Goal: Task Accomplishment & Management: Manage account settings

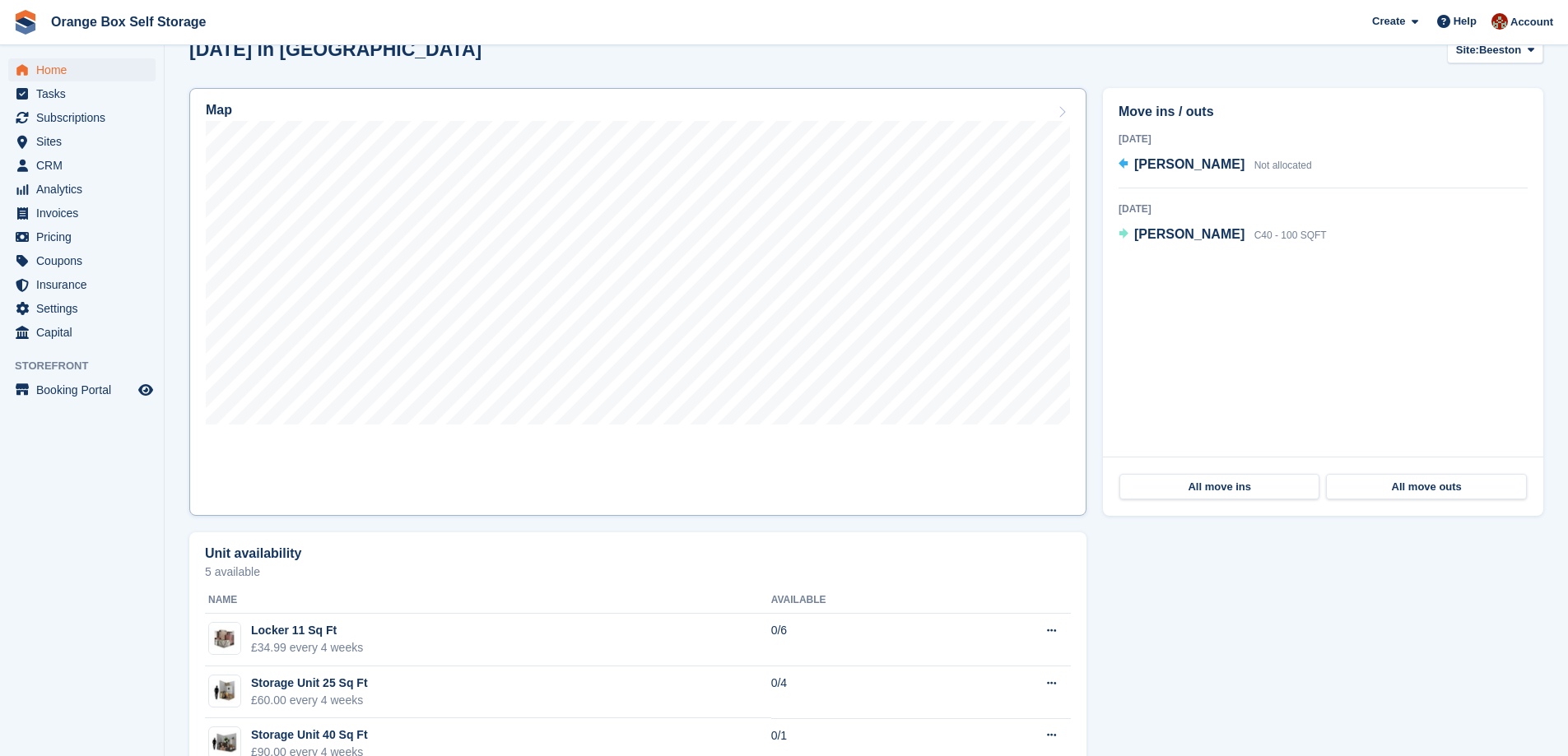
scroll to position [575, 0]
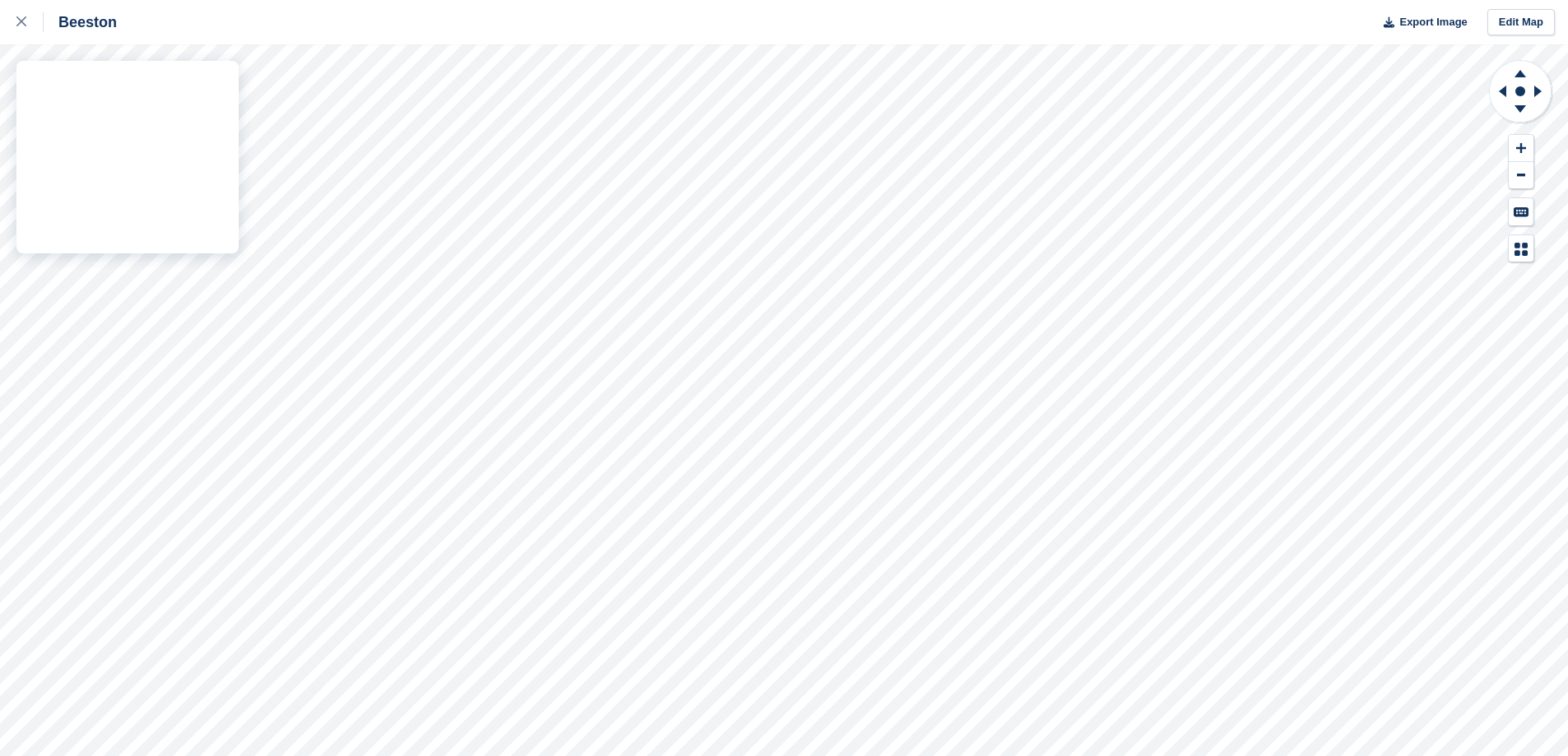
click at [83, 242] on div "Beeston Export Image Edit Map" at bounding box center [784, 378] width 1568 height 756
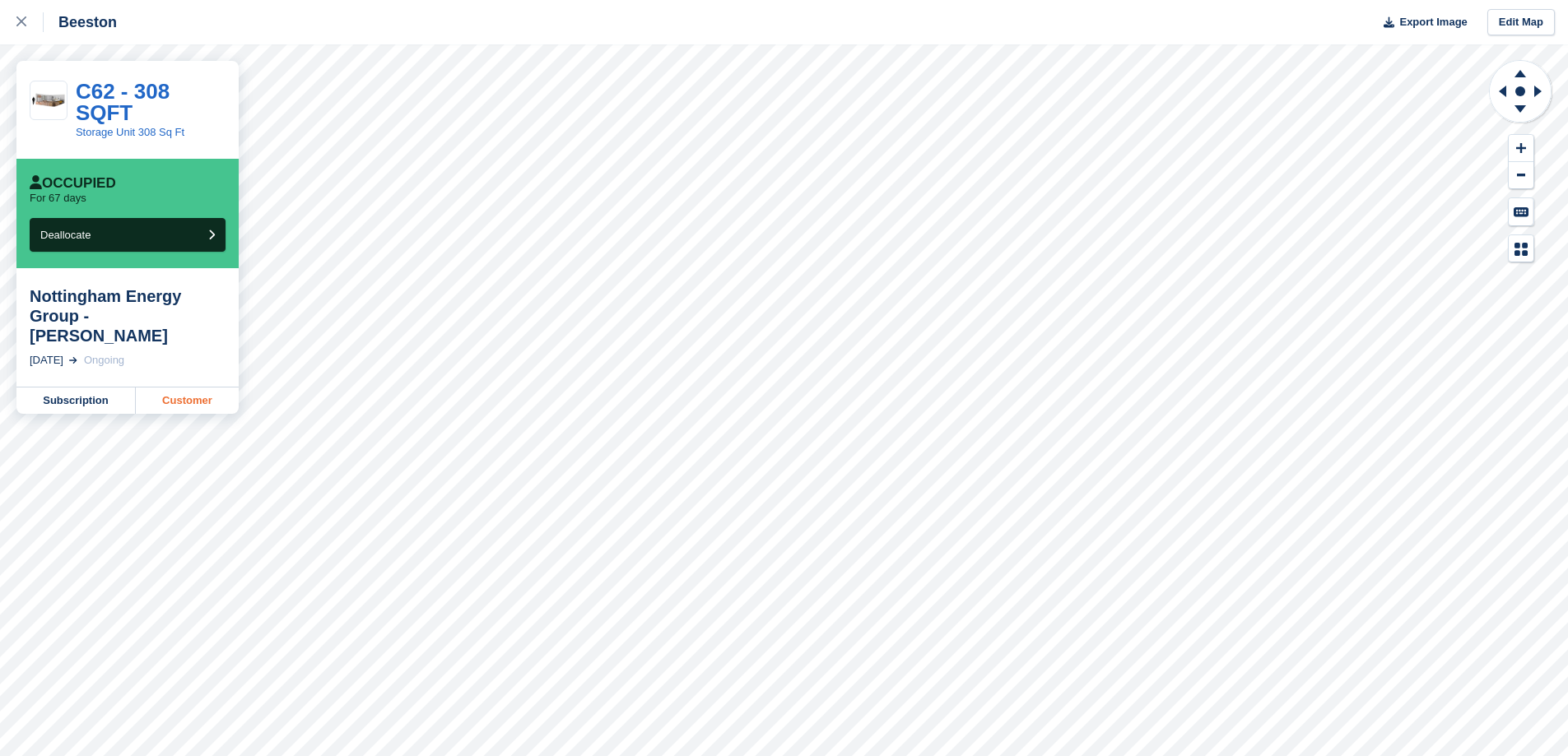
click at [187, 387] on link "Customer" at bounding box center [187, 400] width 103 height 27
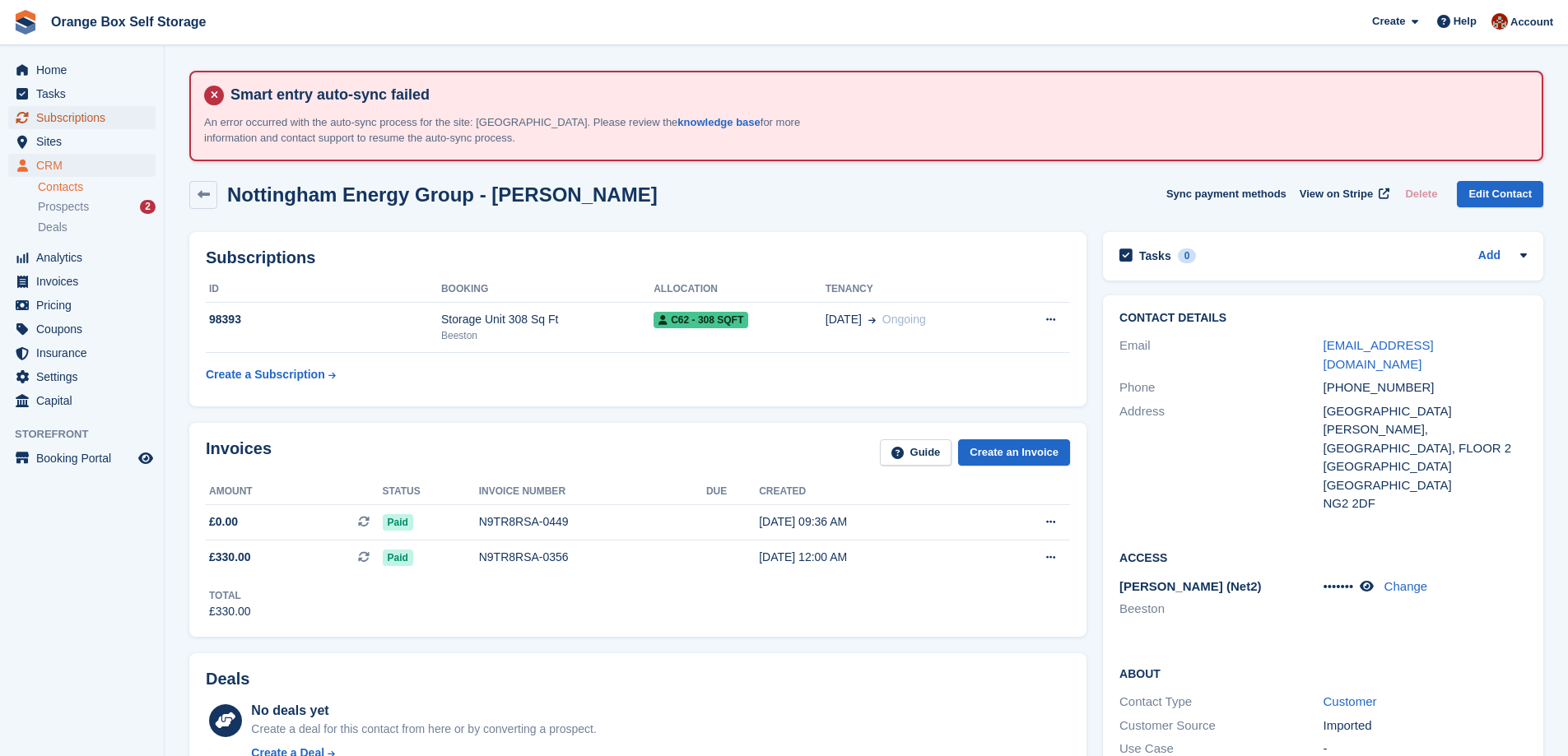
click at [57, 114] on span "Subscriptions" at bounding box center [86, 118] width 99 height 23
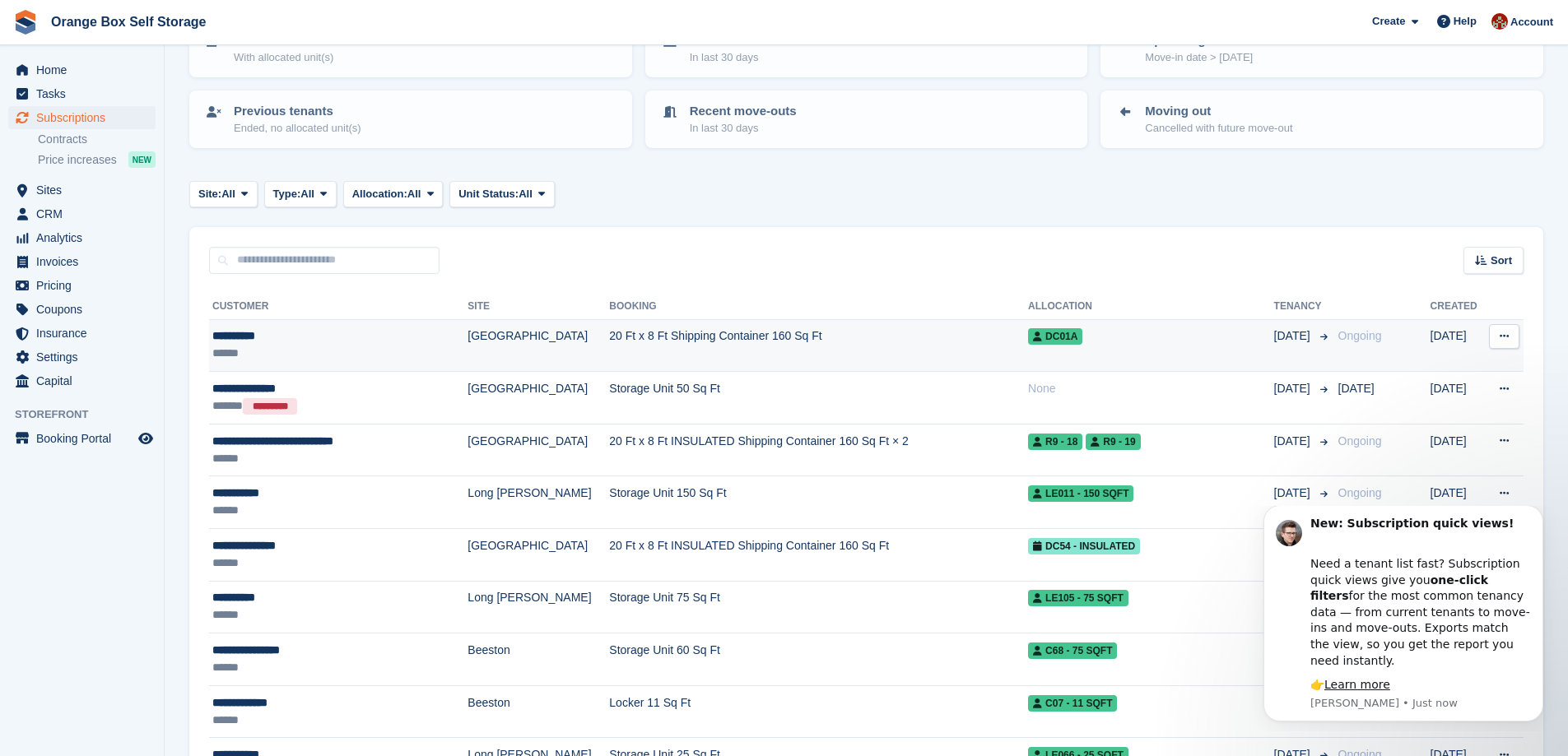
click at [364, 336] on div "**********" at bounding box center [323, 336] width 223 height 17
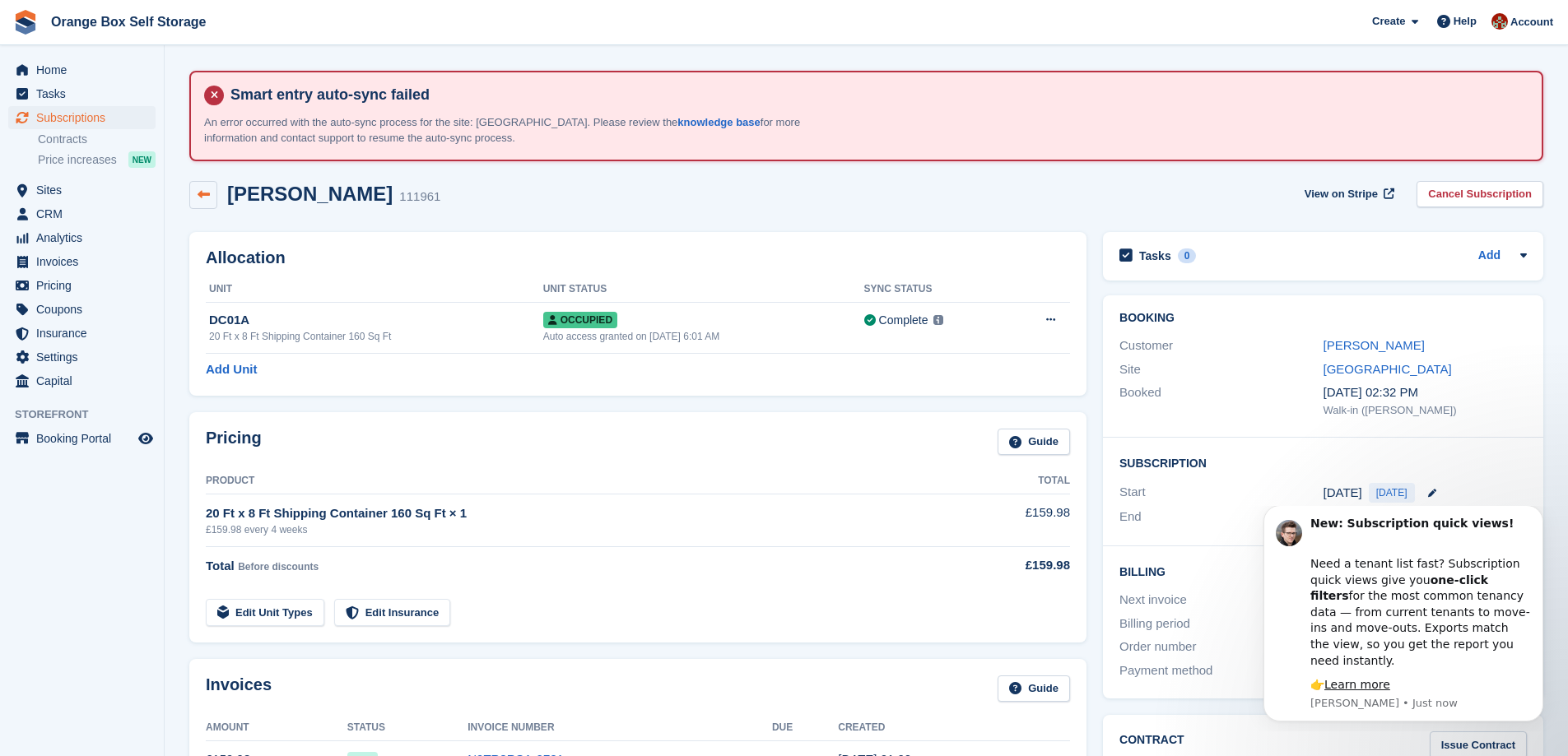
click at [198, 196] on icon at bounding box center [204, 194] width 12 height 12
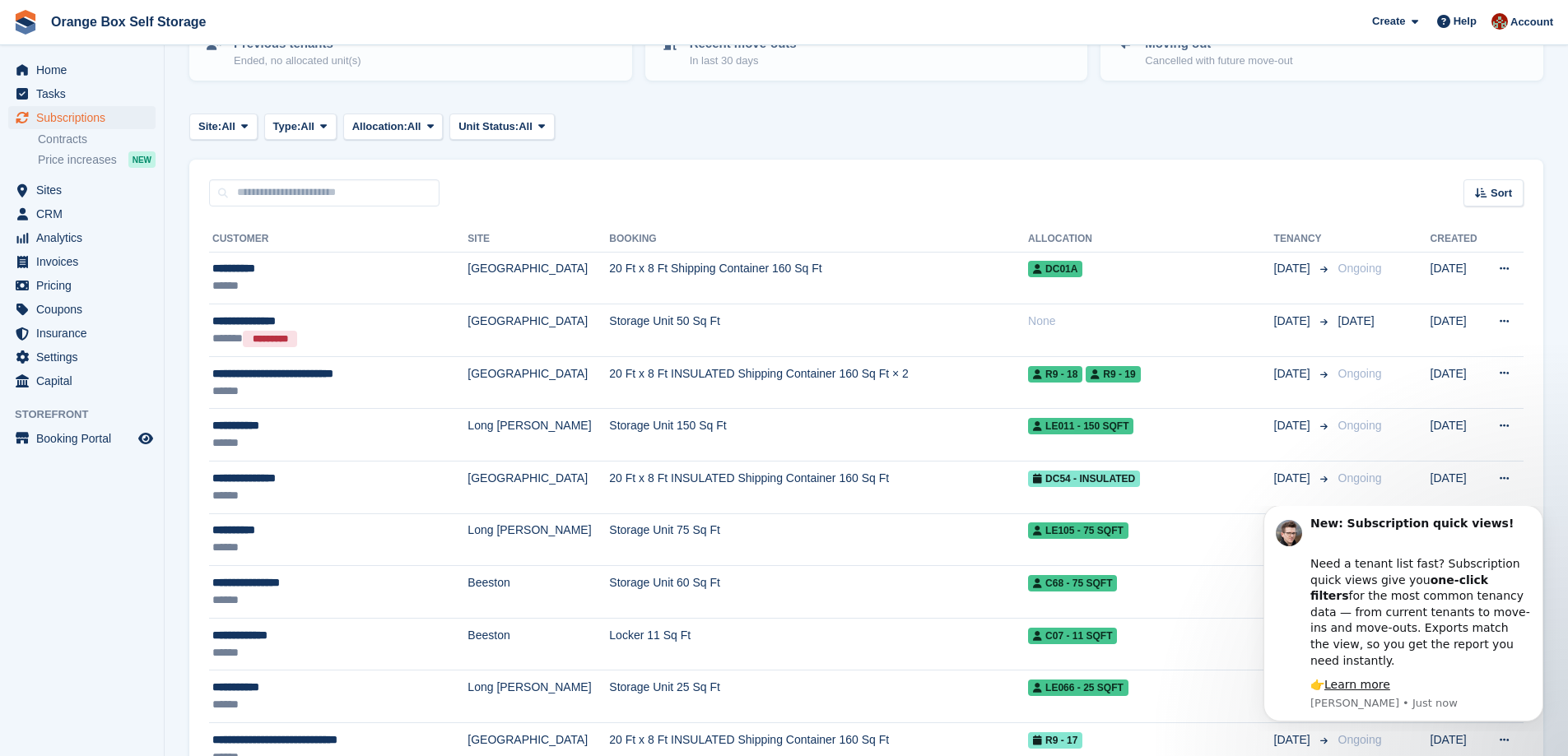
scroll to position [329, 0]
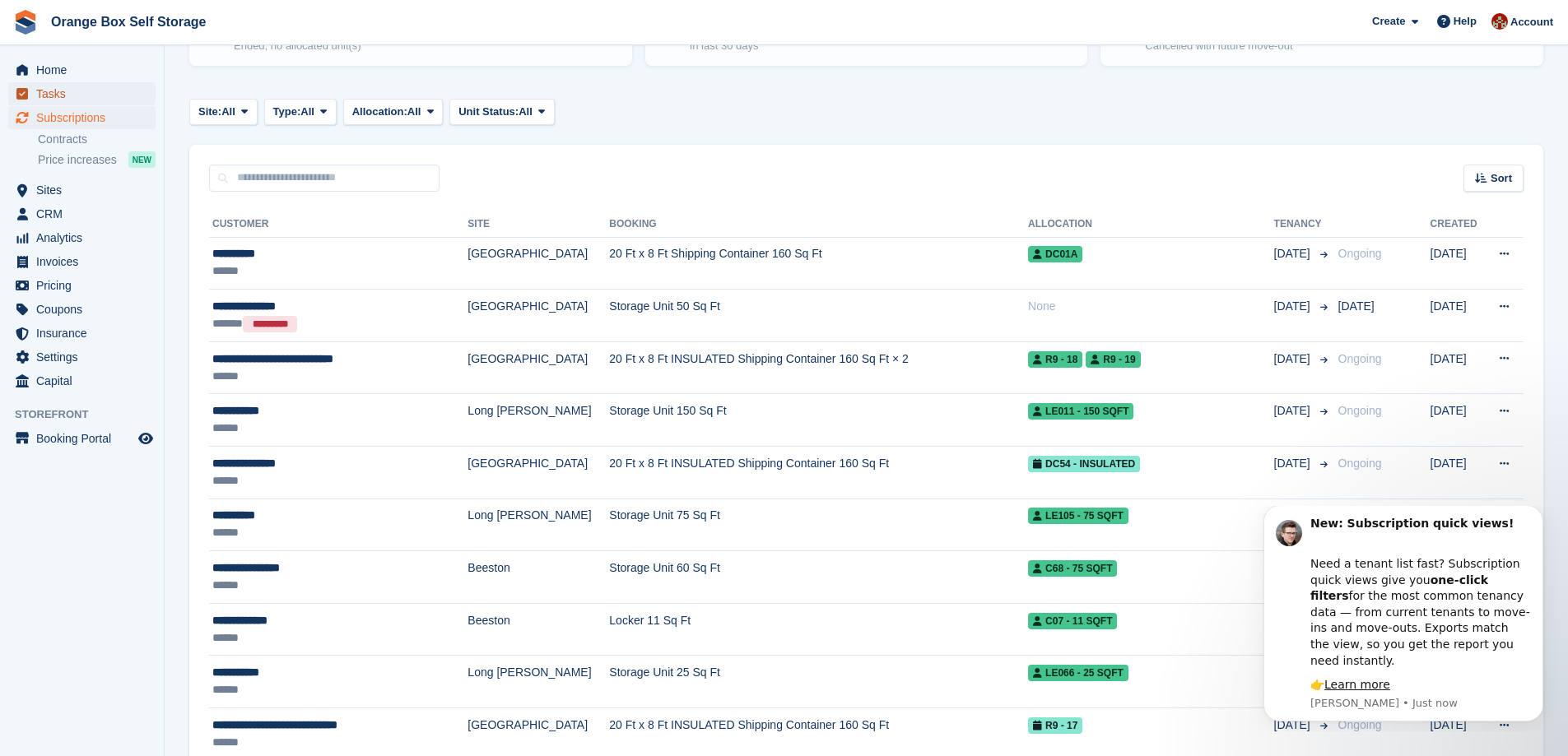
click at [37, 89] on span "Tasks" at bounding box center [86, 93] width 99 height 23
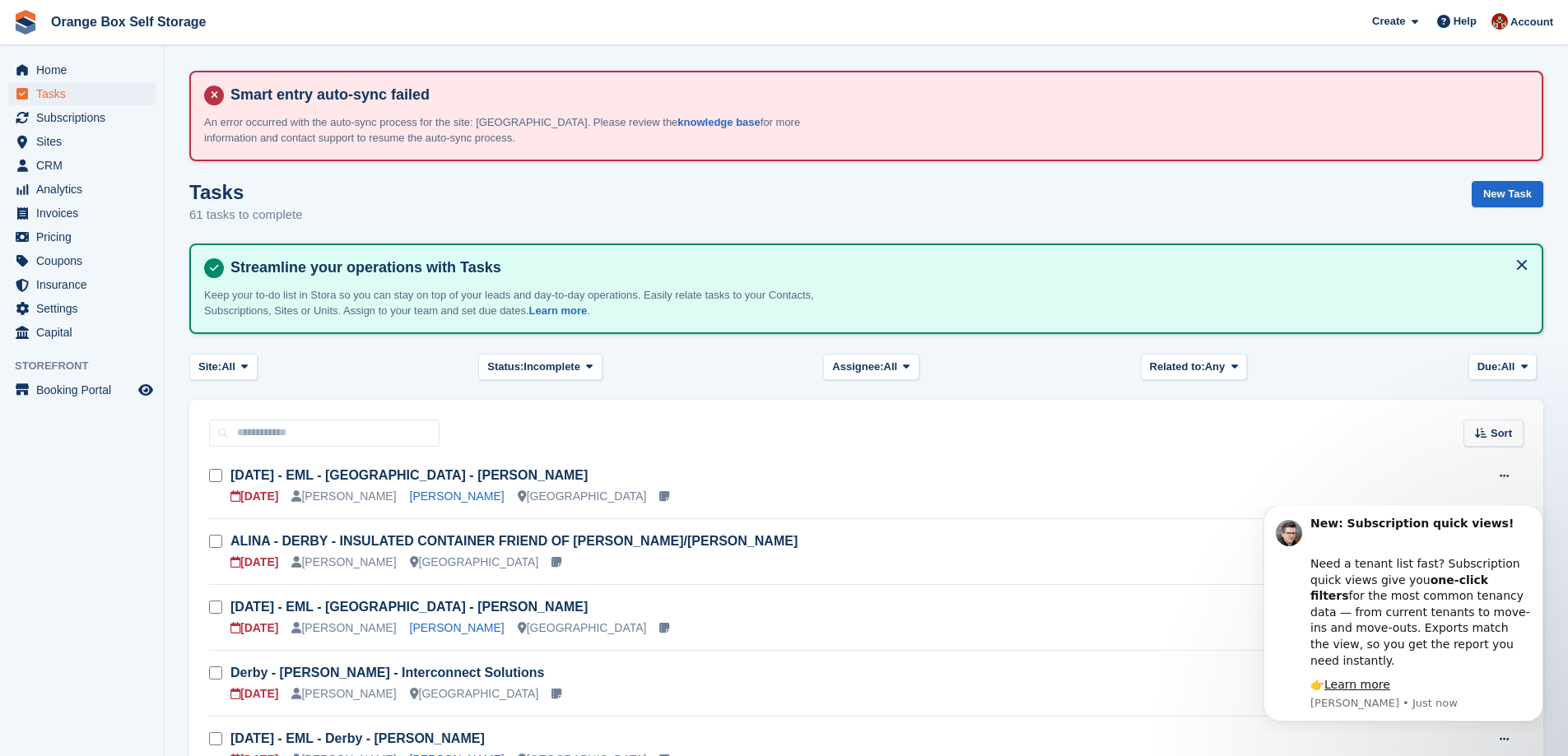
scroll to position [82, 0]
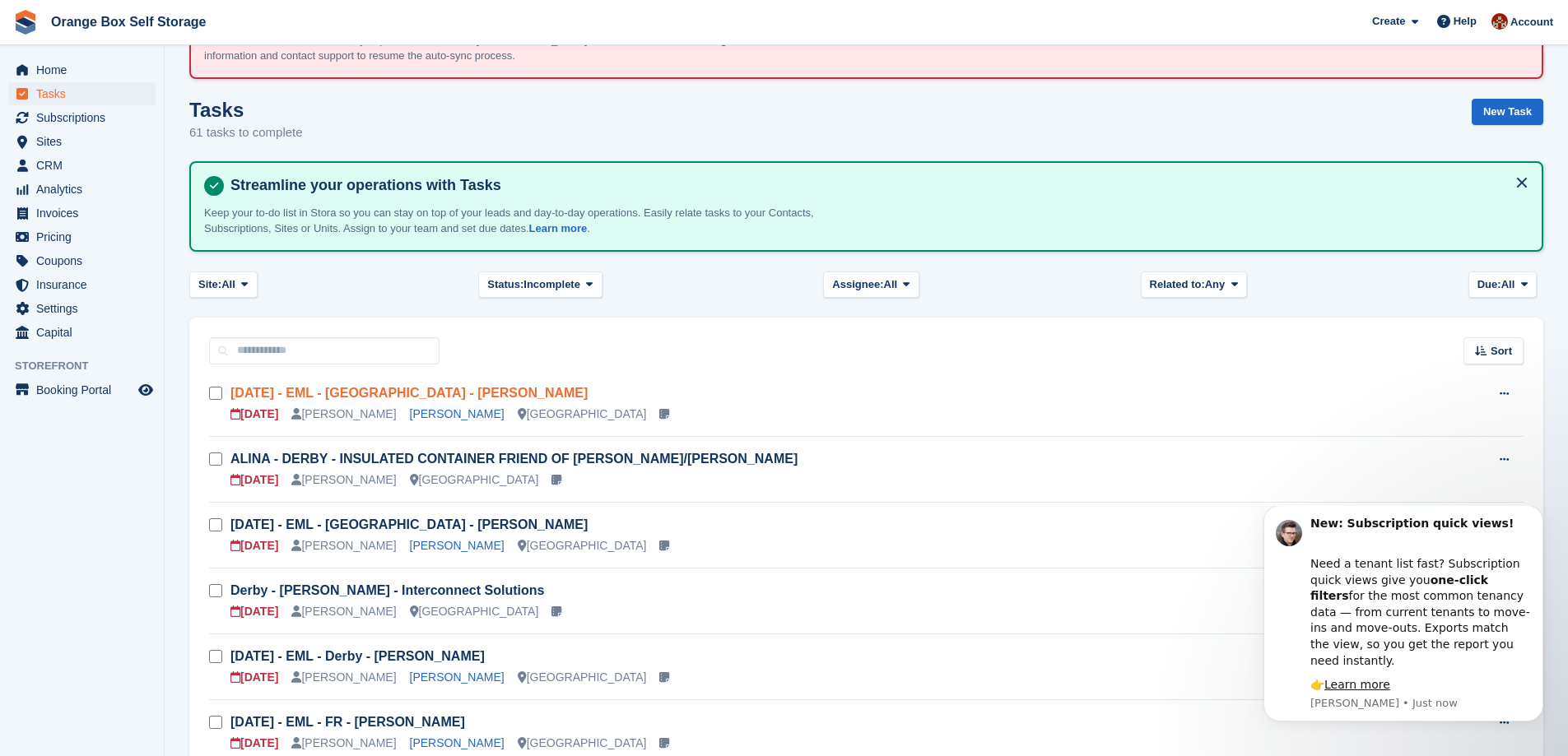
click at [367, 393] on link "Sun 14/09 - EML - Derby - Joshua" at bounding box center [408, 393] width 357 height 14
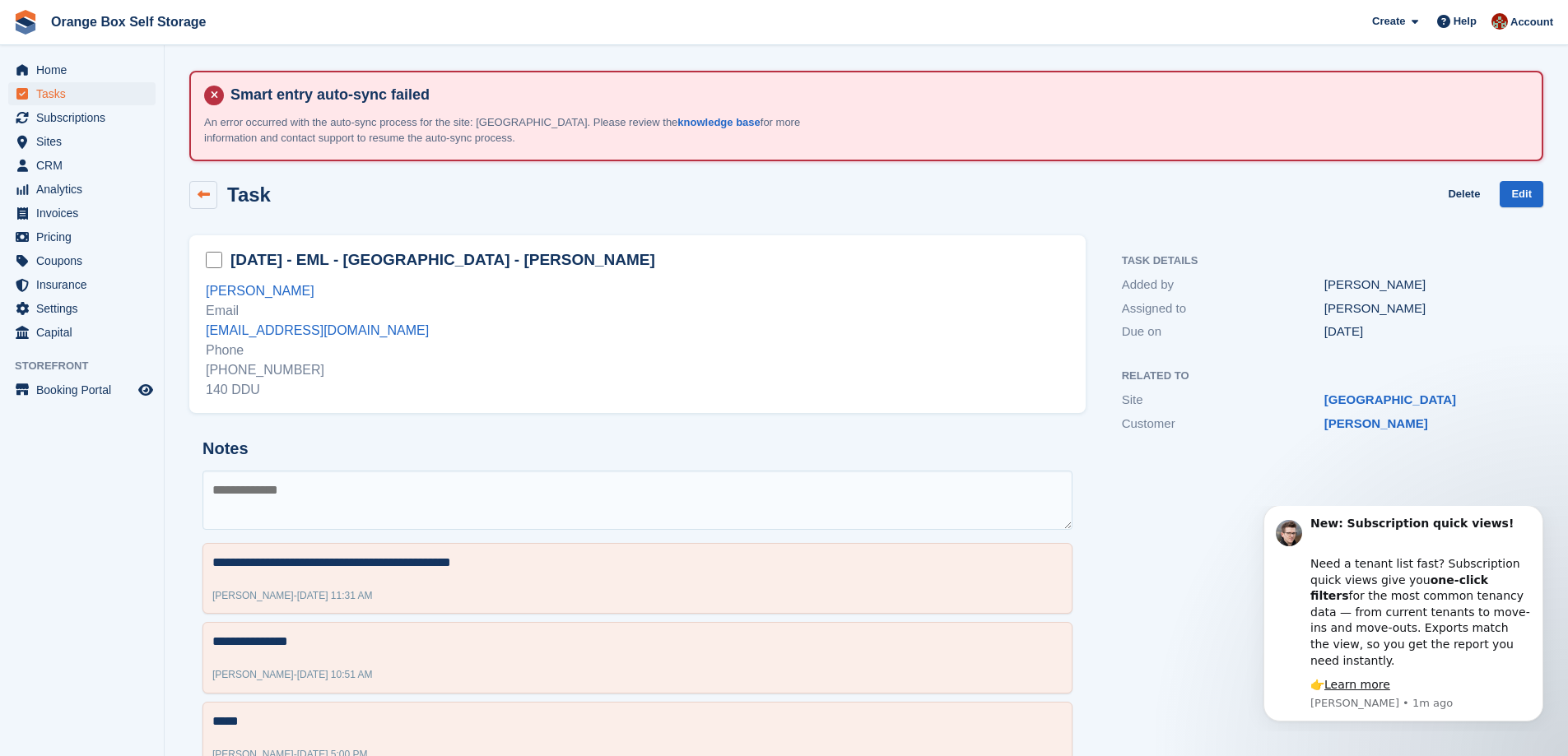
click at [192, 192] on link at bounding box center [203, 194] width 28 height 28
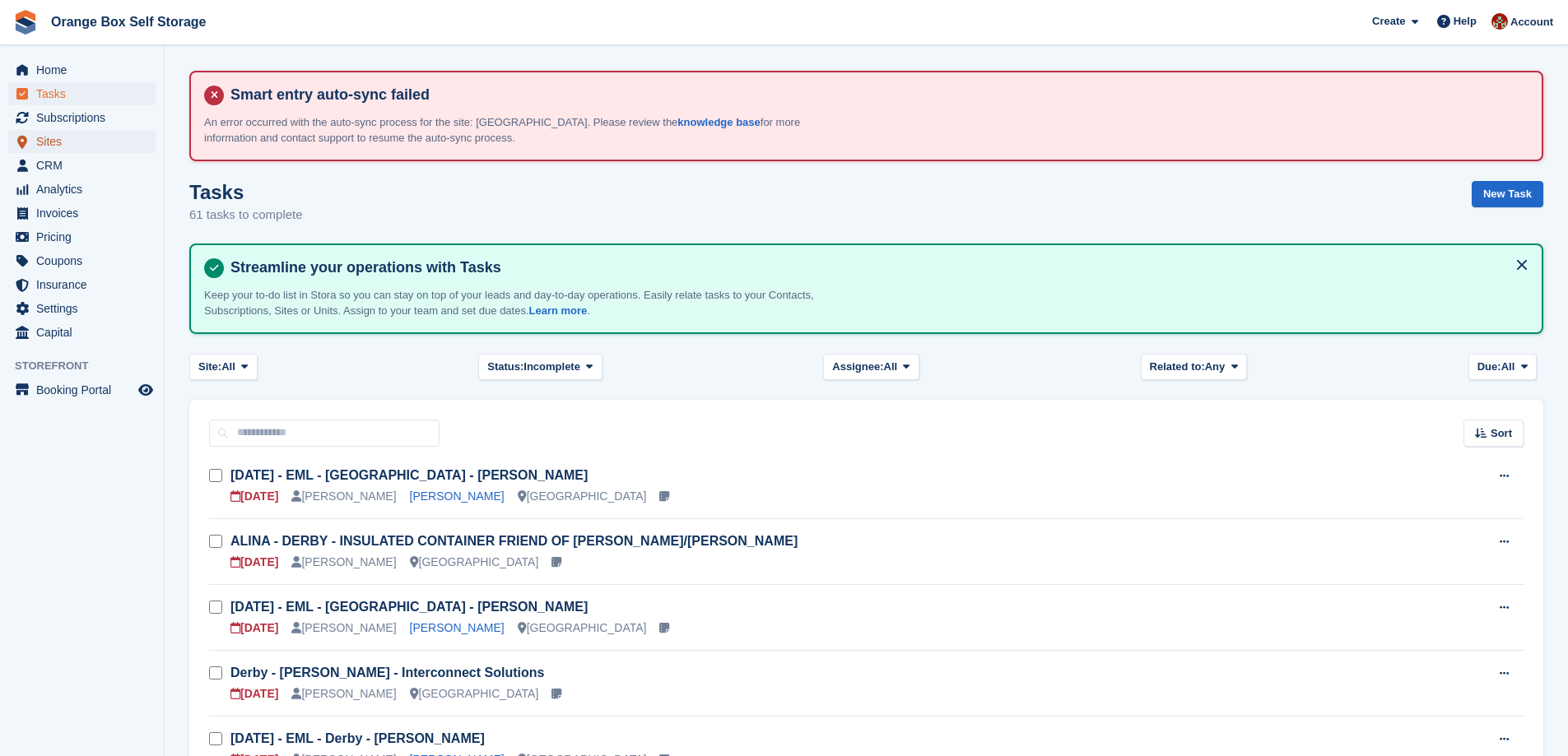
click at [51, 133] on span "Sites" at bounding box center [86, 142] width 99 height 23
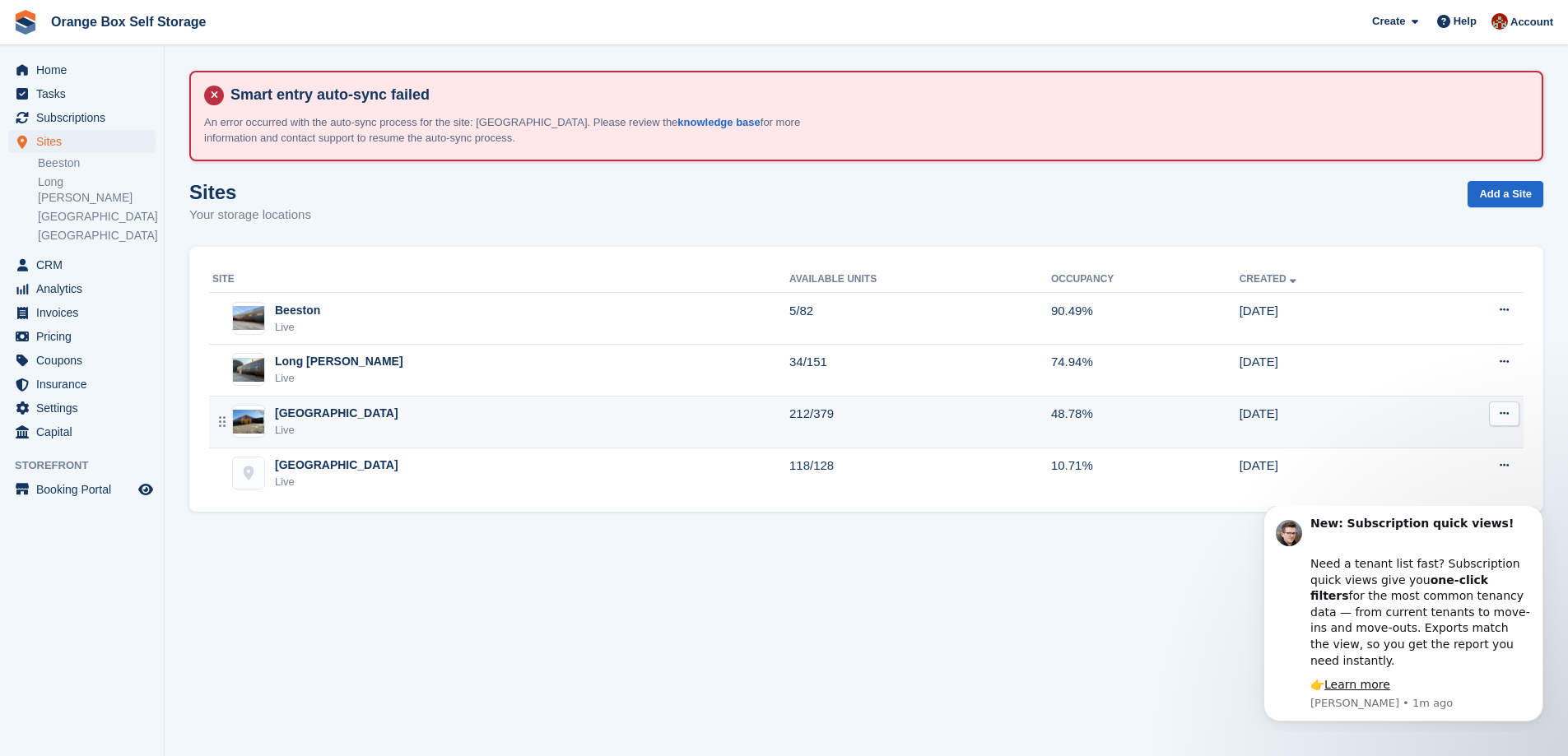
click at [372, 408] on div "Derby Live" at bounding box center [500, 421] width 577 height 33
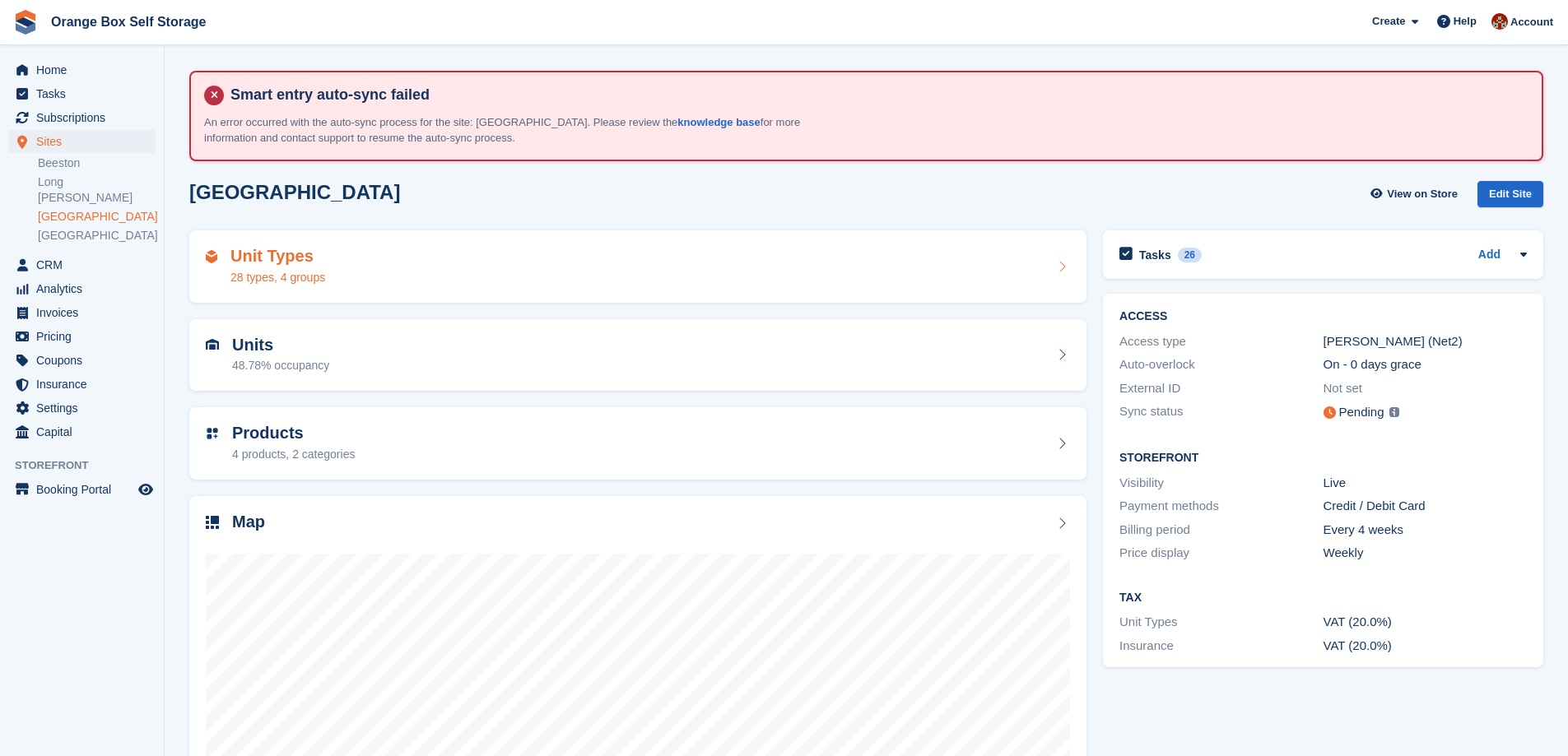
click at [263, 258] on h2 "Unit Types" at bounding box center [277, 256] width 94 height 19
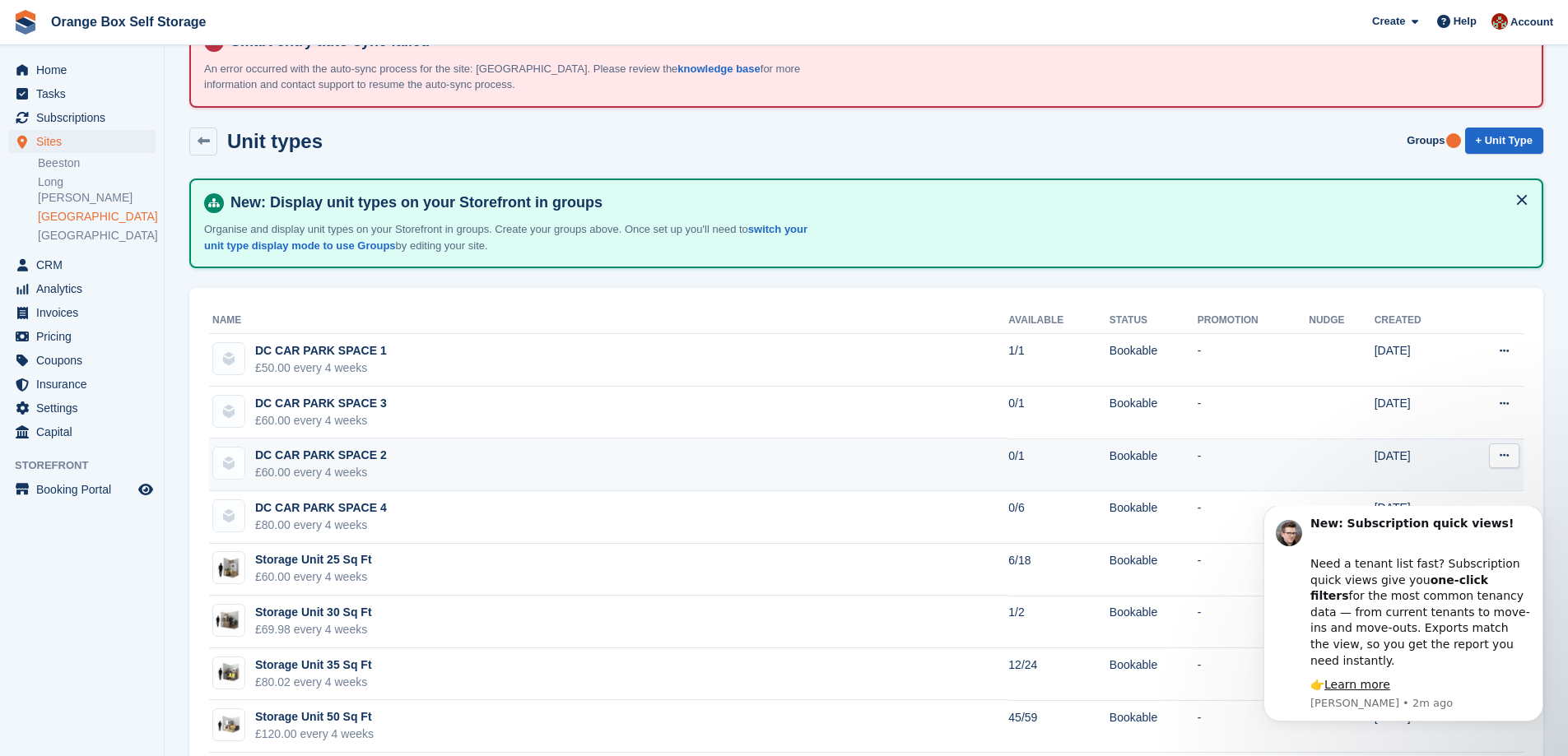
scroll to position [82, 0]
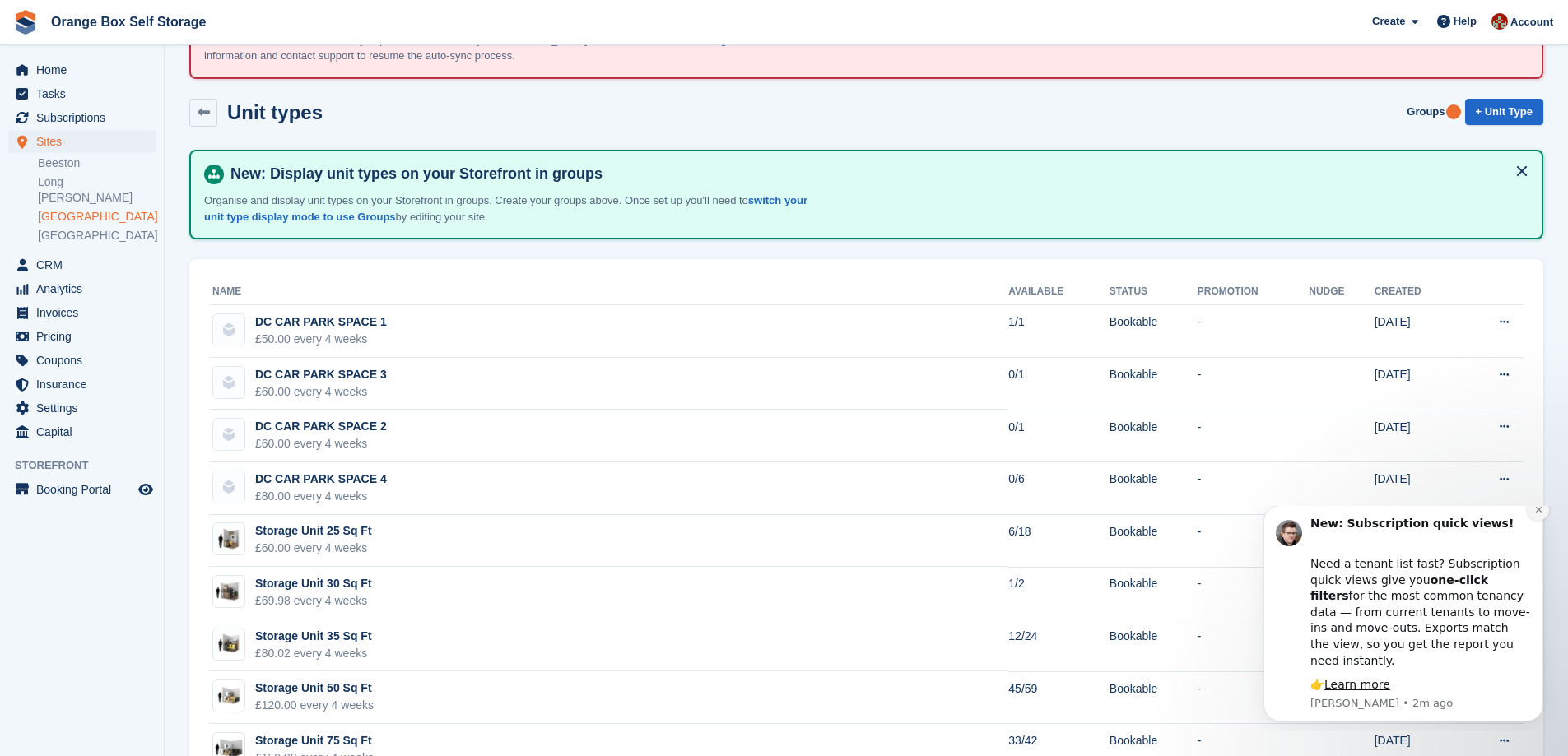
click at [1538, 514] on icon "Dismiss notification" at bounding box center [1539, 510] width 10 height 10
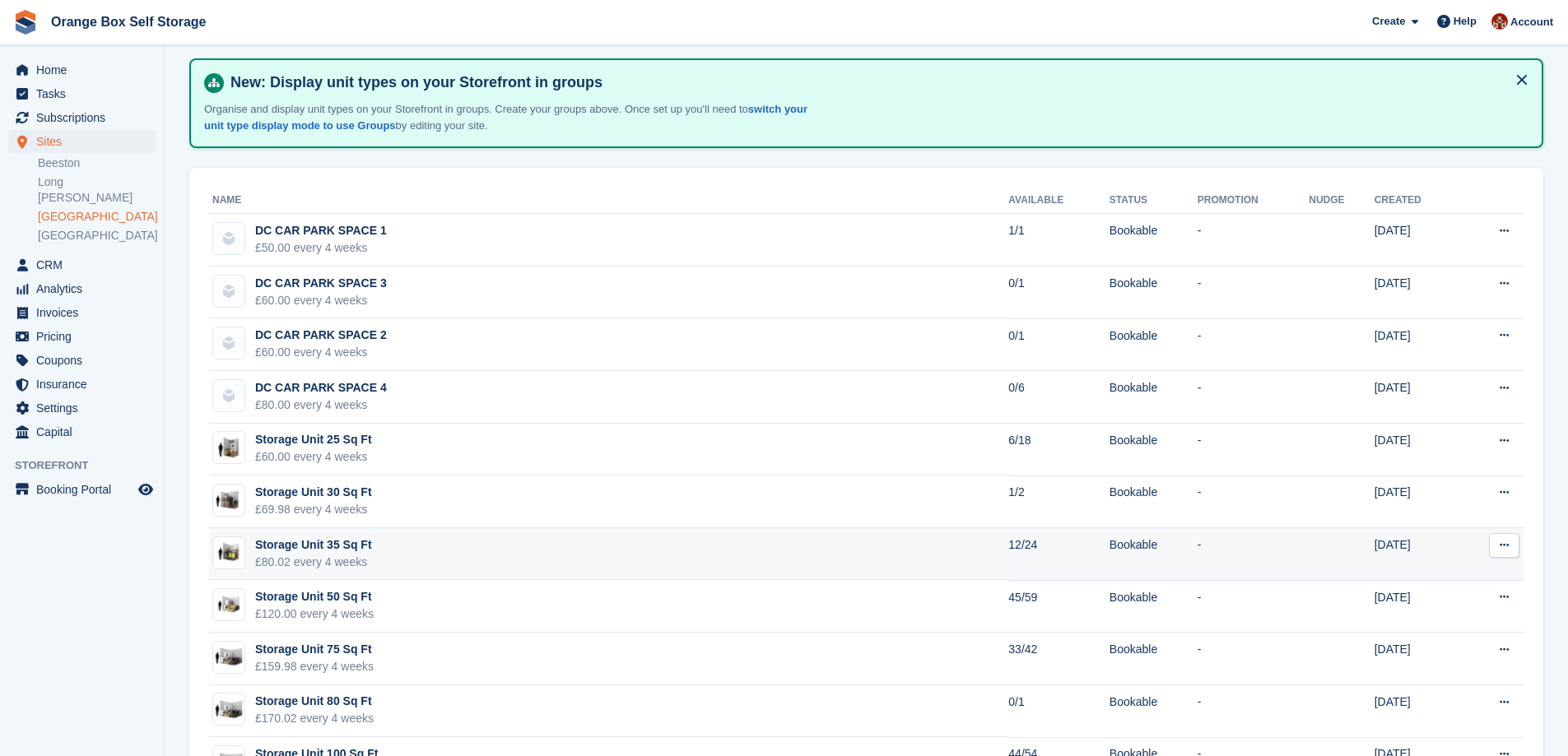
scroll to position [0, 0]
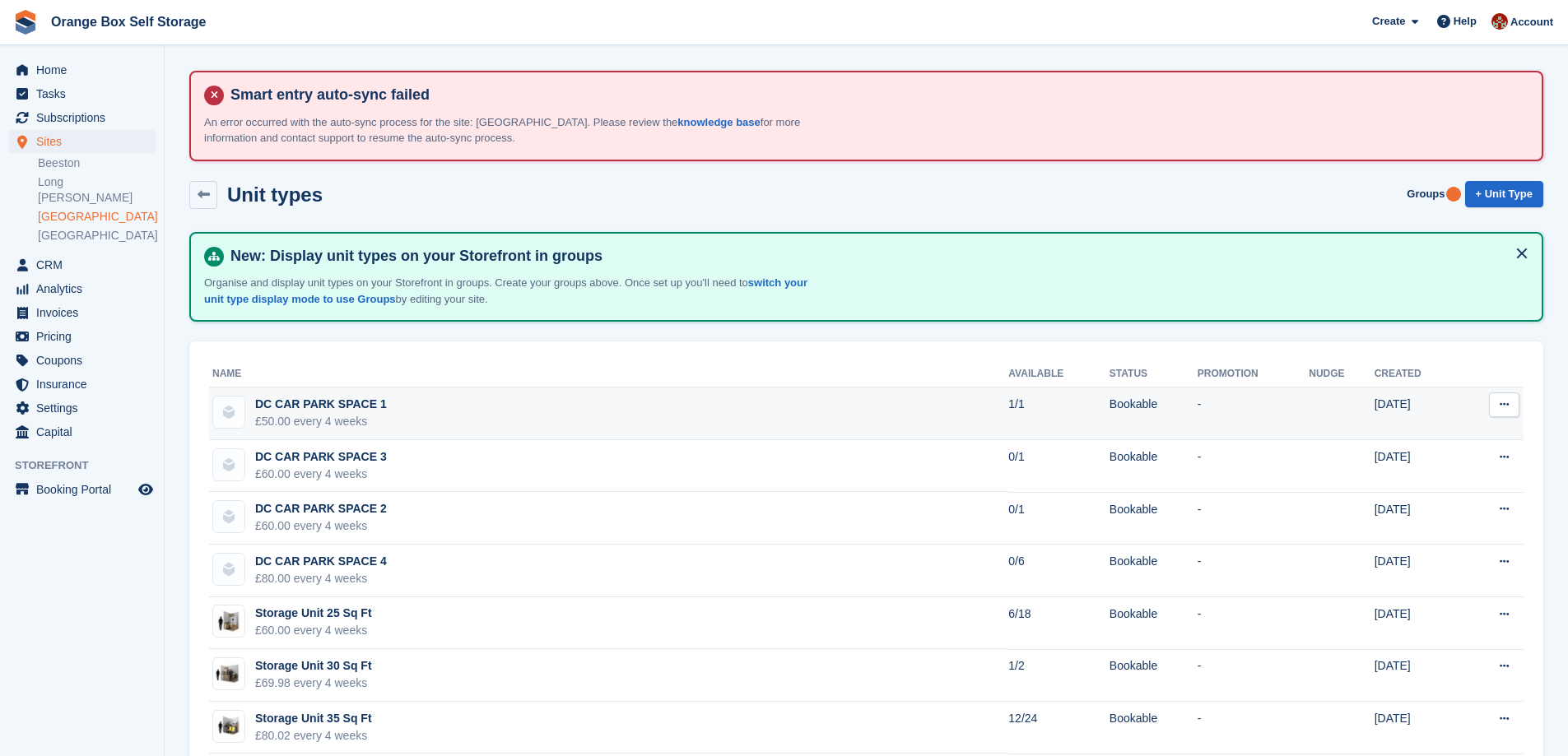
click at [1505, 409] on icon at bounding box center [1504, 403] width 10 height 10
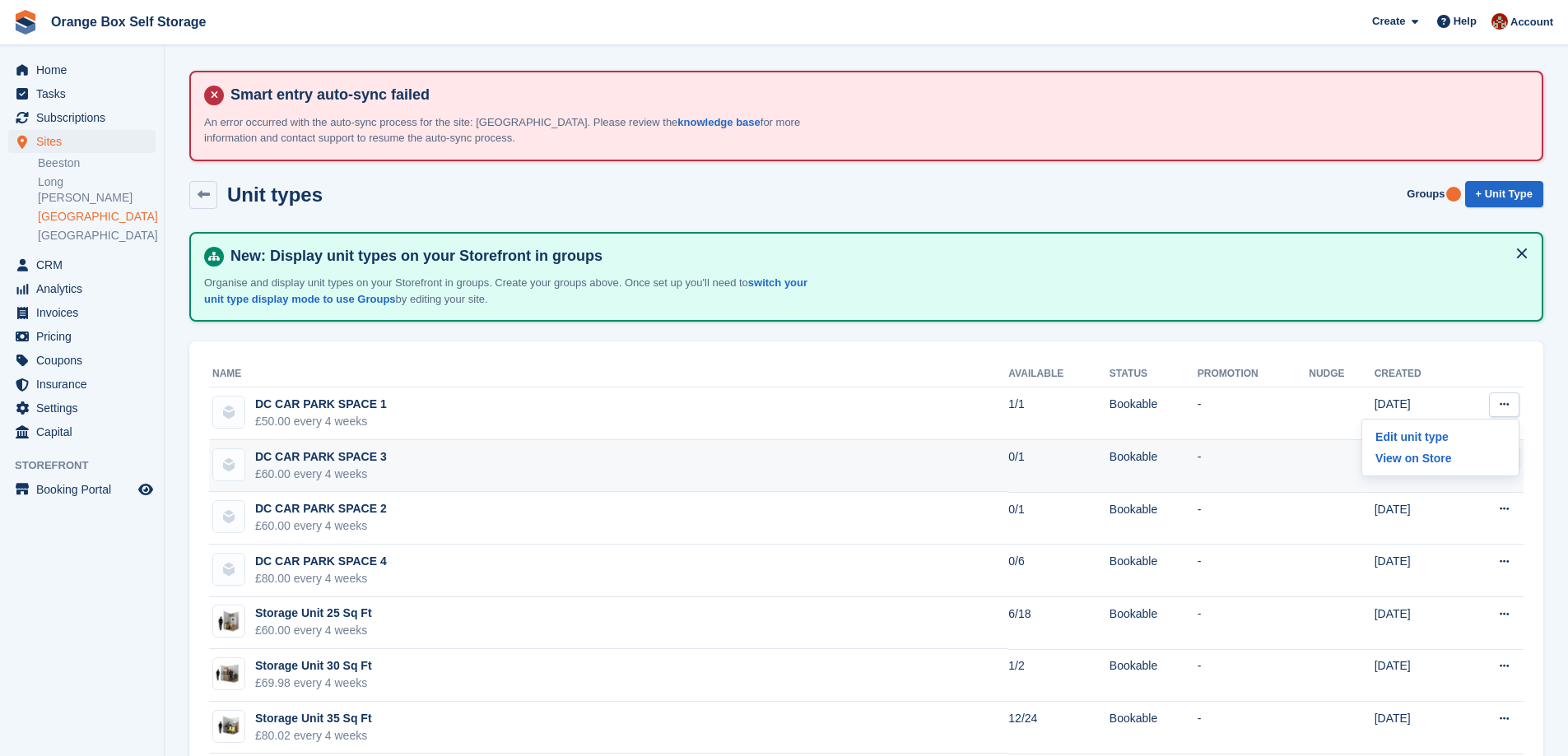
click at [692, 465] on td "DC CAR PARK SPACE 3 £60.00 every 4 weeks" at bounding box center [609, 466] width 799 height 52
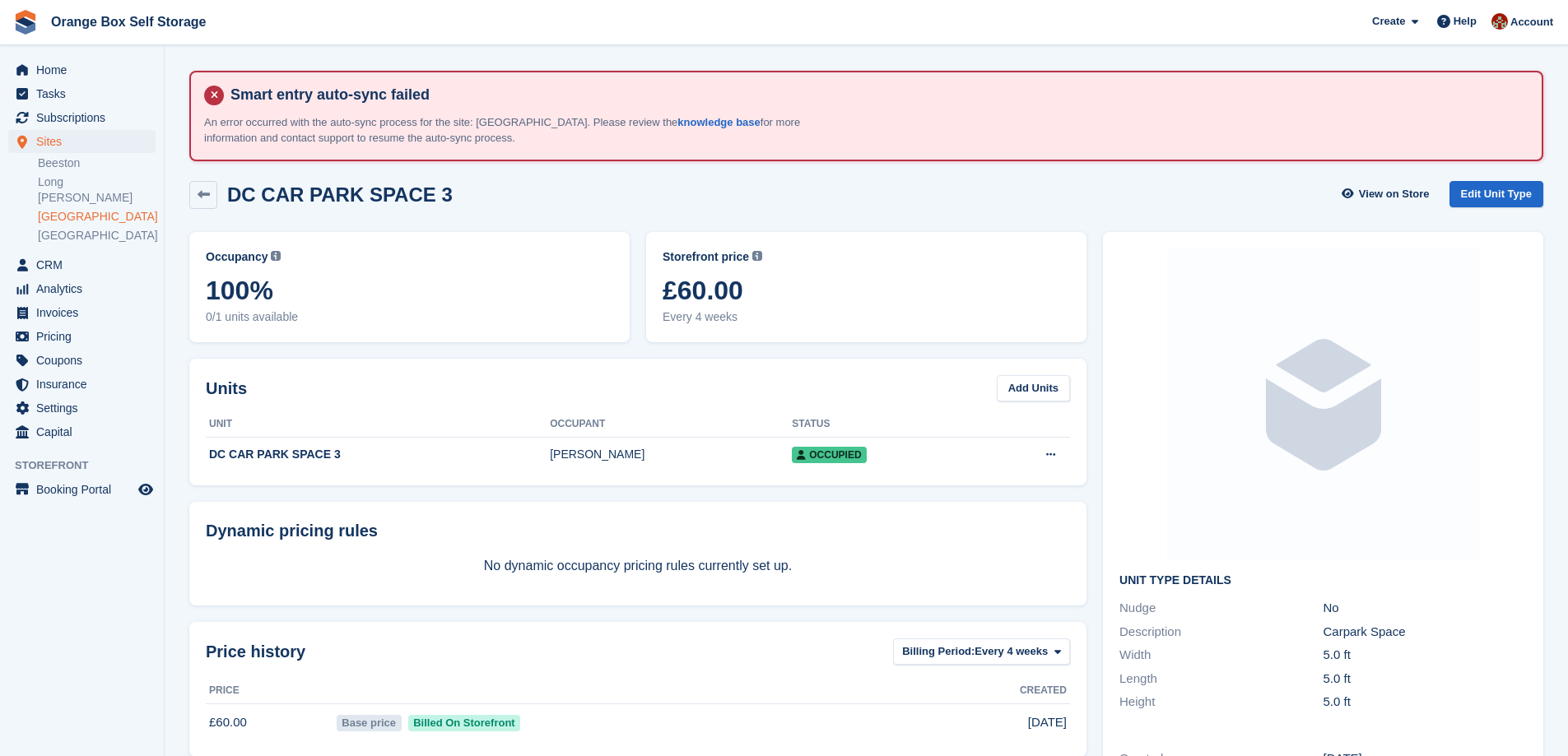
click at [221, 196] on div "DC CAR PARK SPACE 3" at bounding box center [334, 194] width 235 height 22
click at [218, 196] on div "DC CAR PARK SPACE 3" at bounding box center [334, 194] width 235 height 22
click at [198, 197] on icon at bounding box center [204, 194] width 12 height 12
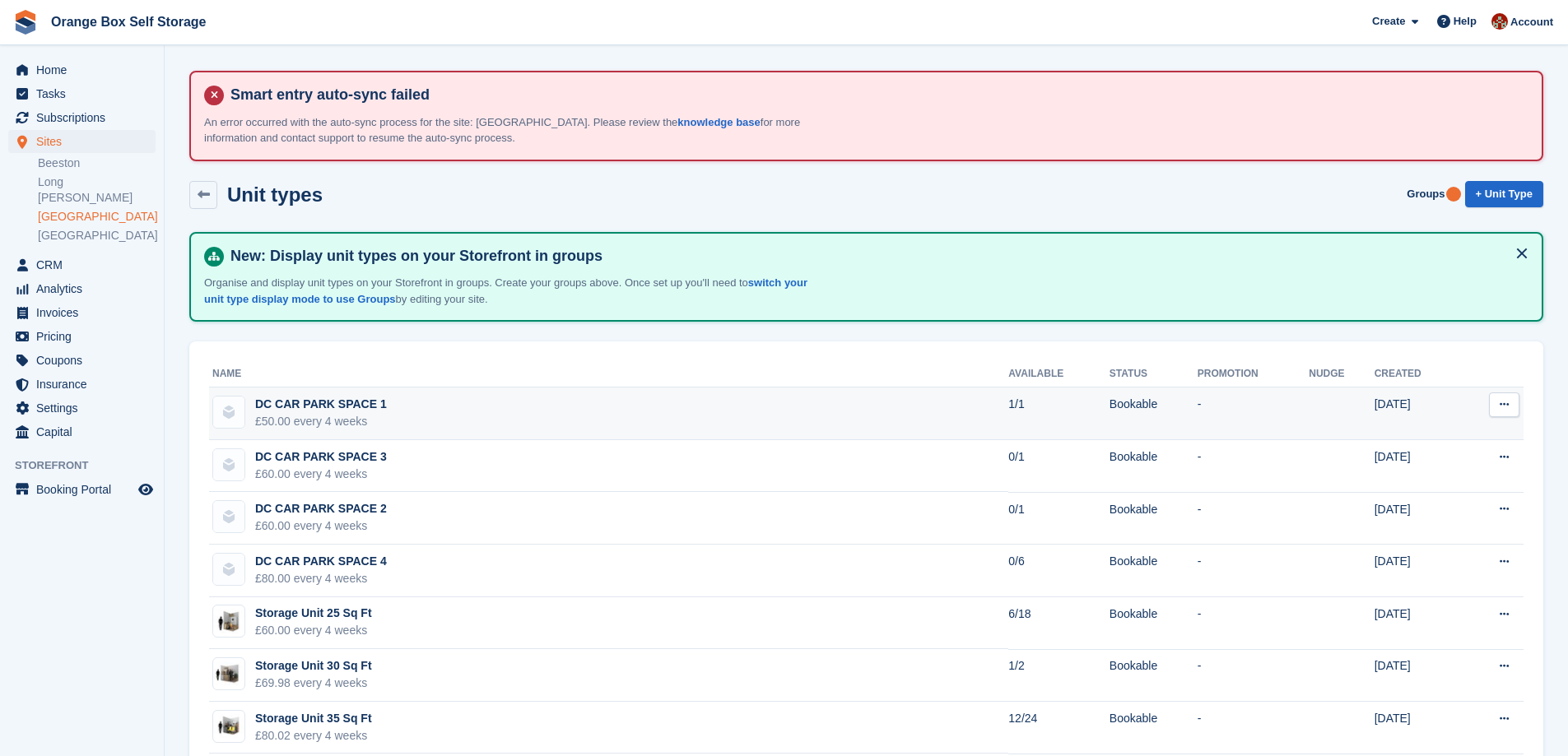
click at [528, 406] on td "DC CAR PARK SPACE 1 £50.00 every 4 weeks" at bounding box center [609, 413] width 799 height 52
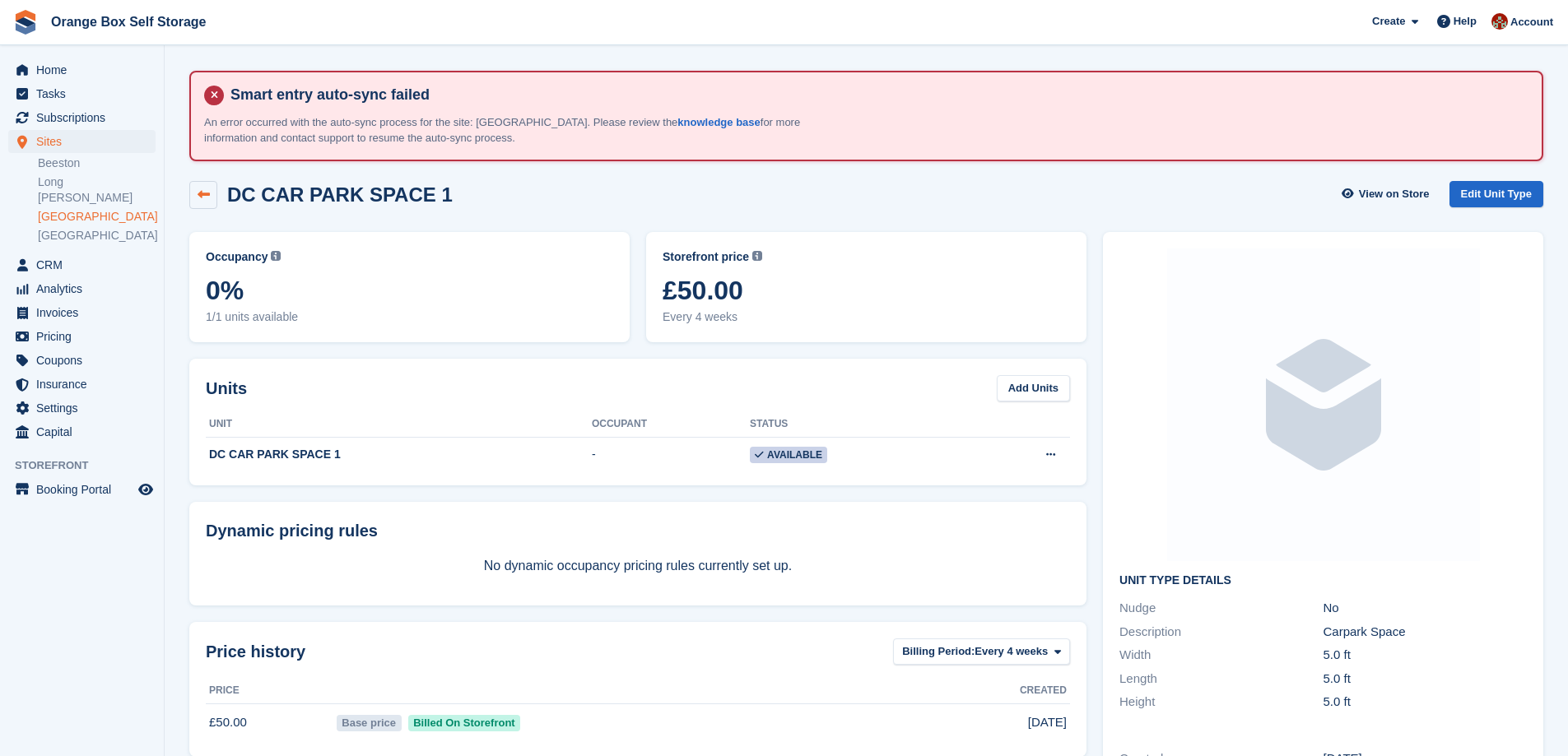
click at [195, 203] on link at bounding box center [203, 194] width 28 height 28
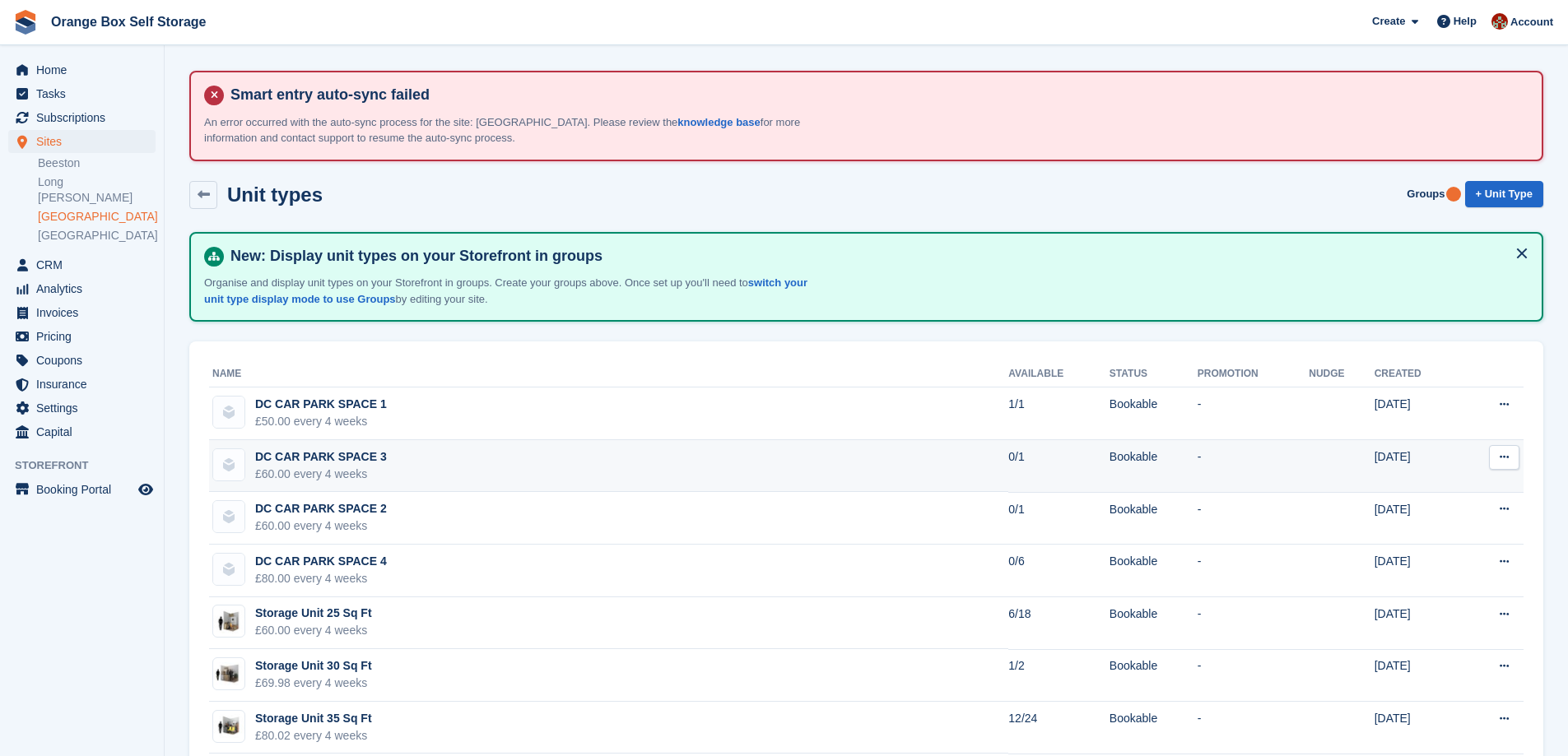
click at [450, 459] on td "DC CAR PARK SPACE 3 £60.00 every 4 weeks" at bounding box center [609, 466] width 799 height 52
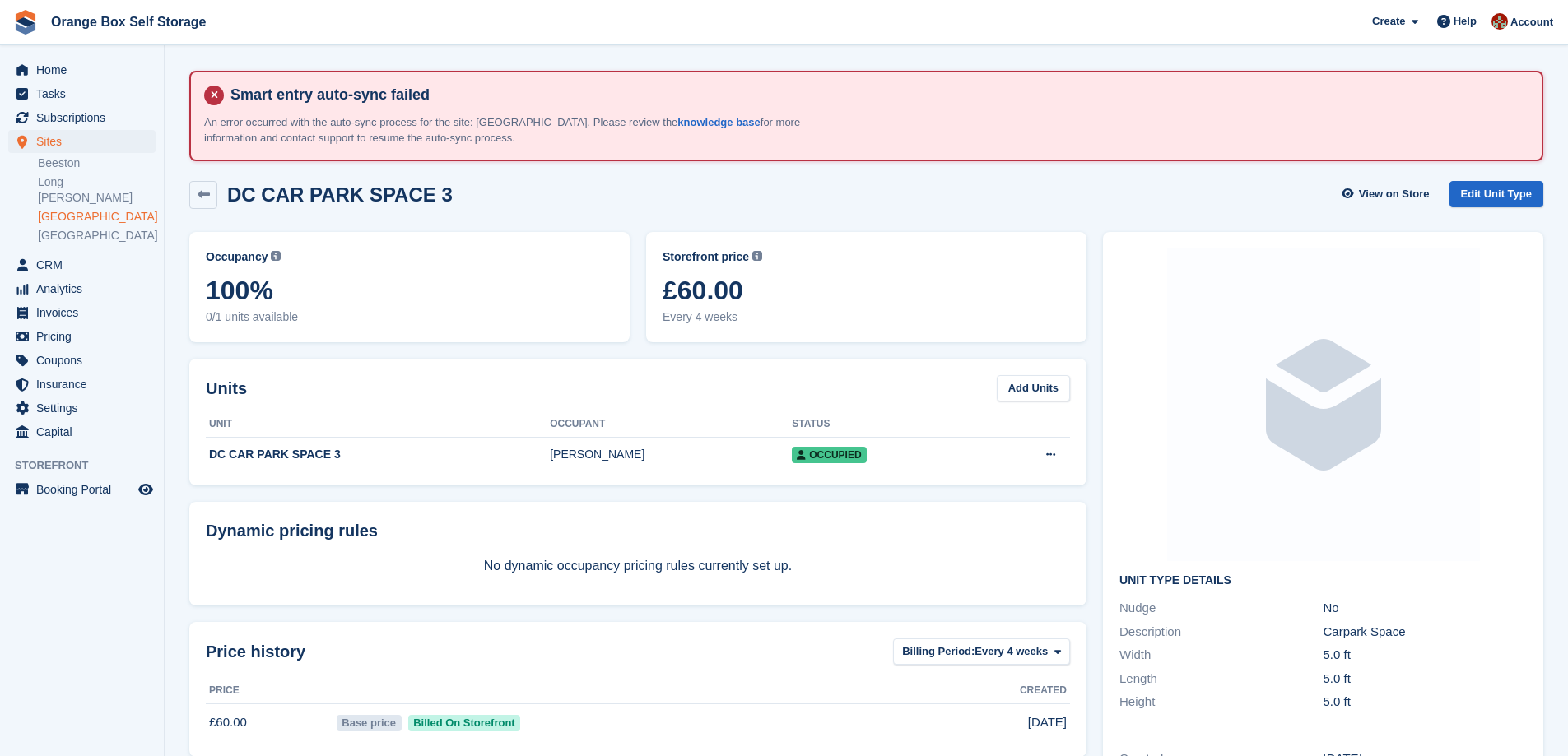
scroll to position [82, 0]
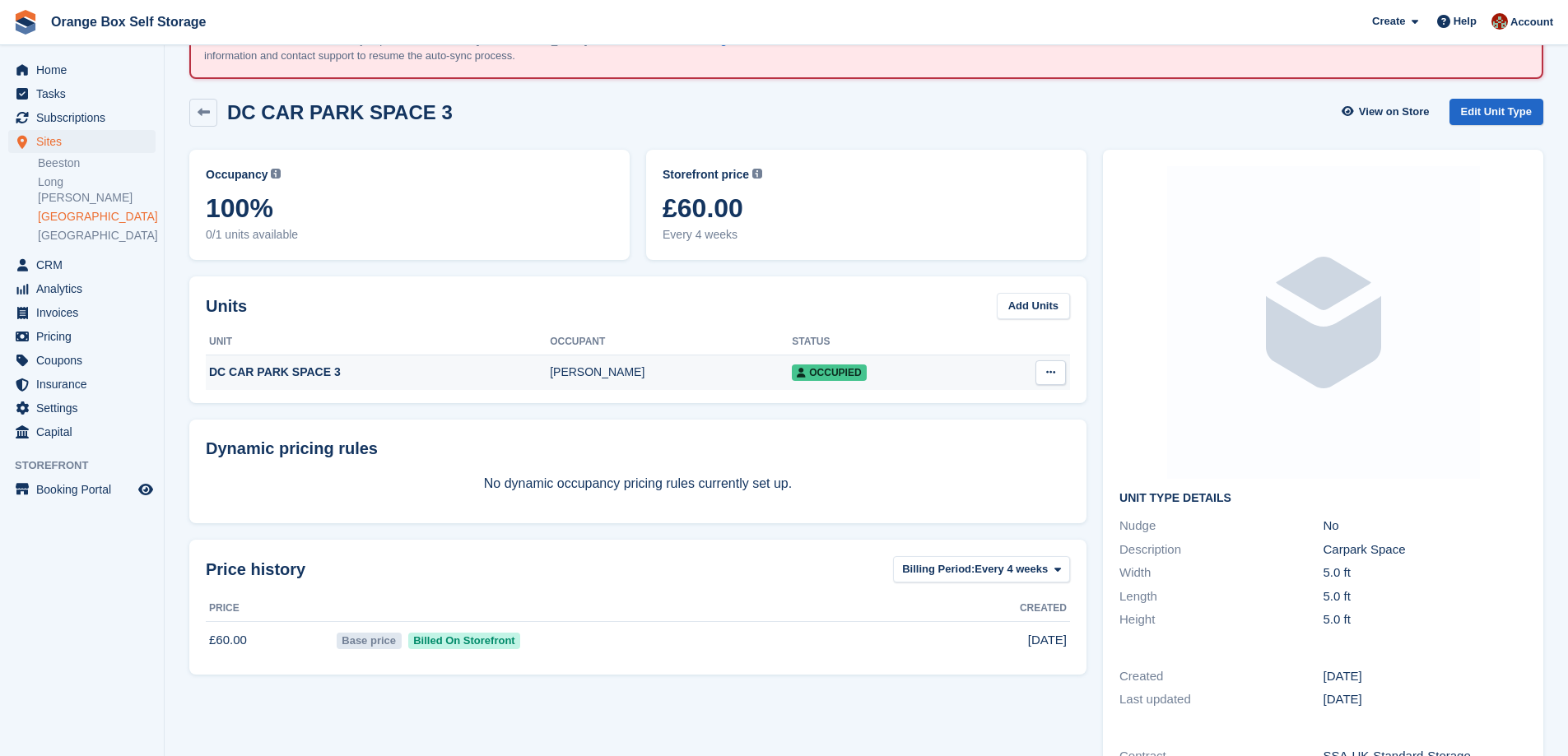
click at [1049, 369] on icon at bounding box center [1050, 372] width 10 height 10
click at [462, 433] on div "Dynamic pricing rules No dynamic occupancy pricing rules currently set up." at bounding box center [637, 471] width 897 height 104
click at [569, 369] on div "KIERAN SODHI" at bounding box center [671, 372] width 242 height 17
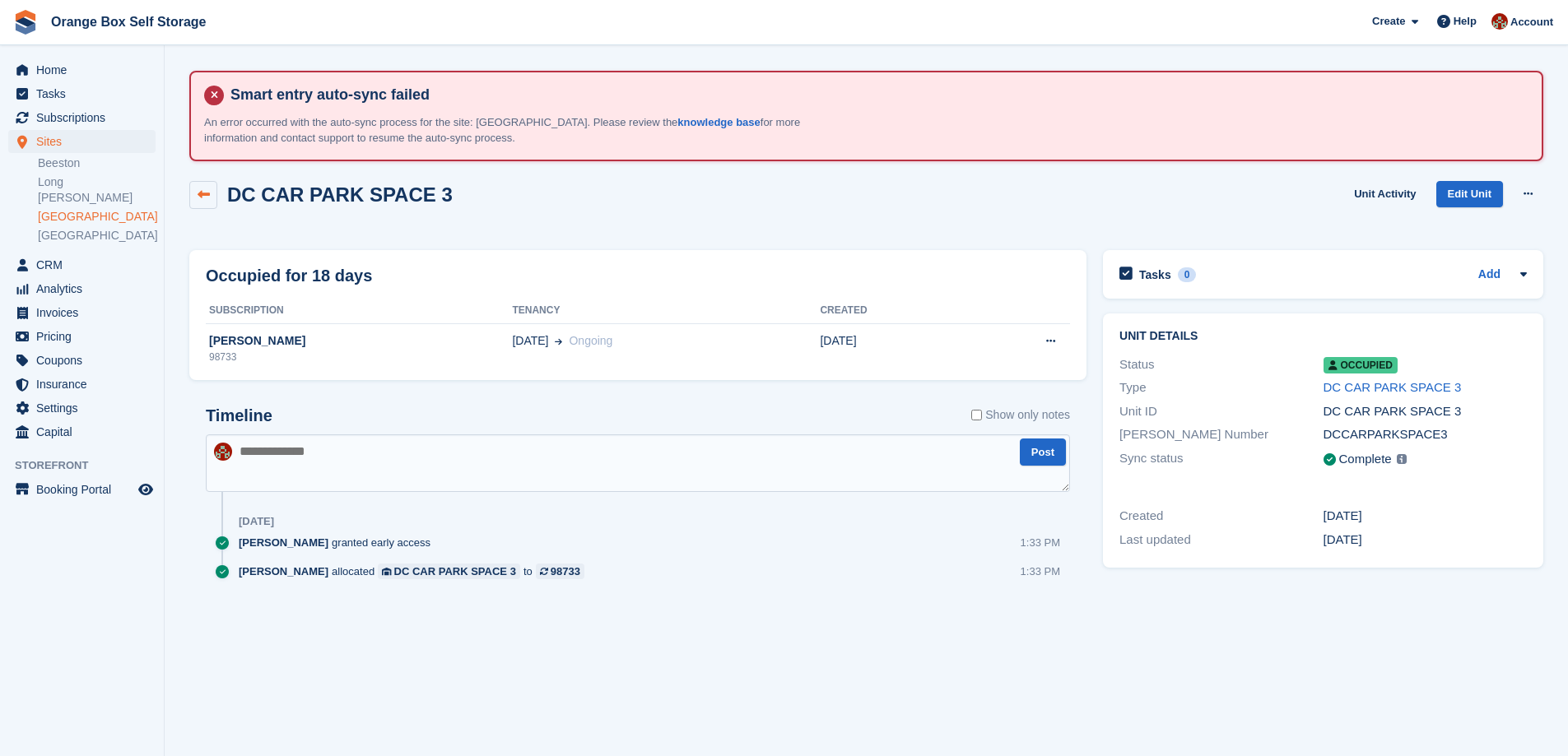
click at [202, 183] on link at bounding box center [203, 194] width 28 height 28
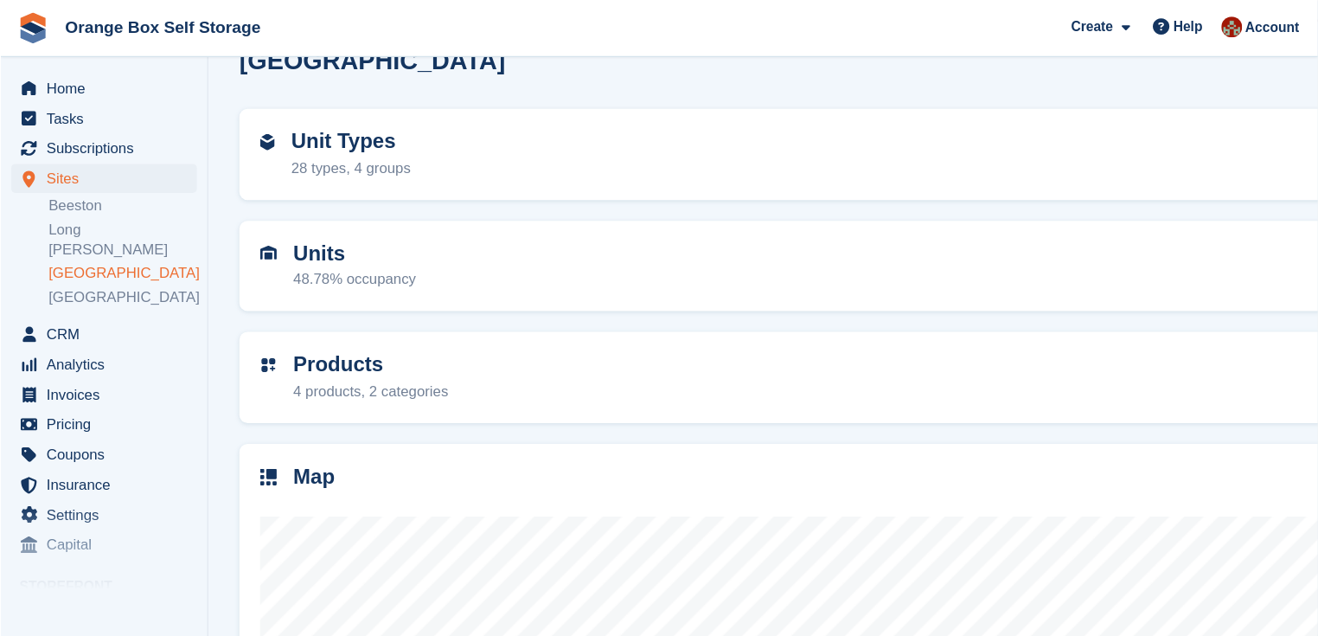
scroll to position [151, 0]
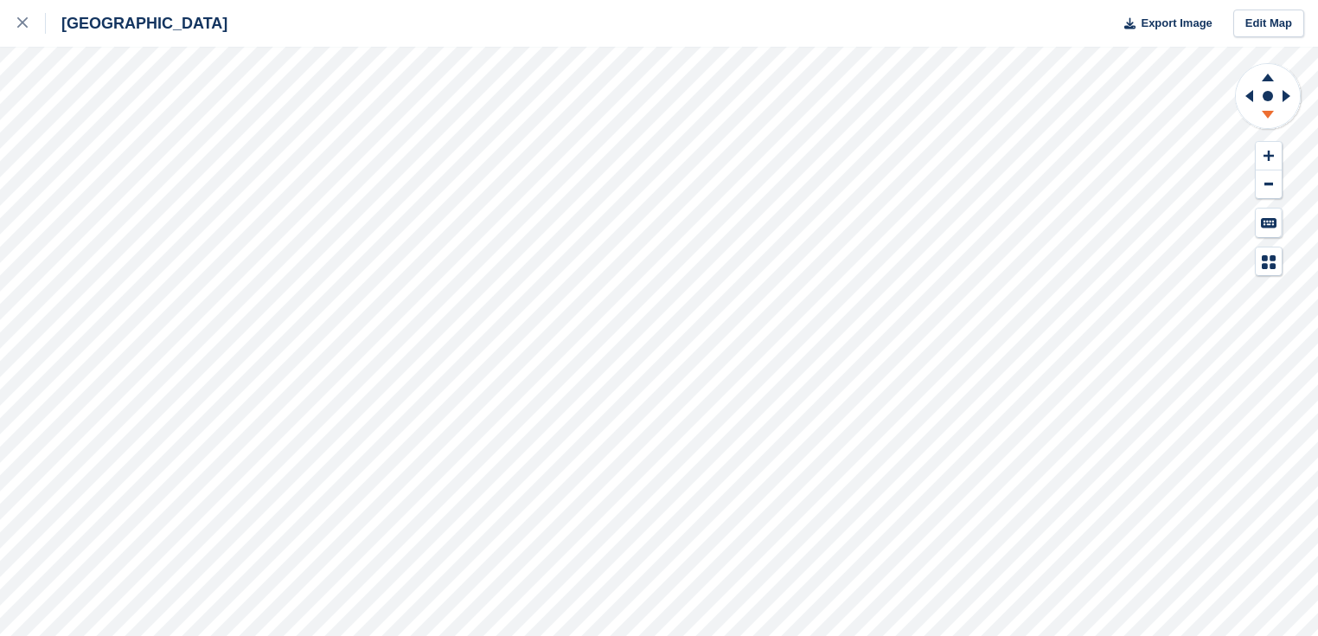
click at [1265, 114] on icon at bounding box center [1268, 115] width 12 height 8
click at [1263, 116] on icon at bounding box center [1267, 117] width 45 height 22
click at [1262, 116] on icon at bounding box center [1267, 117] width 45 height 22
click at [1260, 117] on icon at bounding box center [1267, 117] width 45 height 22
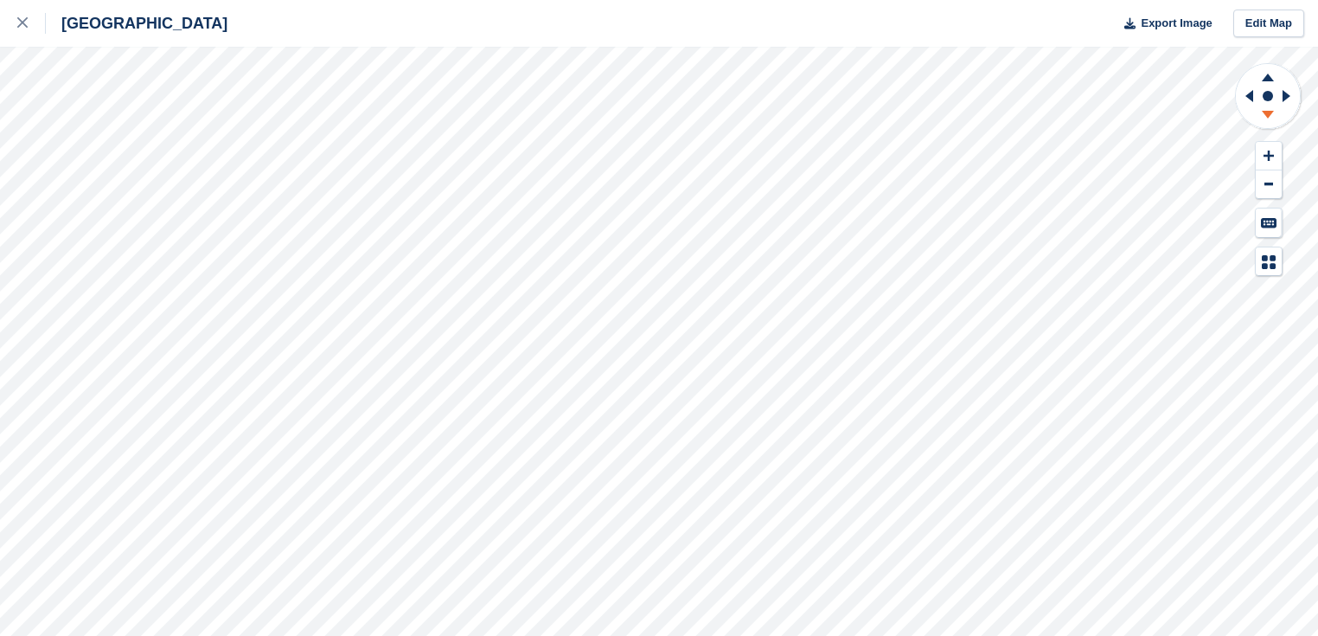
click at [1259, 117] on icon at bounding box center [1267, 117] width 45 height 22
click at [1258, 118] on icon at bounding box center [1267, 117] width 45 height 22
click at [1271, 81] on icon at bounding box center [1267, 75] width 45 height 22
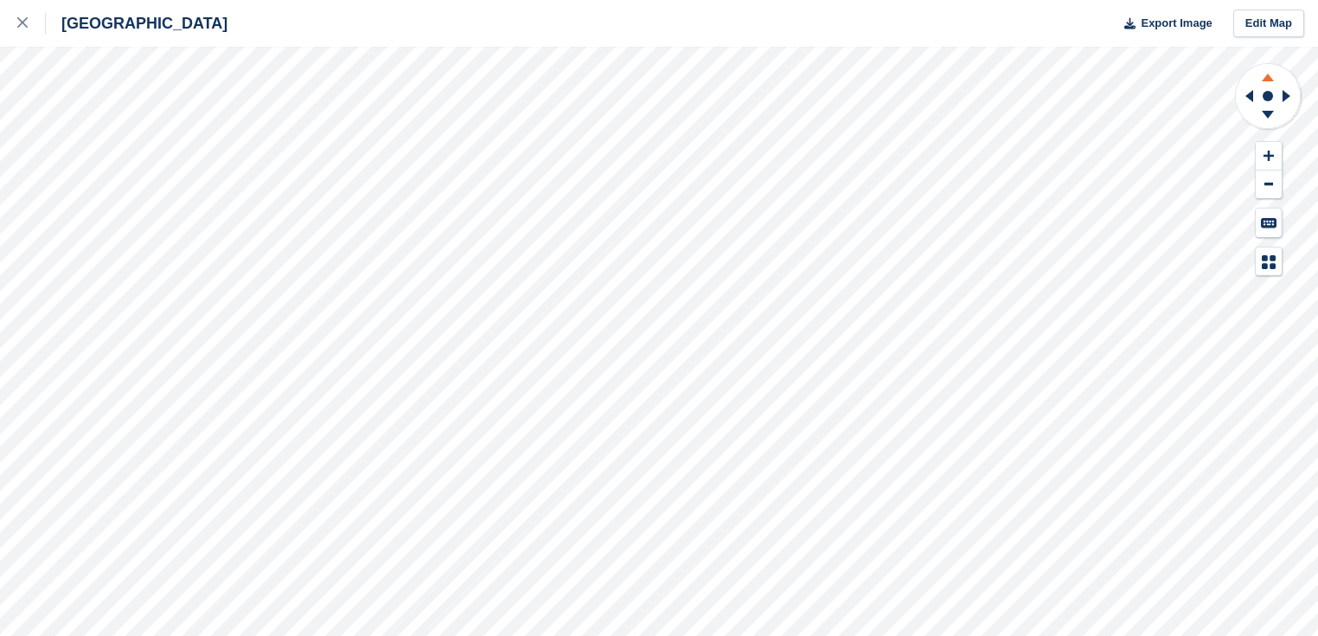
click at [1271, 81] on icon at bounding box center [1267, 75] width 45 height 22
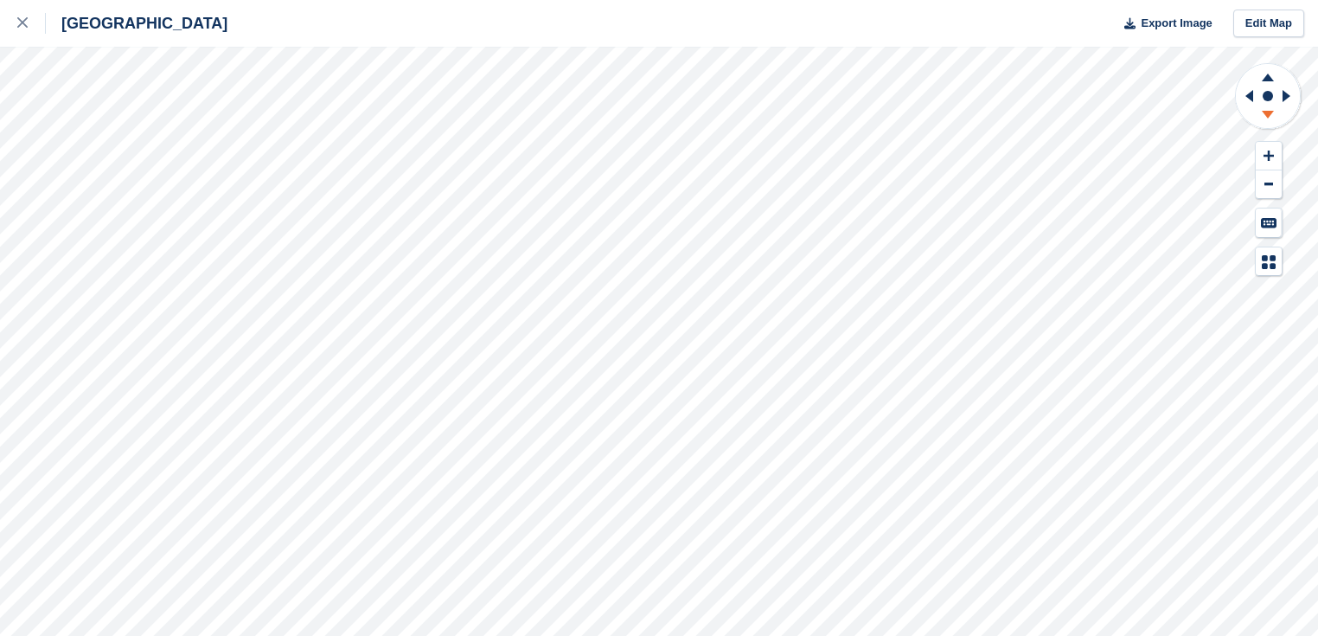
click at [1260, 116] on icon at bounding box center [1267, 117] width 45 height 22
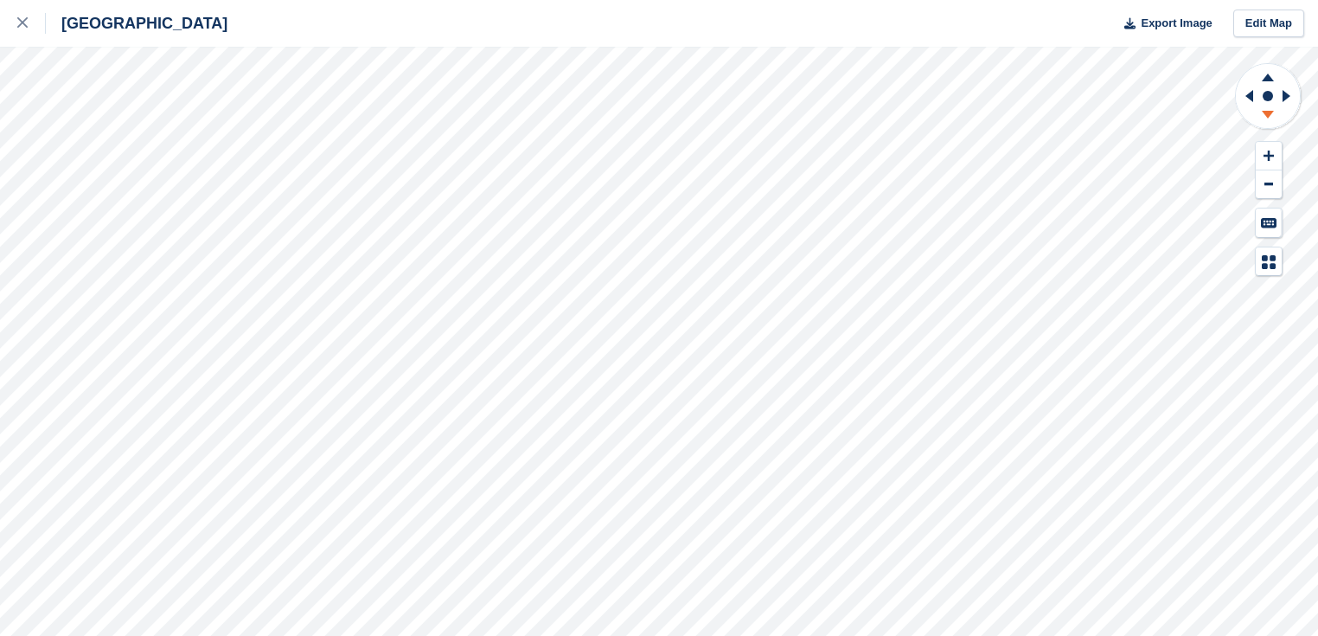
click at [1260, 116] on icon at bounding box center [1267, 117] width 45 height 22
click at [1260, 118] on icon at bounding box center [1267, 117] width 45 height 22
click at [1245, 90] on icon at bounding box center [1247, 96] width 22 height 45
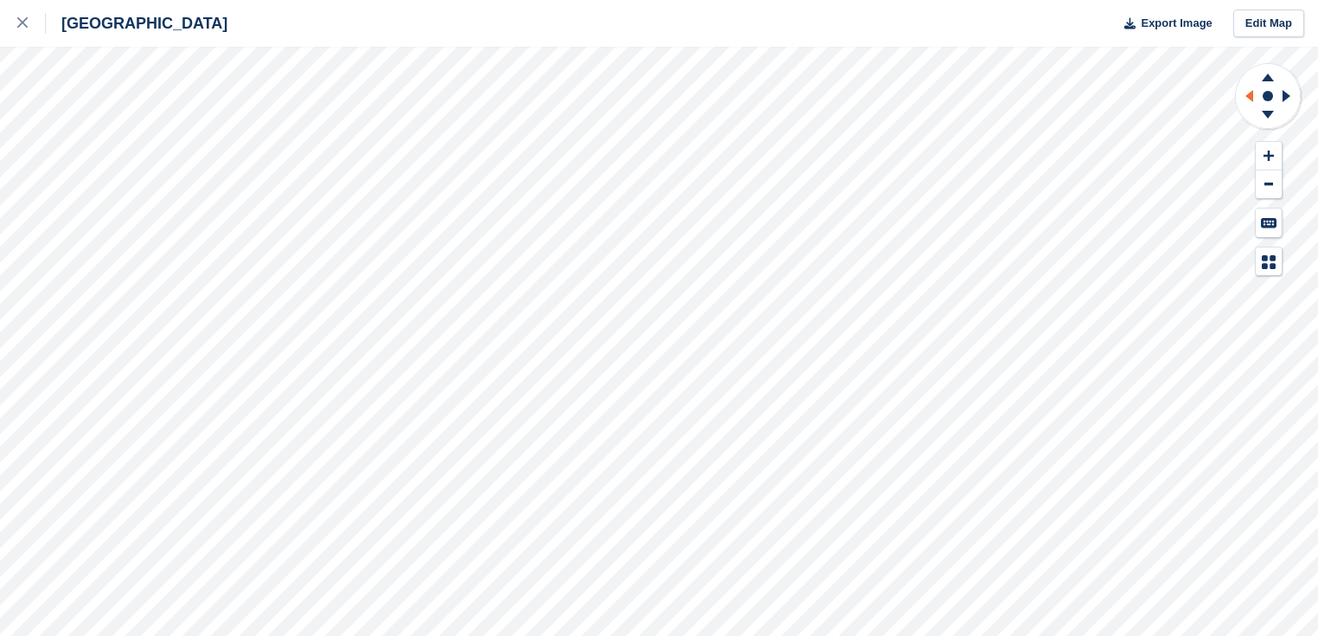
click at [1245, 90] on icon at bounding box center [1247, 96] width 22 height 45
click at [1283, 98] on icon at bounding box center [1287, 96] width 8 height 12
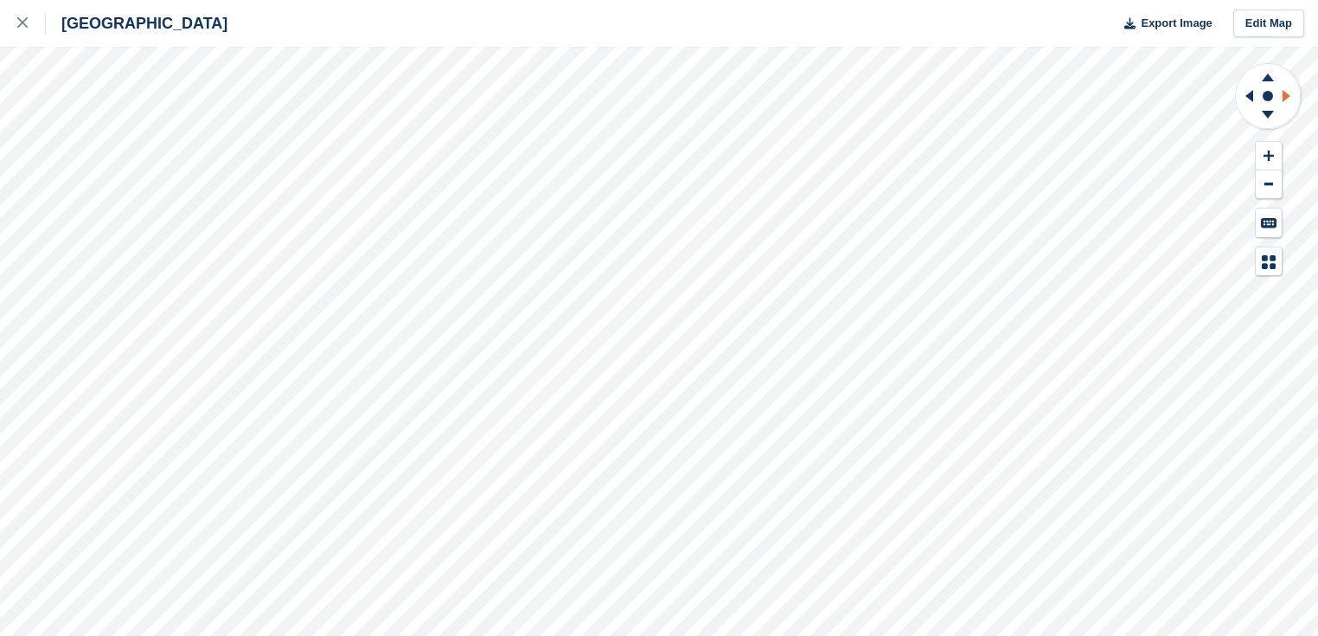
click at [1283, 98] on icon at bounding box center [1287, 96] width 8 height 12
click at [1268, 91] on circle at bounding box center [1268, 96] width 10 height 10
click at [1275, 225] on icon at bounding box center [1269, 223] width 16 height 10
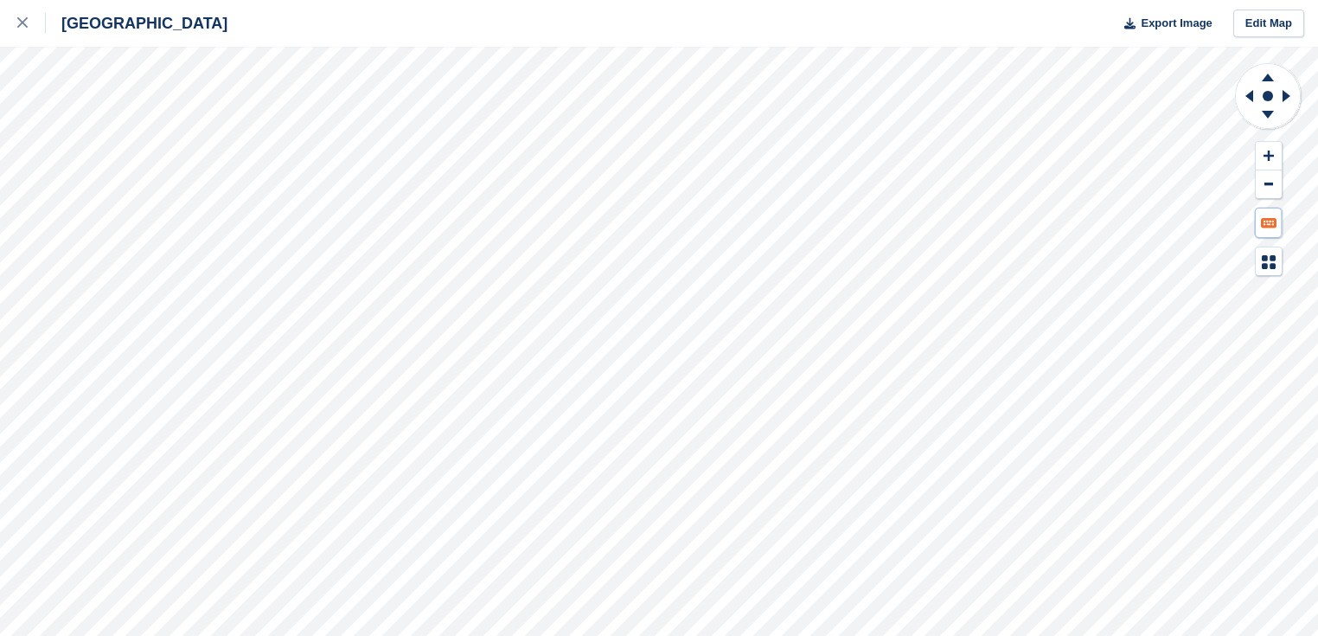
click at [1273, 223] on icon at bounding box center [1269, 223] width 16 height 10
click at [1182, 284] on p "space + left click" at bounding box center [1192, 284] width 83 height 12
click at [1264, 219] on icon at bounding box center [1269, 223] width 16 height 10
click at [1256, 208] on button at bounding box center [1269, 222] width 26 height 29
click at [1259, 256] on button at bounding box center [1269, 261] width 26 height 29
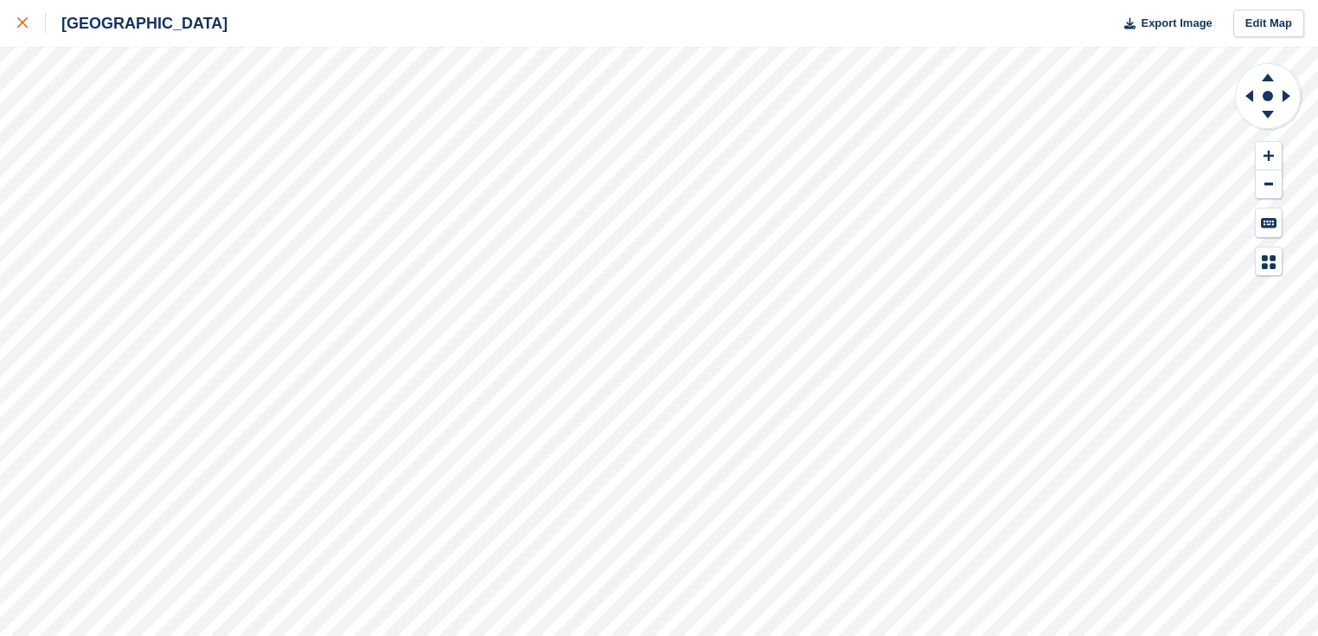
click at [16, 24] on link at bounding box center [23, 23] width 46 height 47
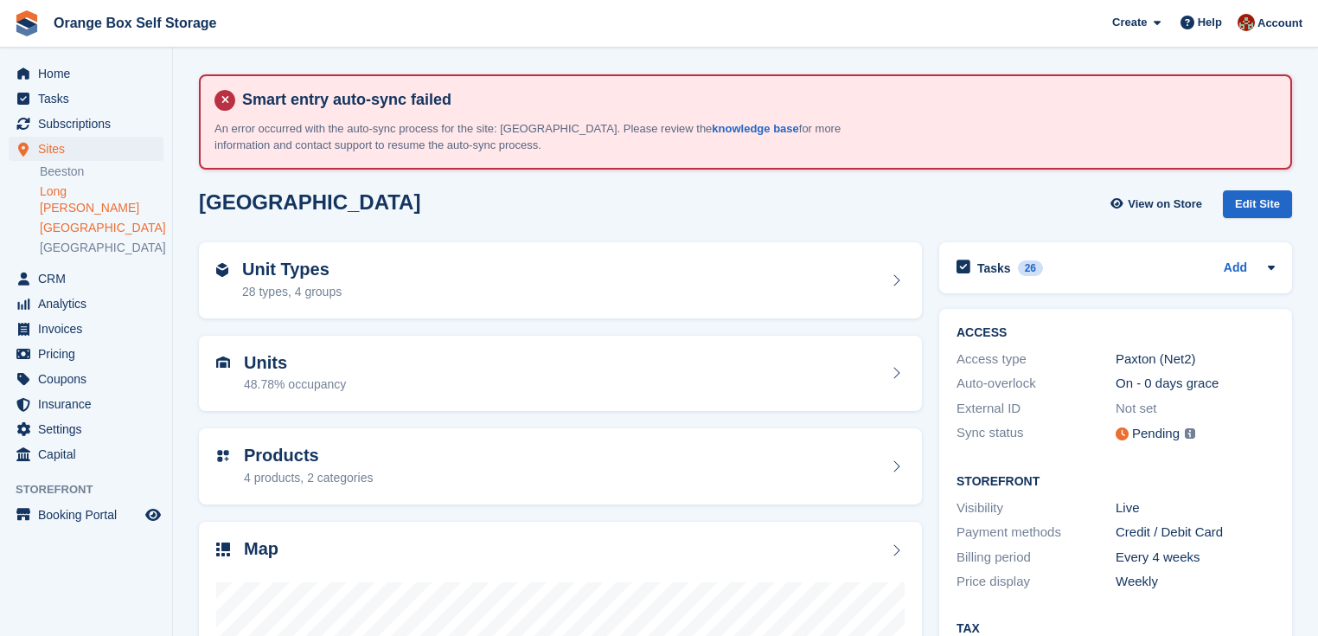
click at [69, 190] on link "Long [PERSON_NAME]" at bounding box center [102, 199] width 124 height 33
click at [48, 271] on span "CRM" at bounding box center [90, 278] width 104 height 24
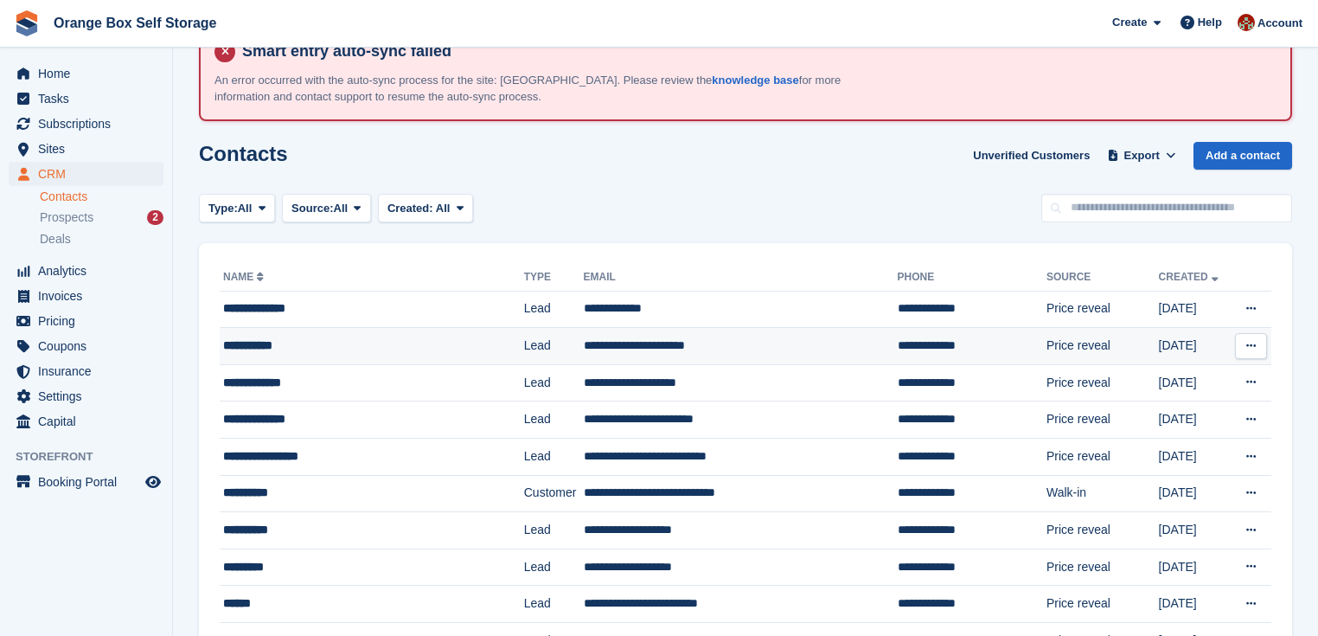
scroll to position [69, 0]
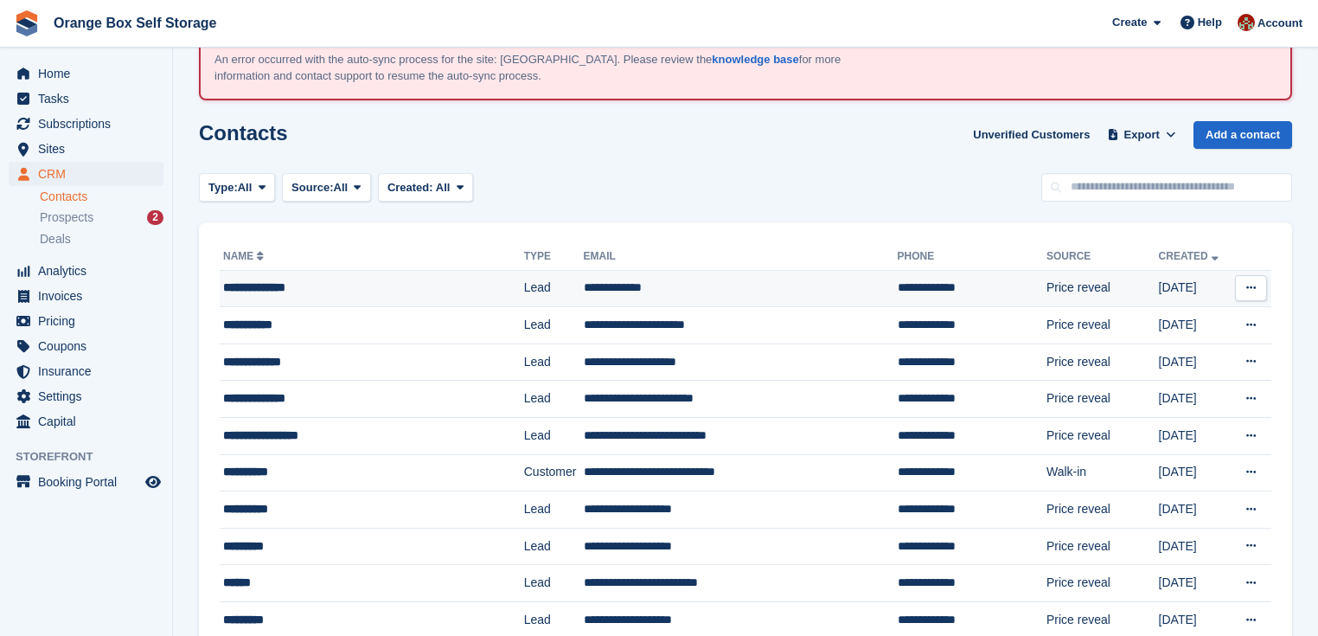
click at [1096, 297] on td "Price reveal" at bounding box center [1102, 288] width 112 height 37
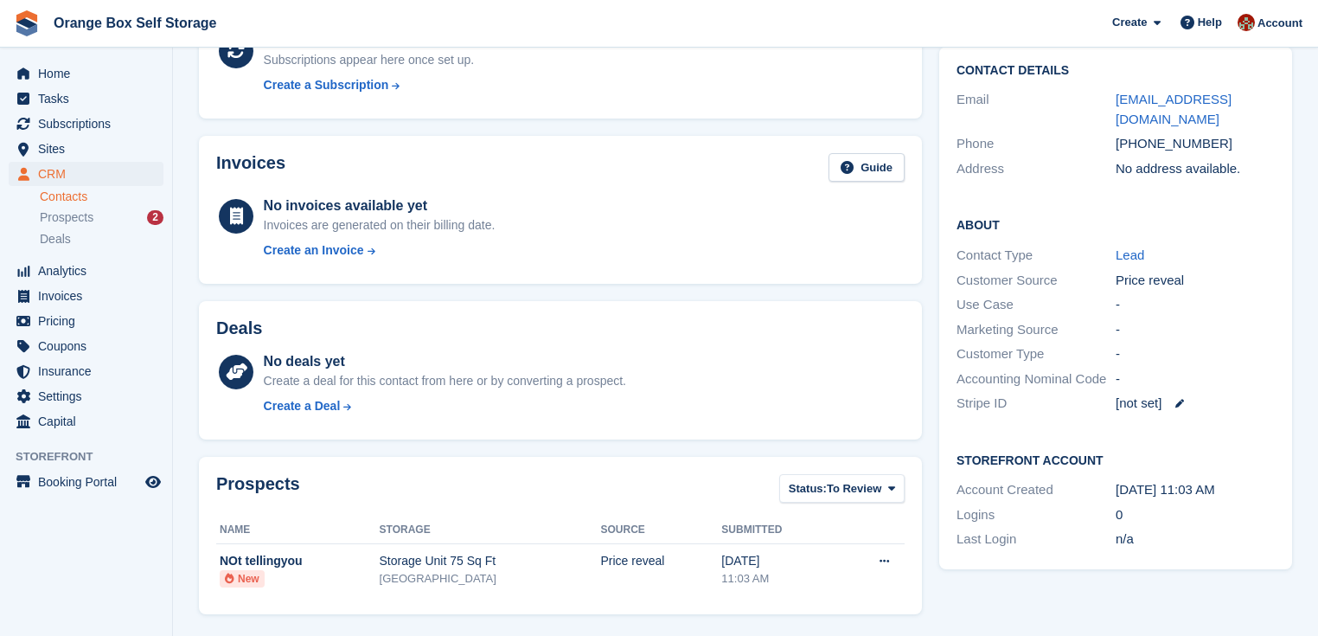
scroll to position [234, 0]
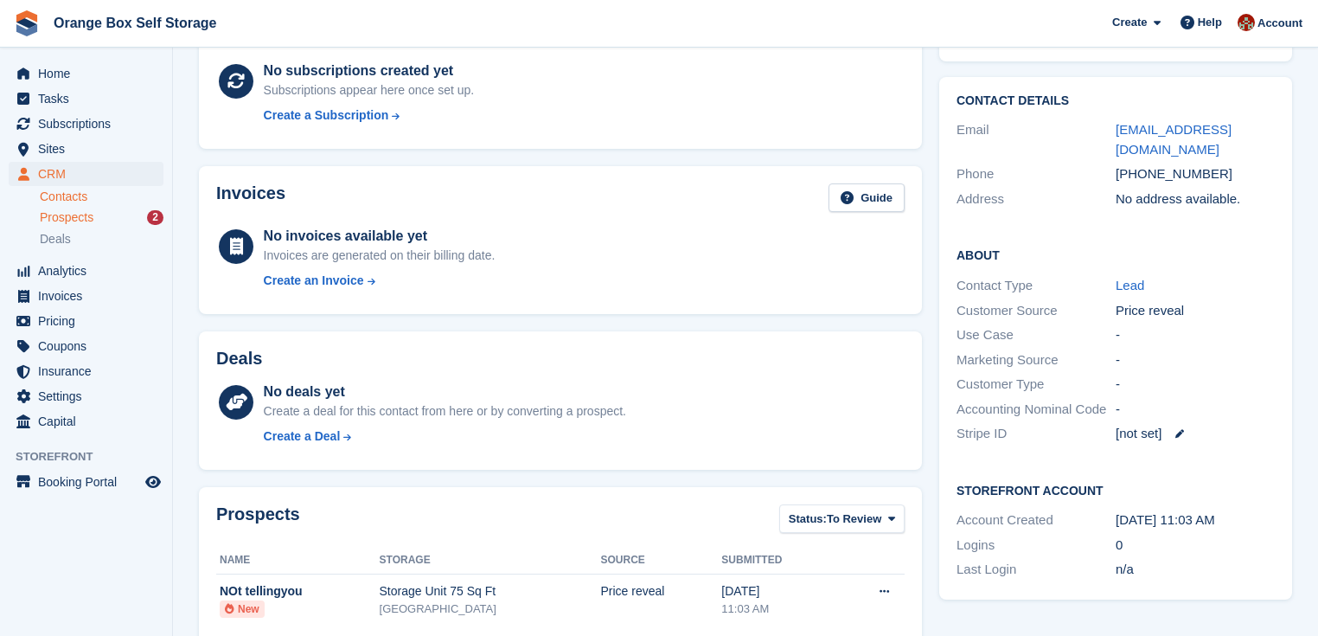
click at [54, 221] on span "Prospects" at bounding box center [67, 217] width 54 height 16
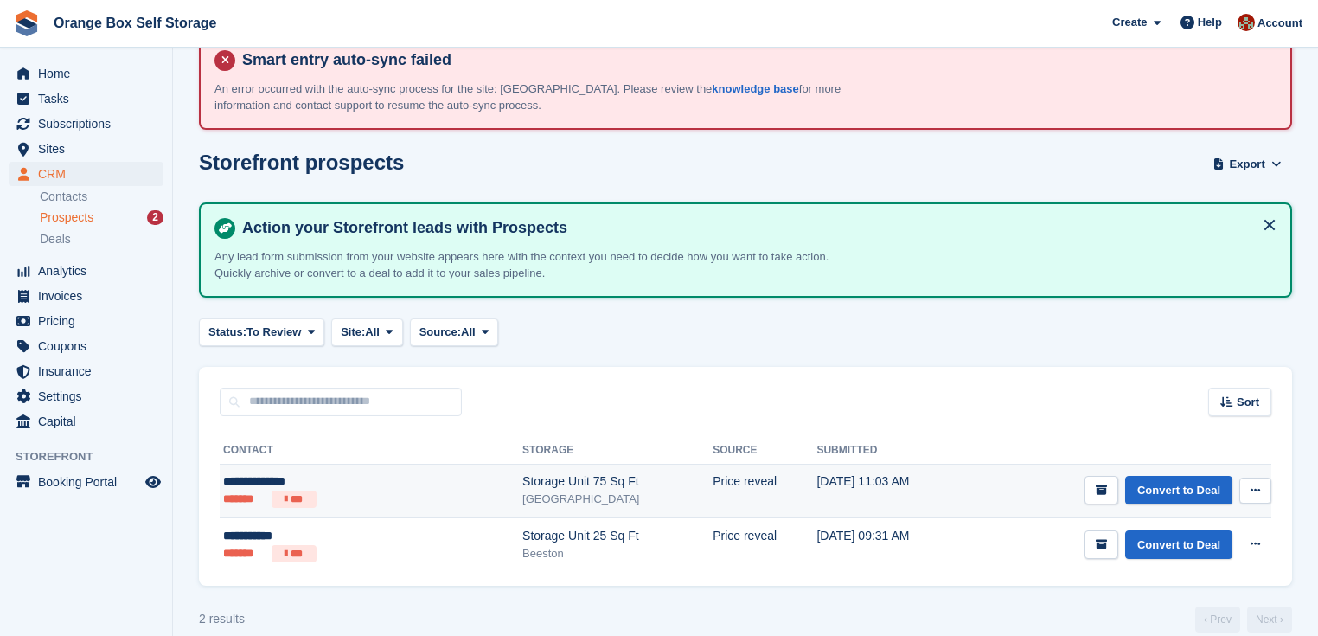
scroll to position [60, 0]
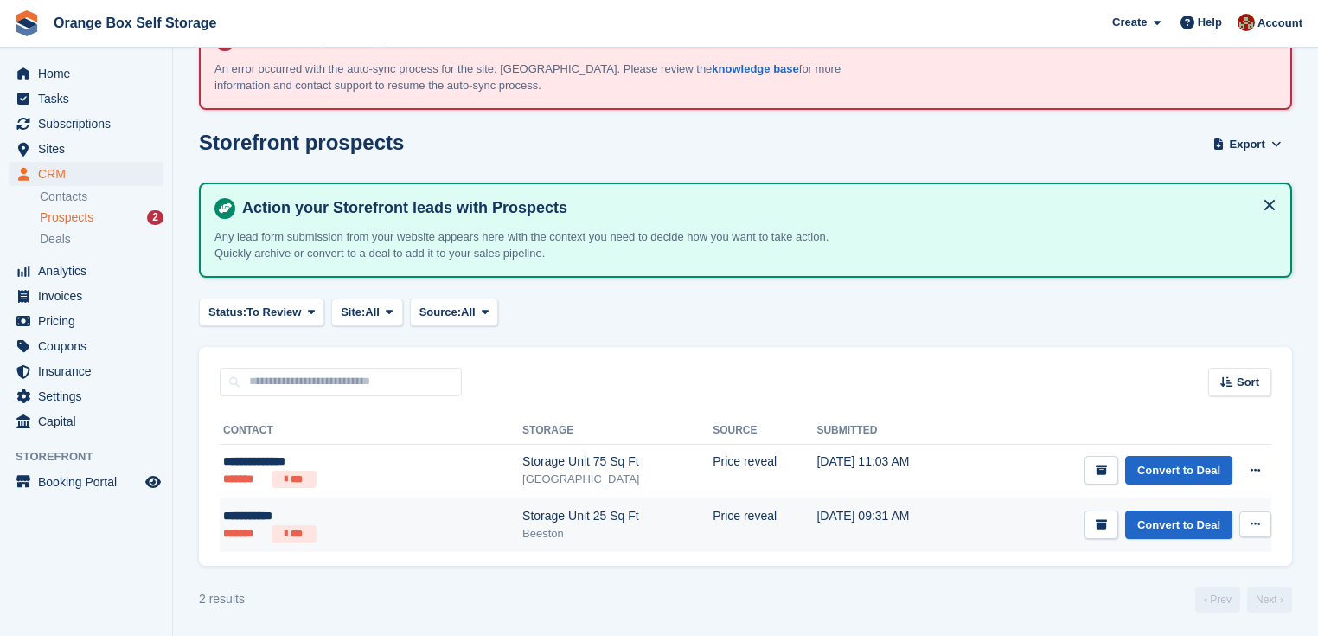
click at [547, 525] on div "Beeston" at bounding box center [617, 533] width 190 height 17
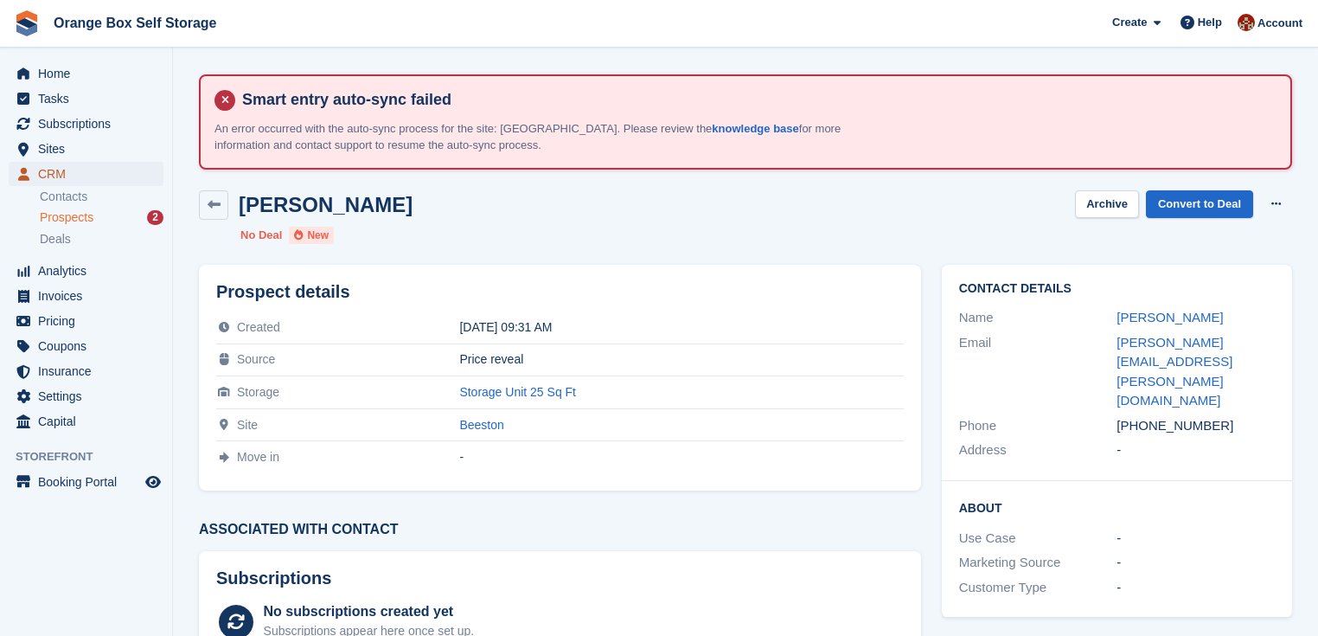
click at [48, 172] on span "CRM" at bounding box center [90, 174] width 104 height 24
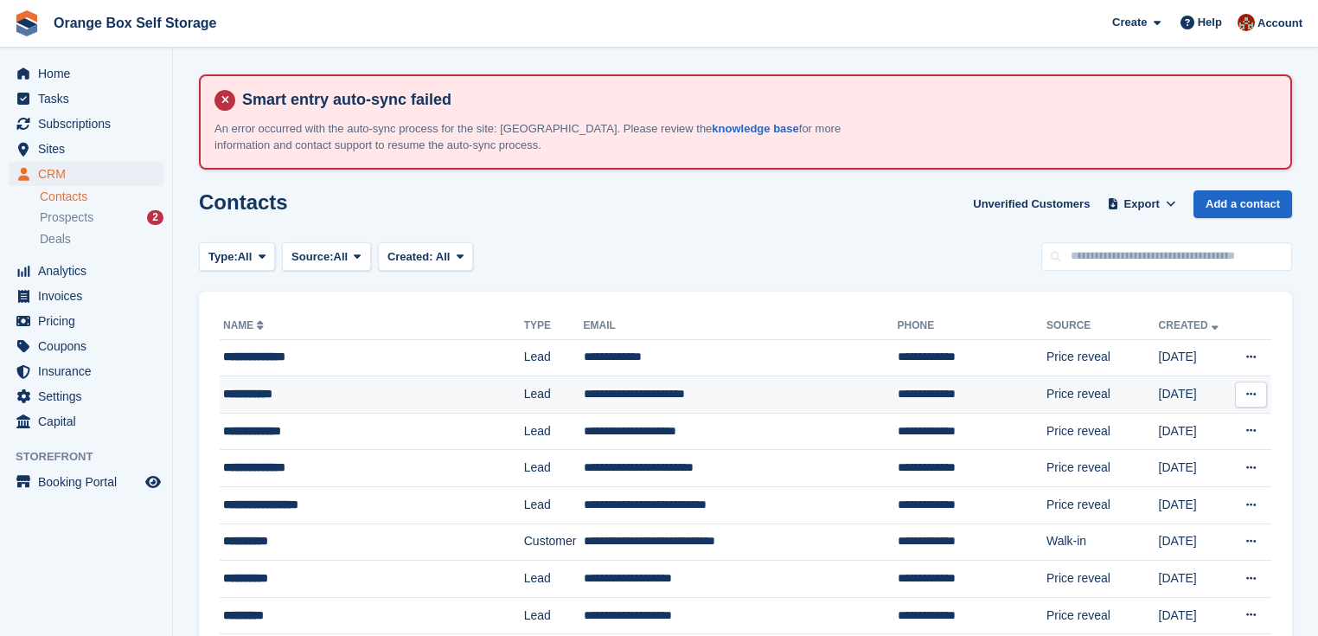
click at [390, 387] on div "**********" at bounding box center [355, 394] width 265 height 18
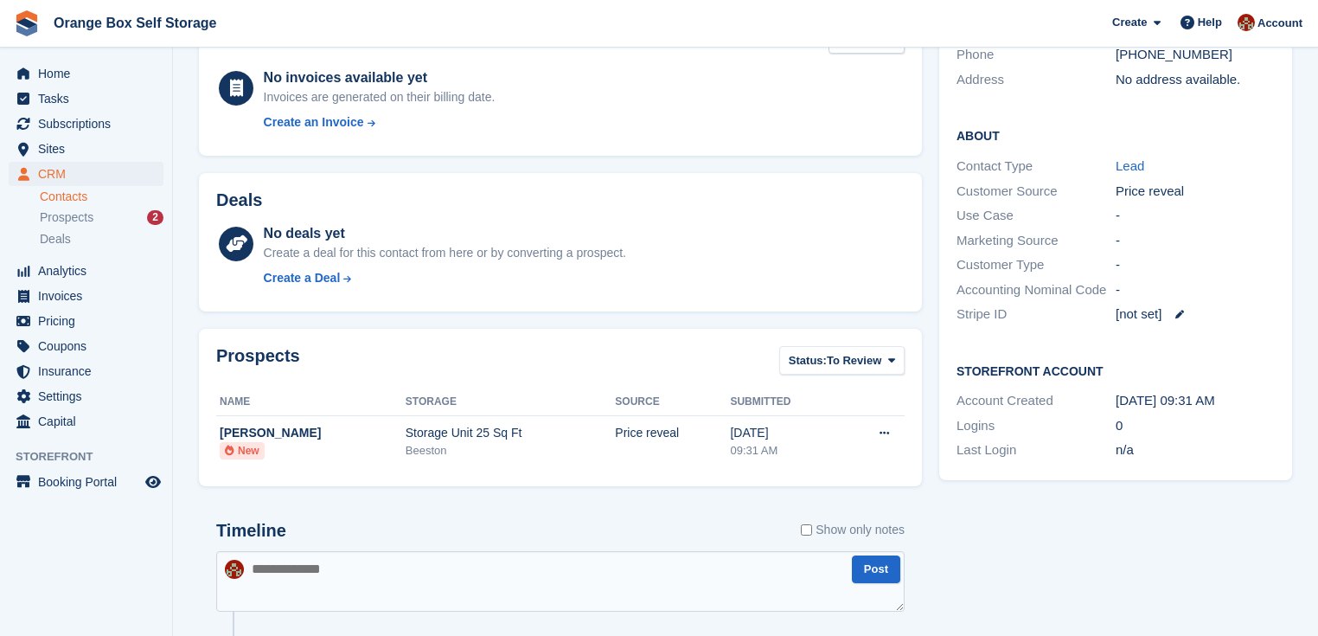
scroll to position [415, 0]
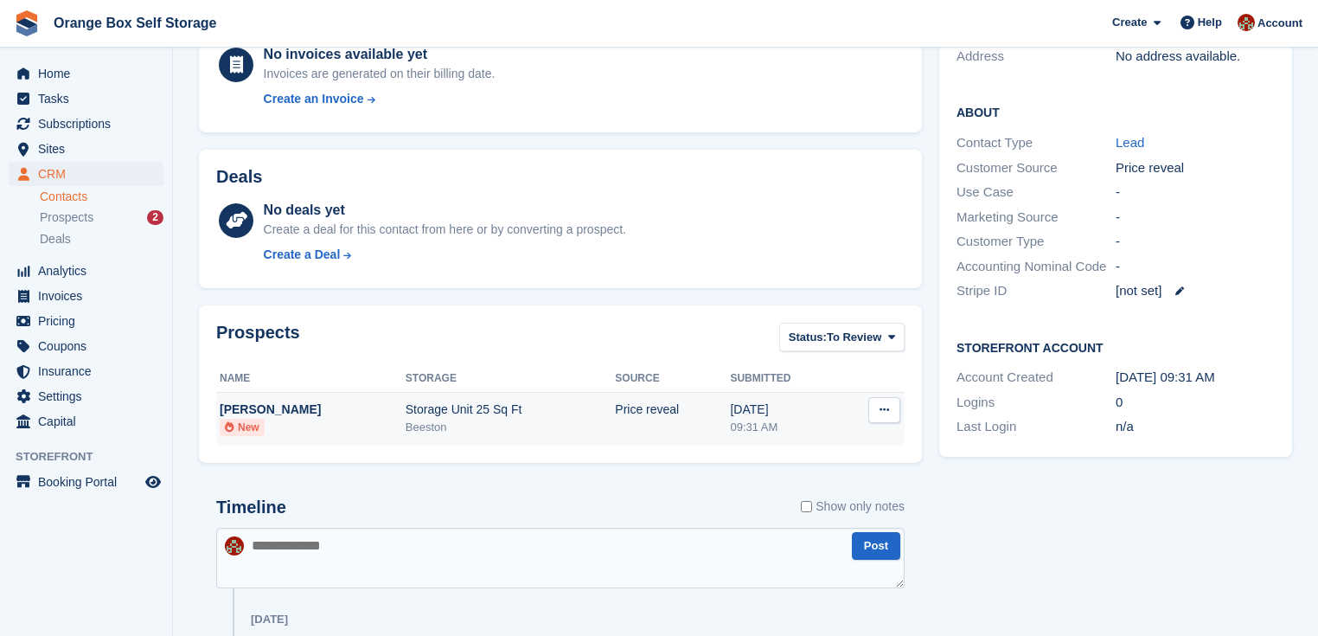
click at [881, 408] on icon at bounding box center [885, 409] width 10 height 11
click at [73, 221] on span "Prospects" at bounding box center [67, 217] width 54 height 16
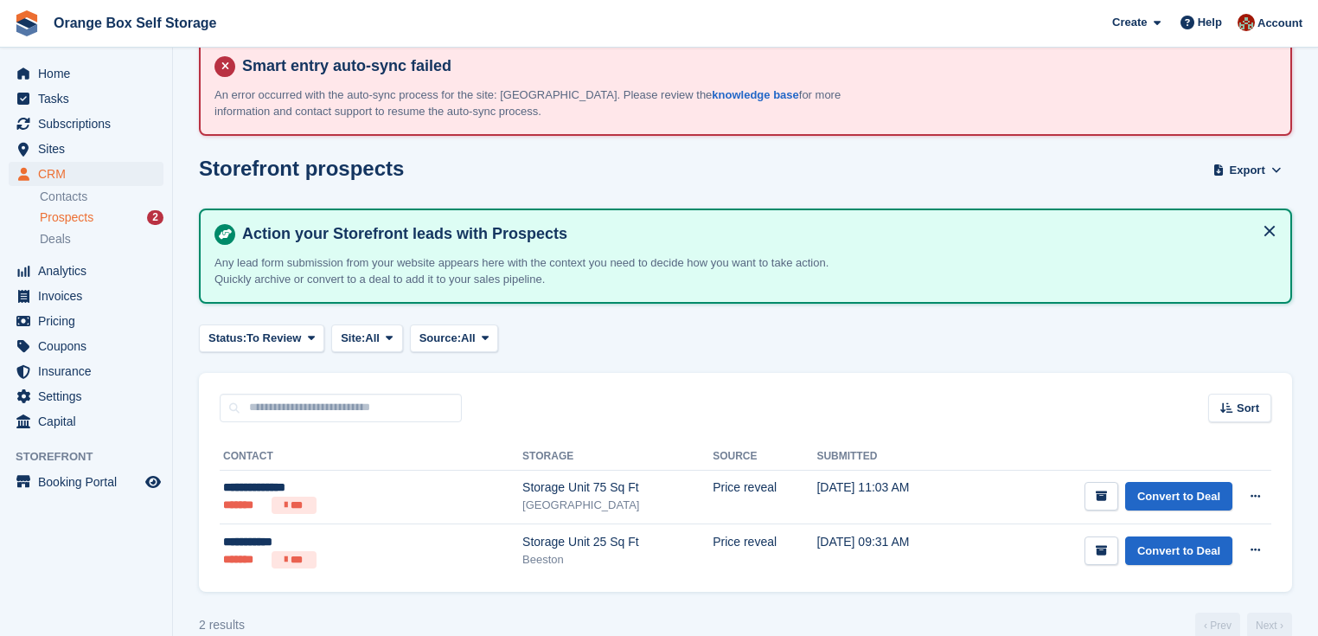
scroll to position [60, 0]
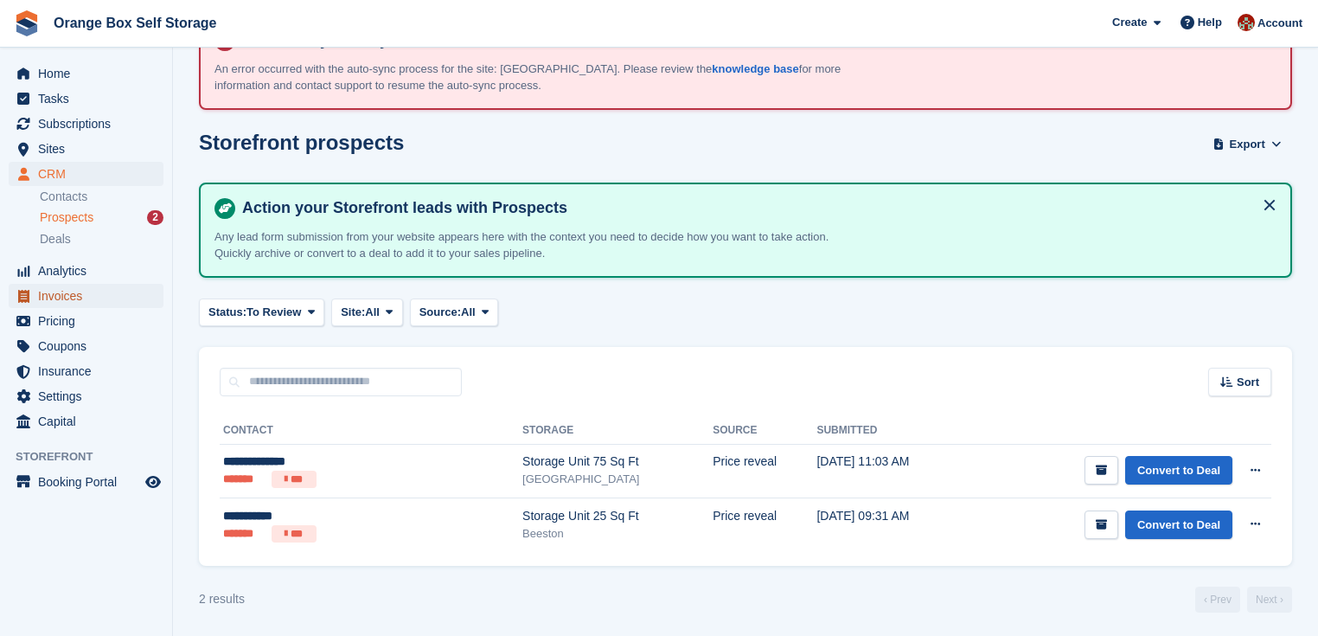
click at [59, 298] on span "Invoices" at bounding box center [90, 296] width 104 height 24
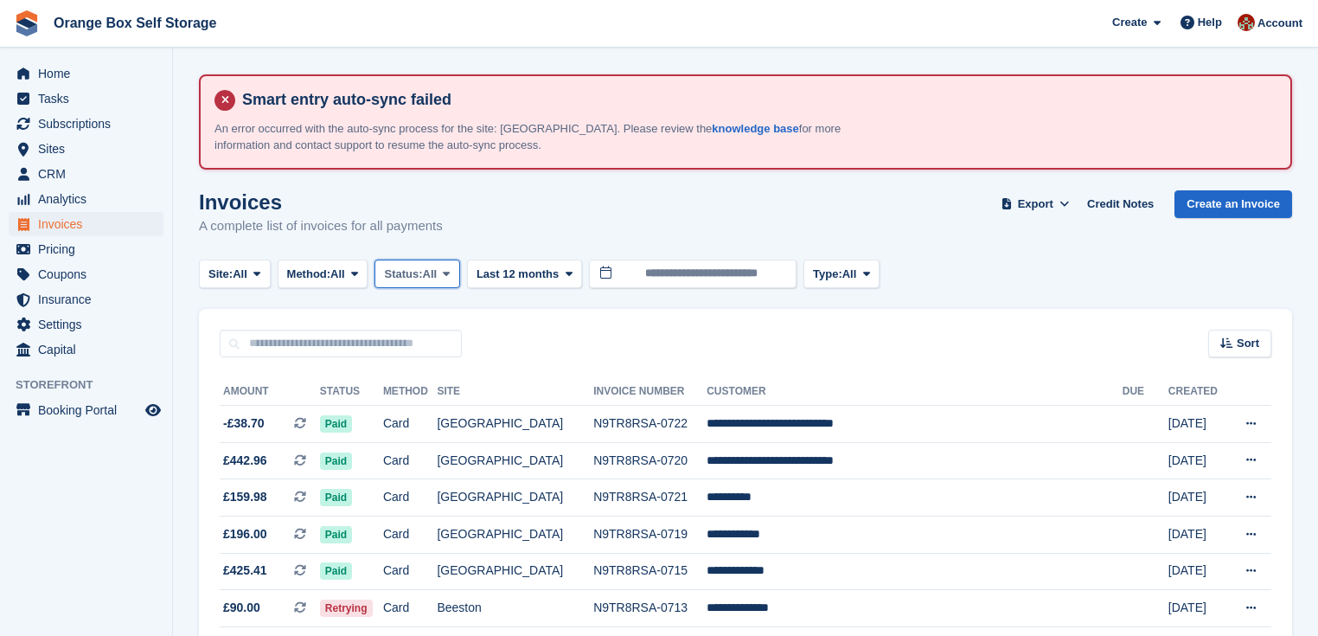
click at [432, 268] on span "All" at bounding box center [430, 274] width 15 height 17
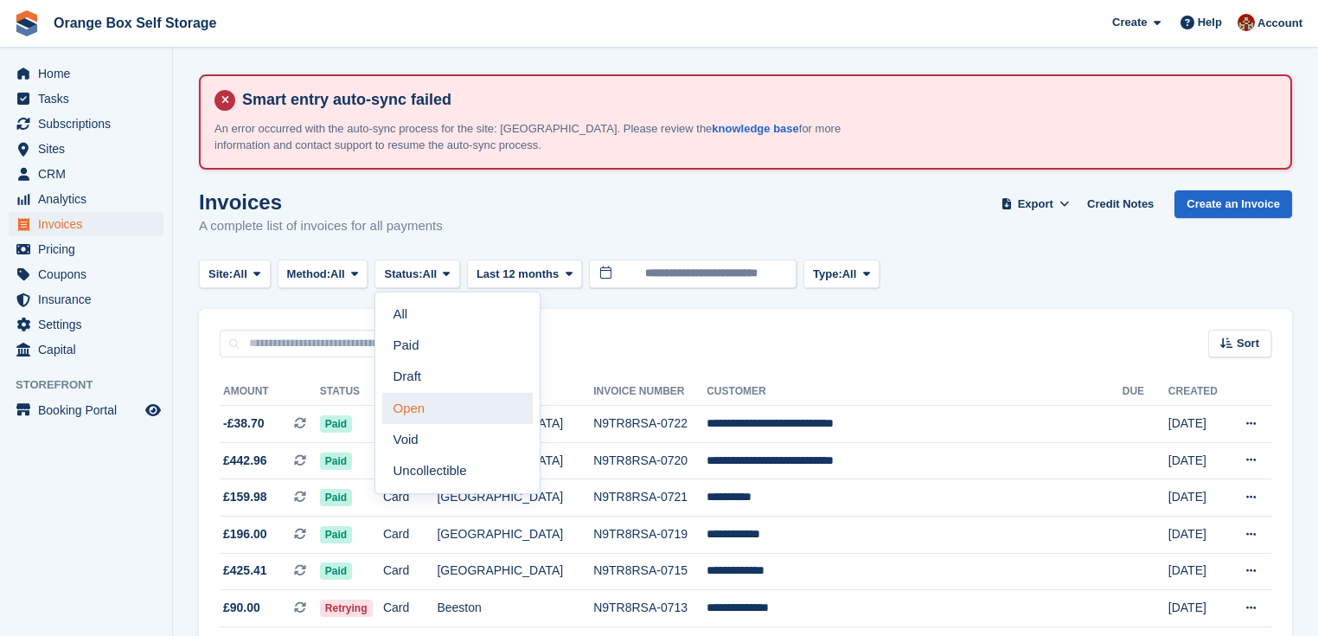
click at [433, 401] on link "Open" at bounding box center [457, 408] width 150 height 31
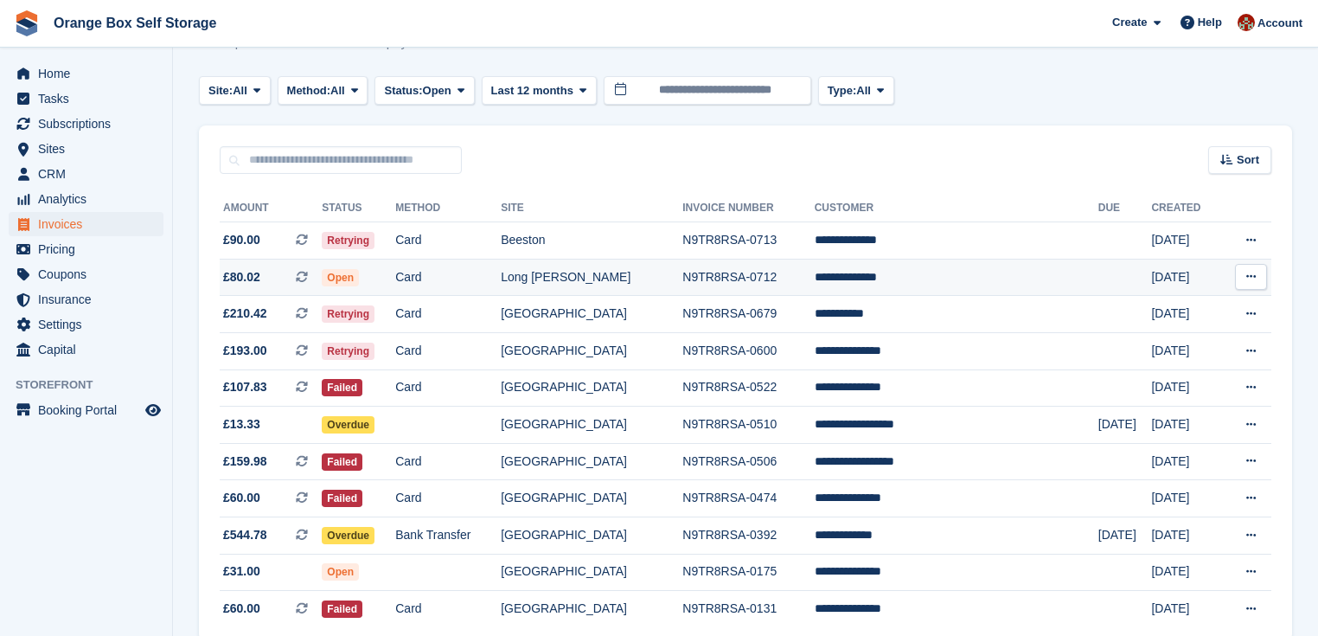
scroll to position [208, 0]
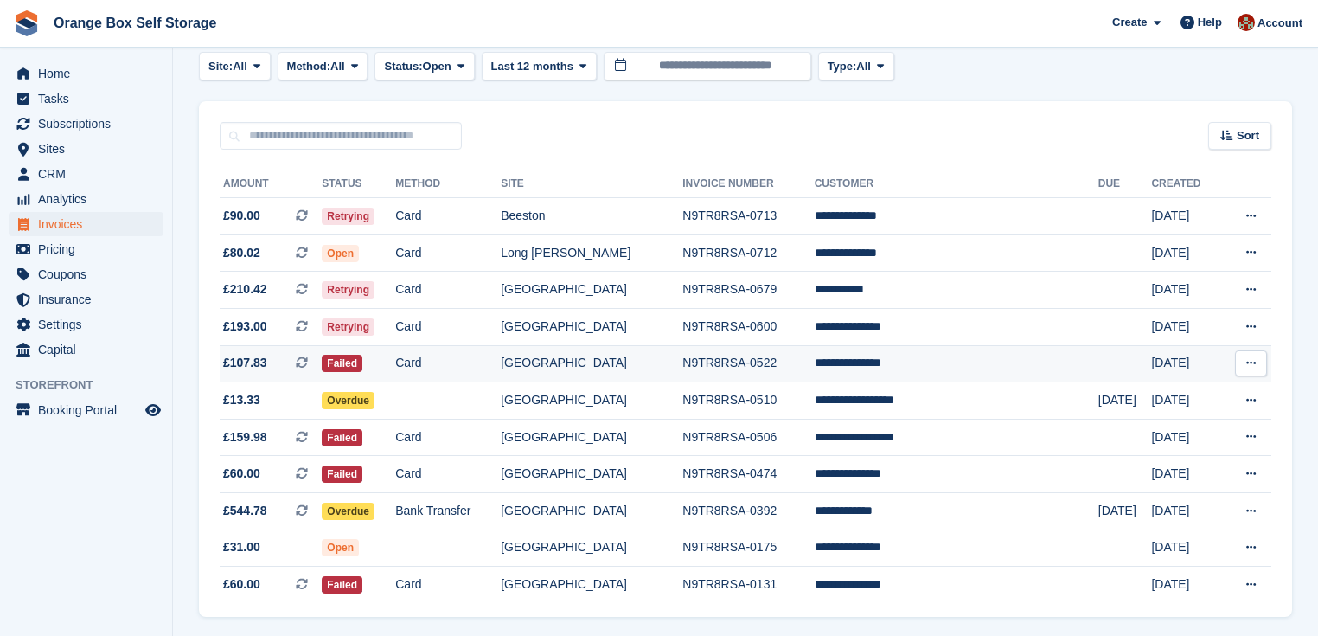
click at [1098, 365] on td at bounding box center [1125, 363] width 54 height 37
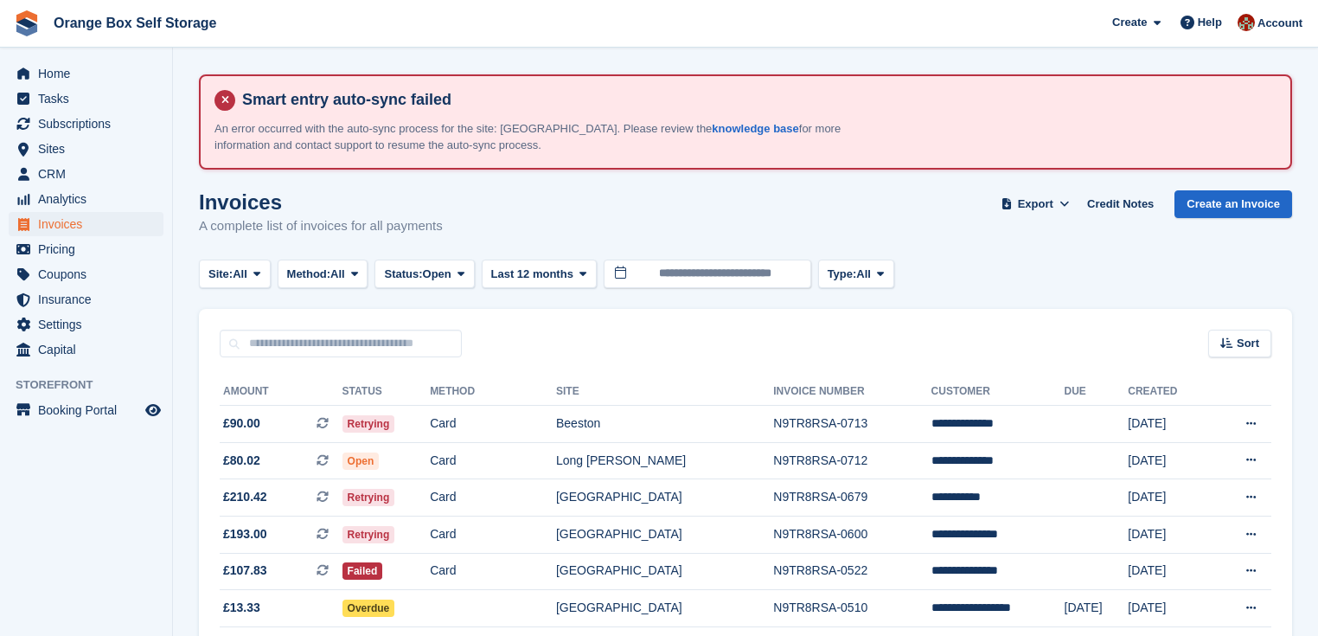
scroll to position [208, 0]
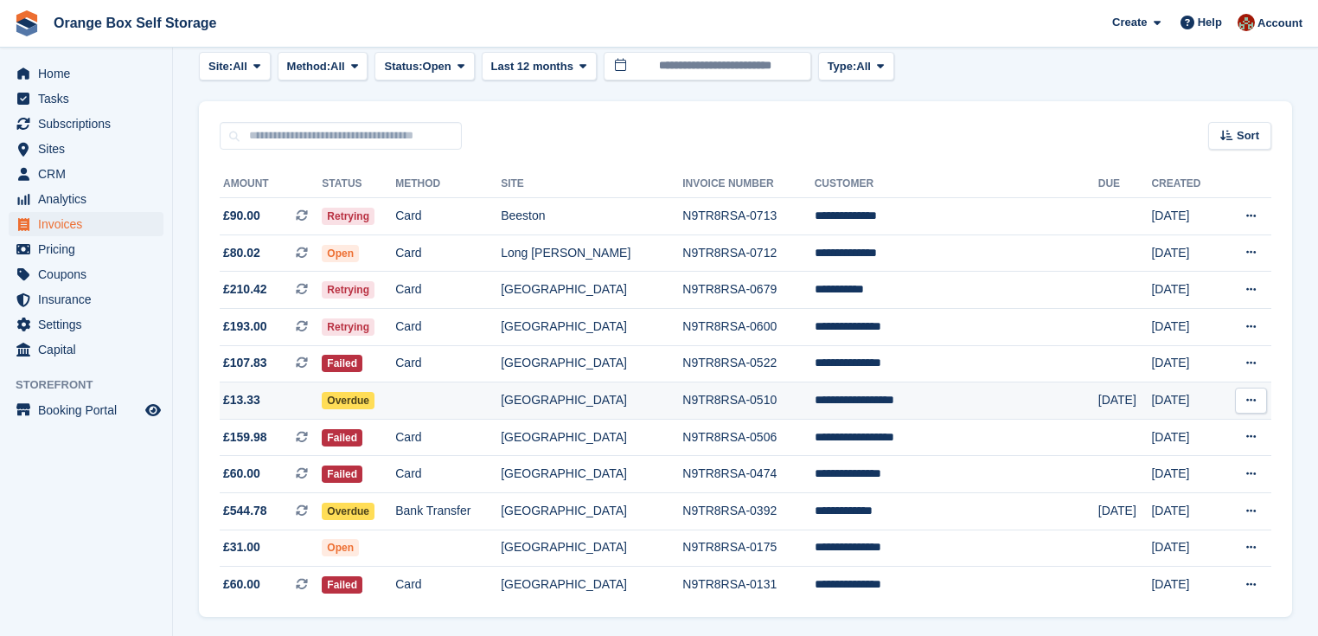
click at [1098, 406] on td "[DATE]" at bounding box center [1125, 400] width 54 height 37
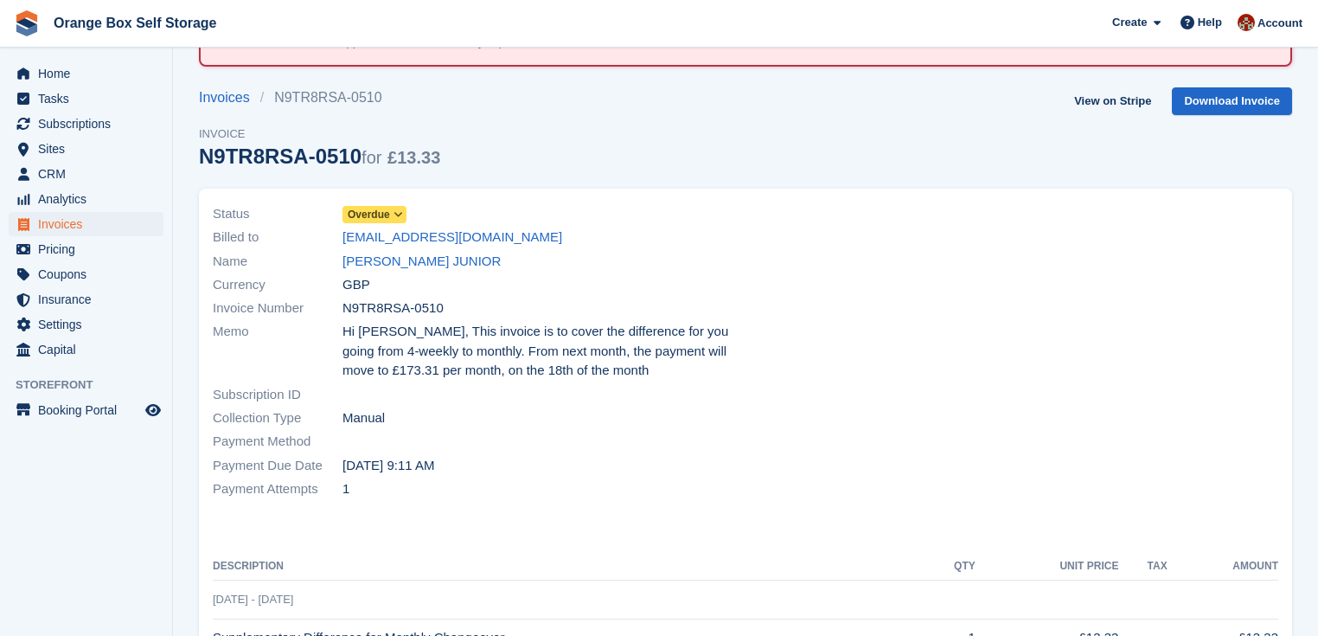
scroll to position [138, 0]
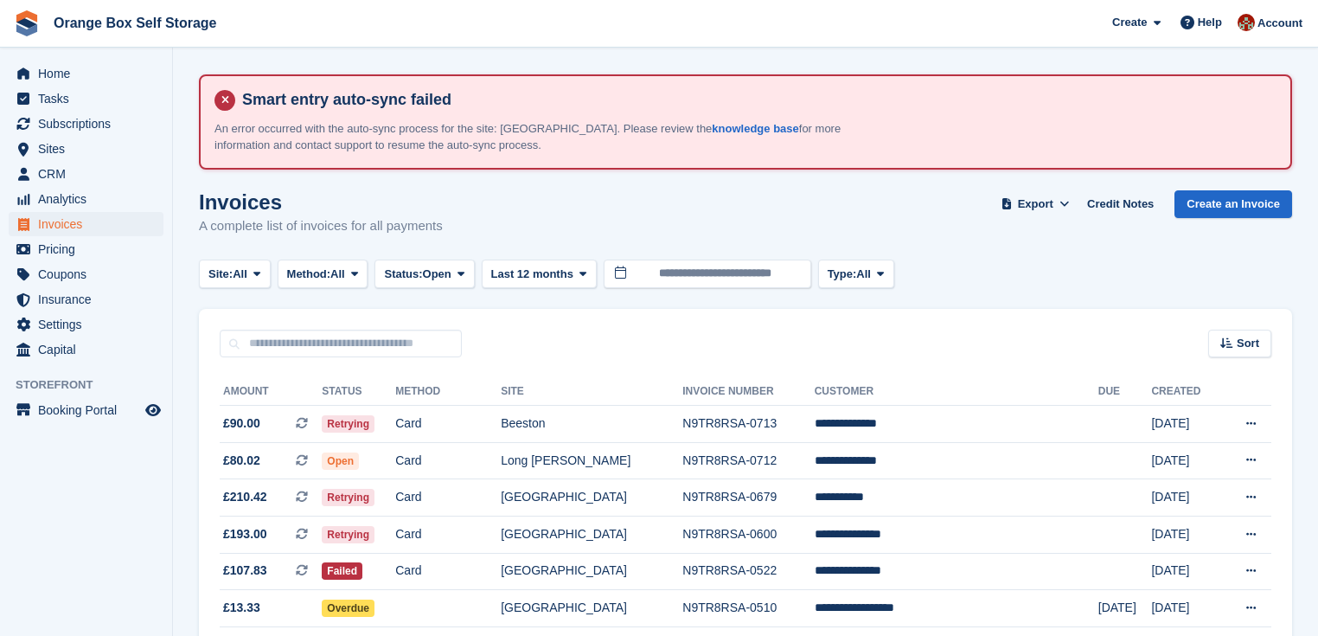
scroll to position [208, 0]
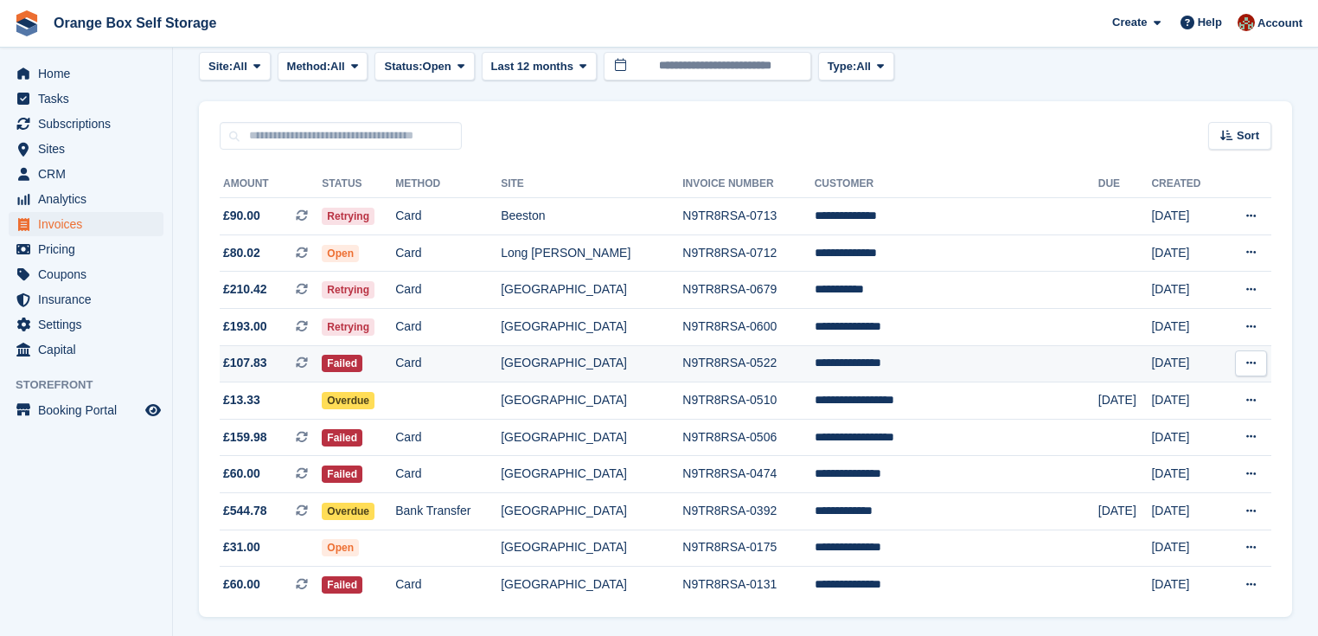
click at [814, 363] on td "N9TR8RSA-0522" at bounding box center [747, 363] width 131 height 37
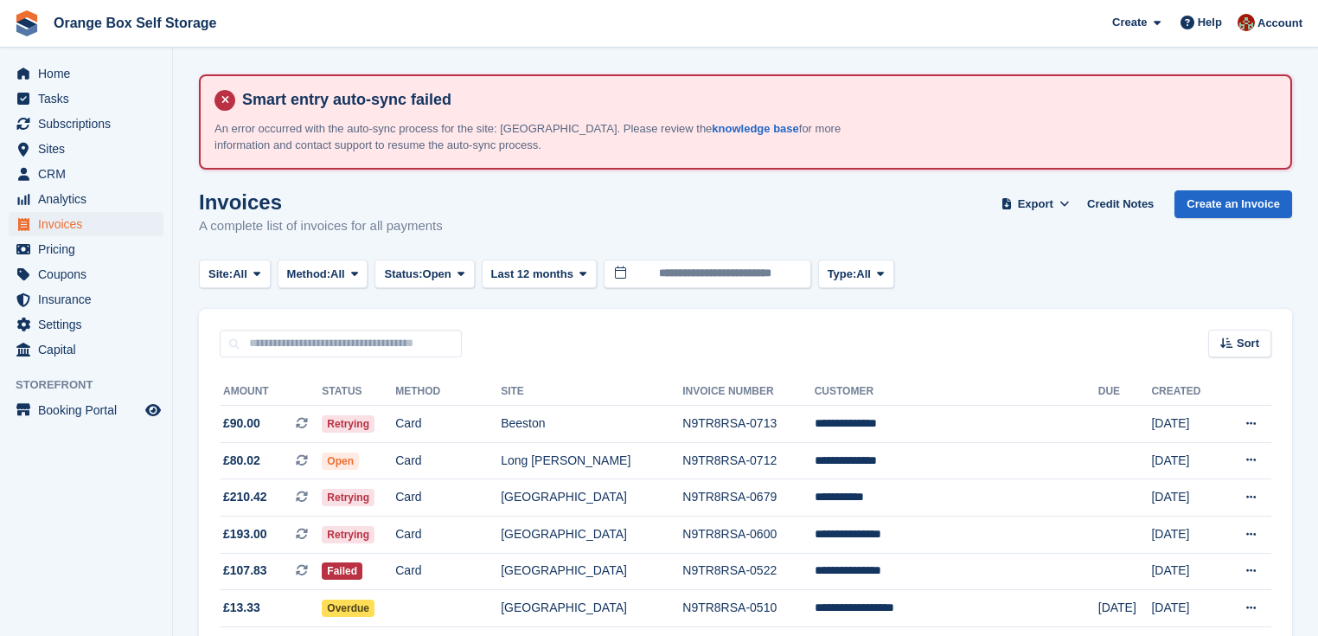
scroll to position [208, 0]
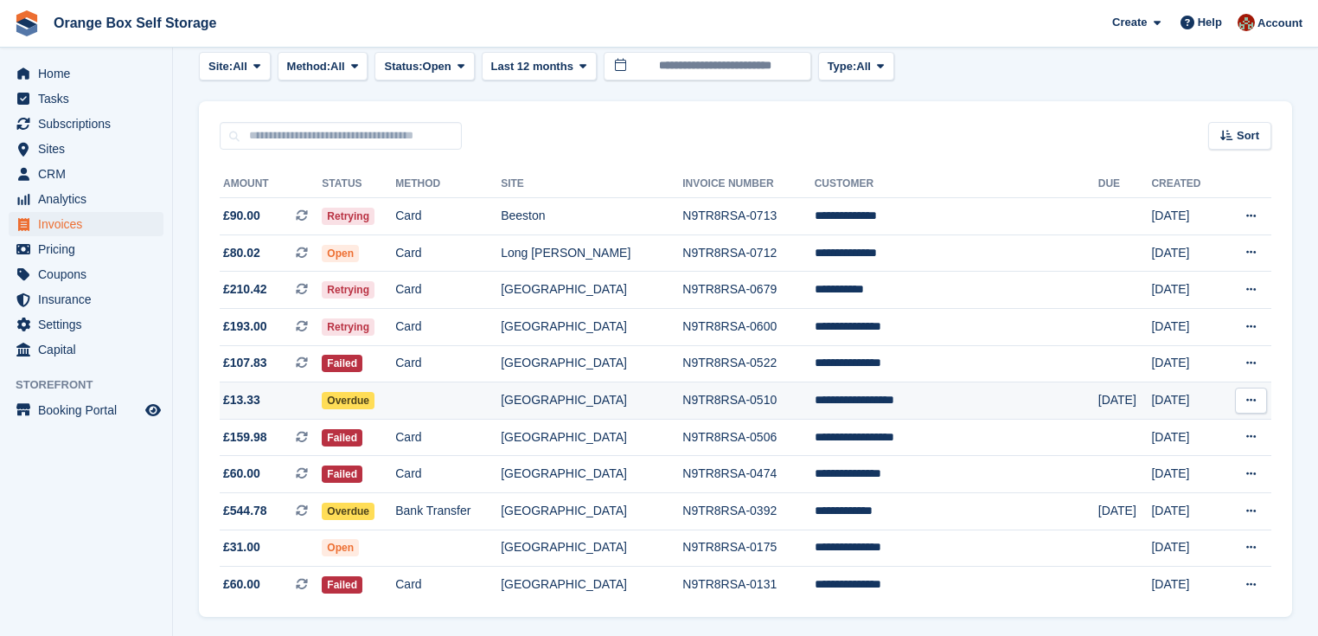
click at [945, 400] on td "**********" at bounding box center [957, 400] width 284 height 37
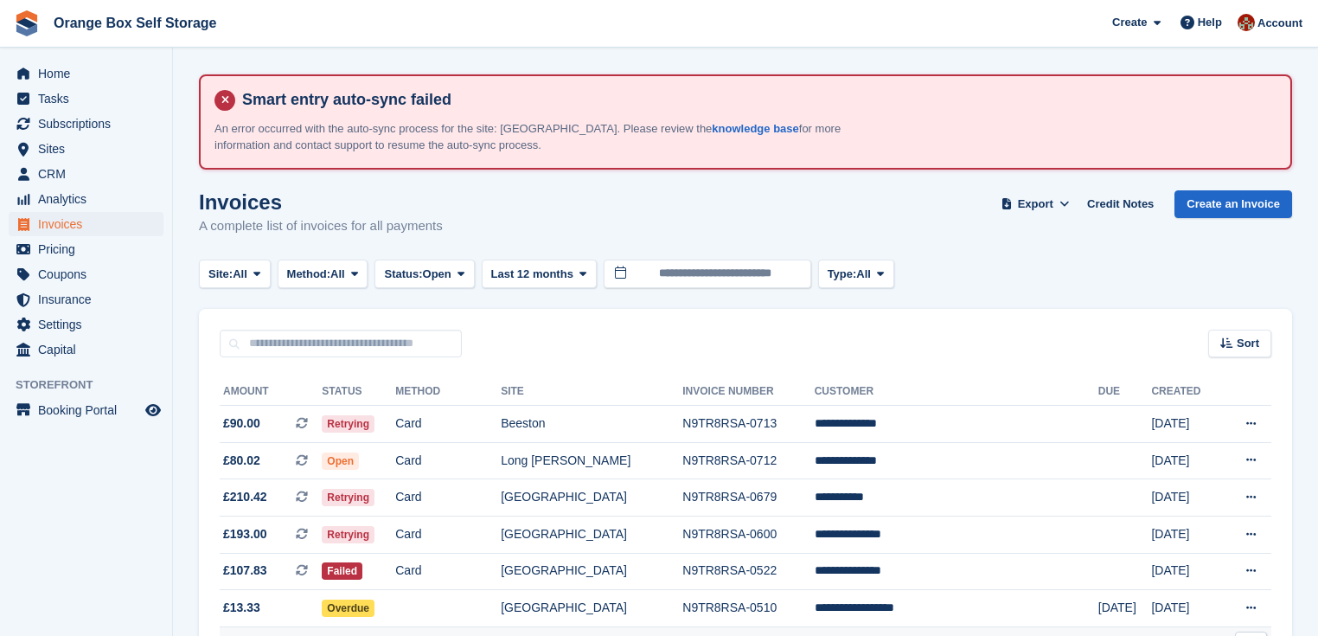
scroll to position [208, 0]
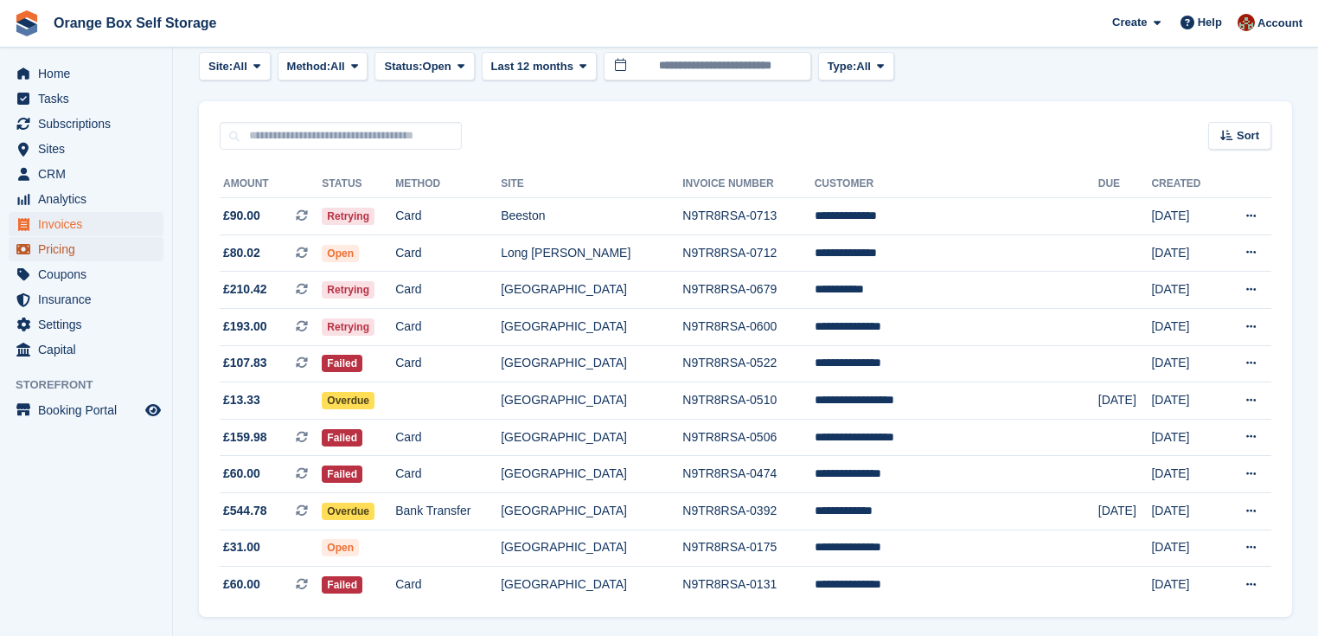
click at [60, 246] on span "Pricing" at bounding box center [90, 249] width 104 height 24
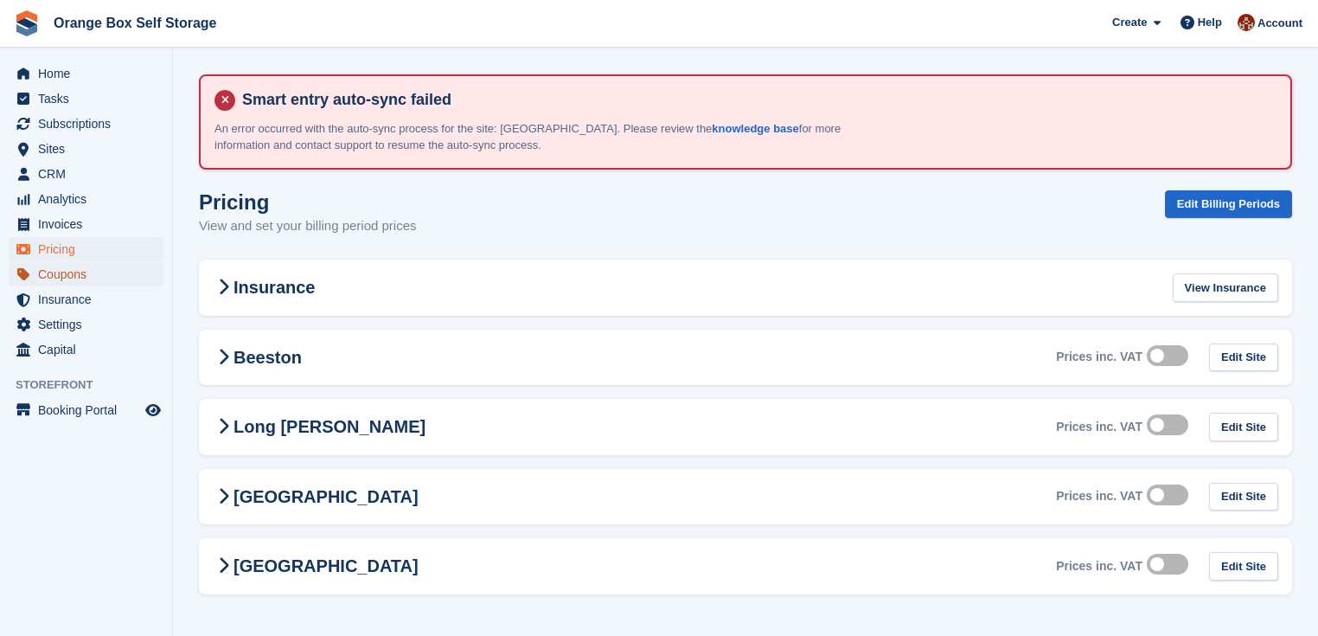
click at [47, 280] on span "Coupons" at bounding box center [90, 274] width 104 height 24
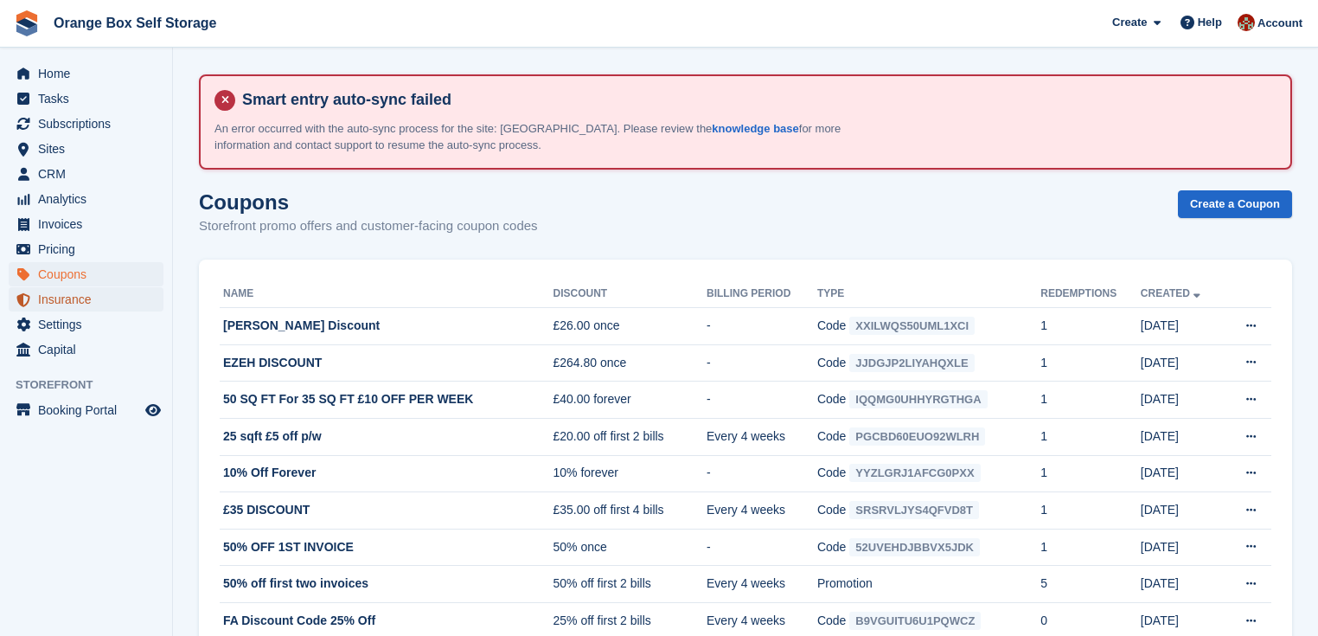
click at [47, 296] on span "Insurance" at bounding box center [90, 299] width 104 height 24
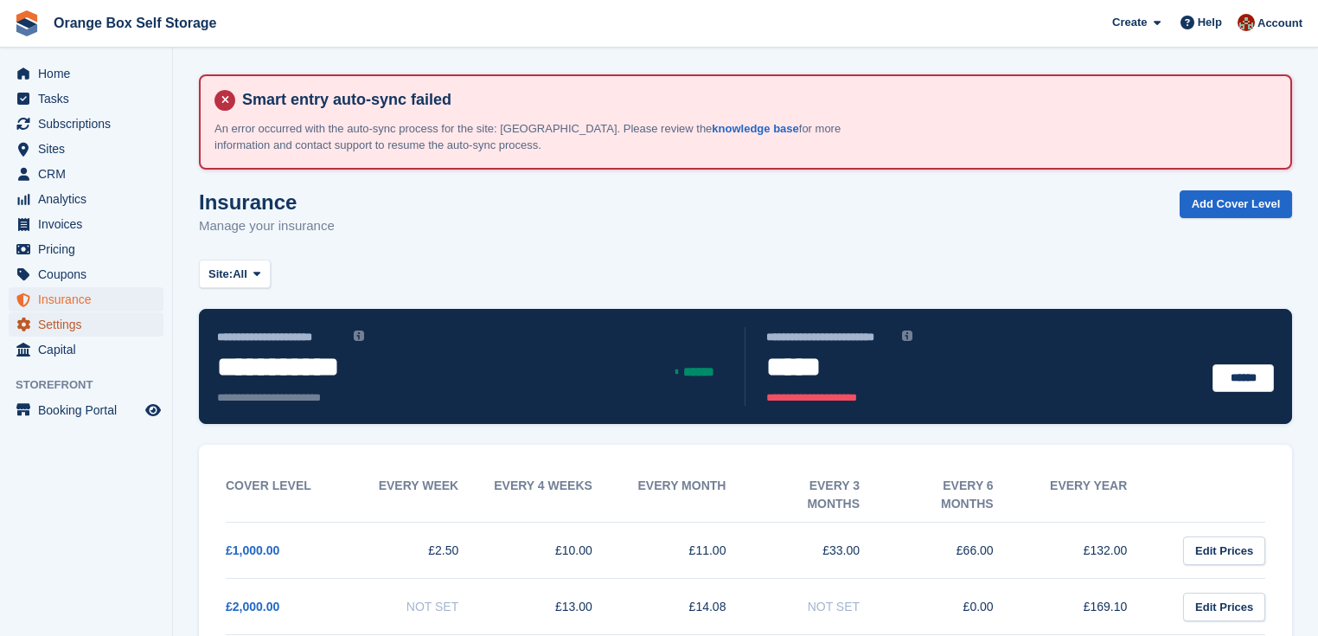
click at [54, 329] on span "Settings" at bounding box center [90, 324] width 104 height 24
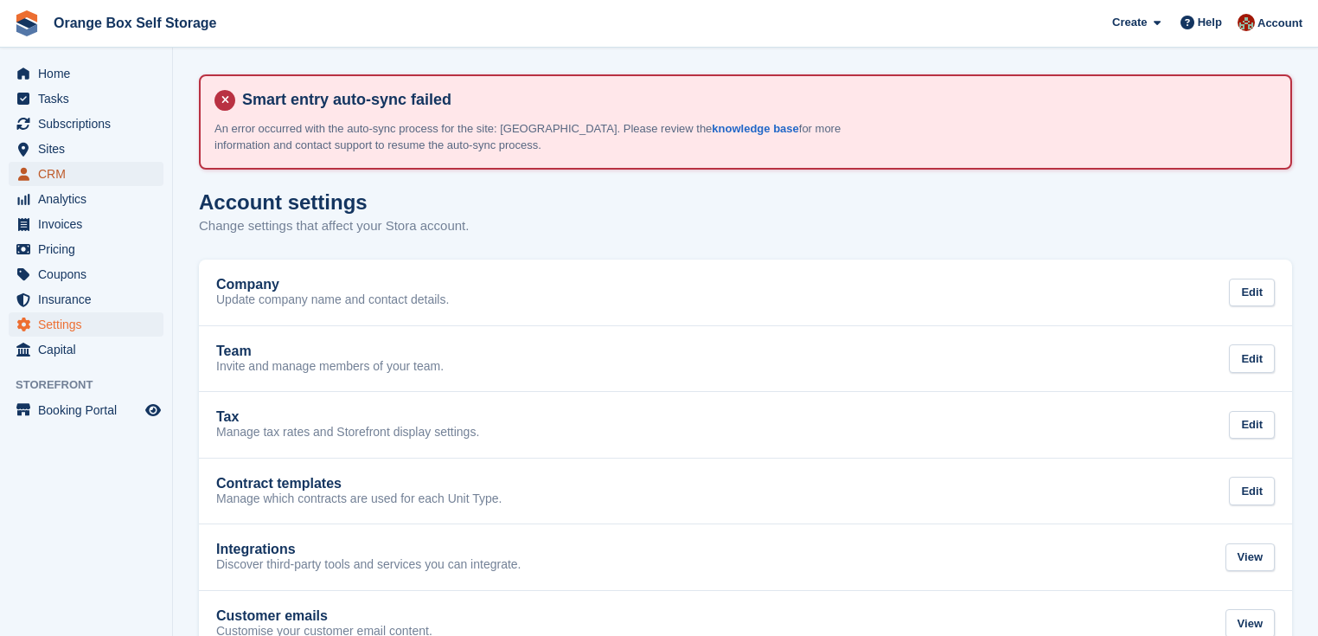
click at [47, 182] on span "CRM" at bounding box center [90, 174] width 104 height 24
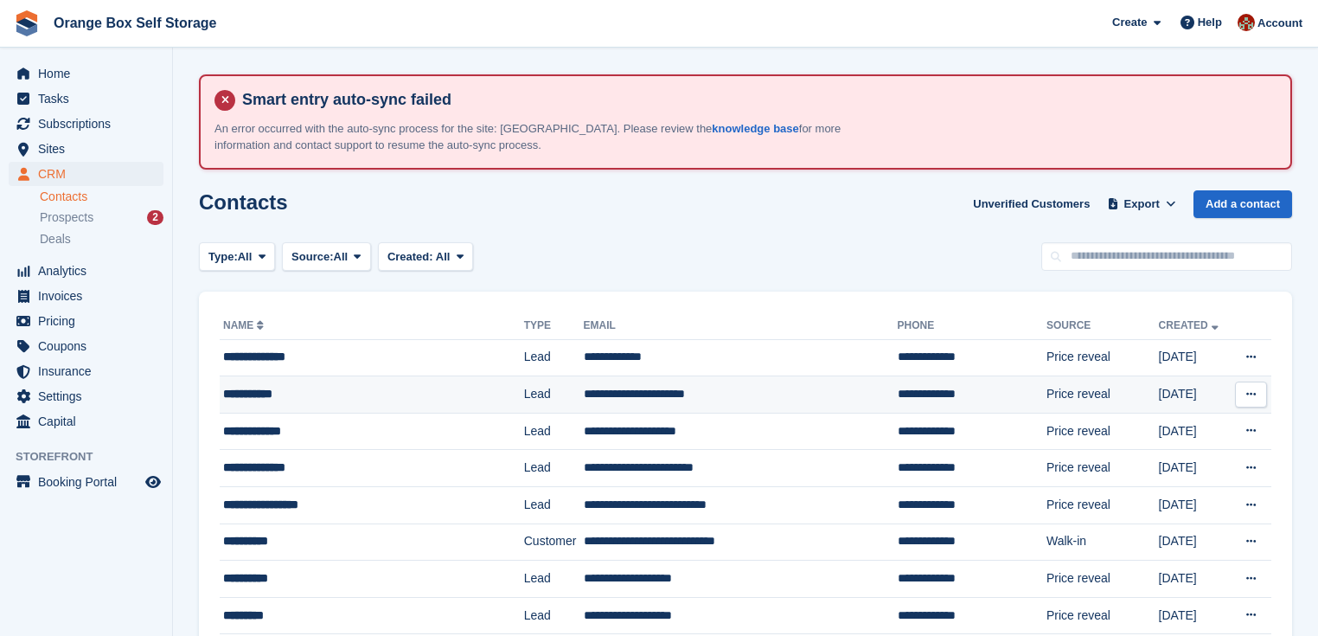
click at [334, 396] on div "**********" at bounding box center [355, 394] width 265 height 18
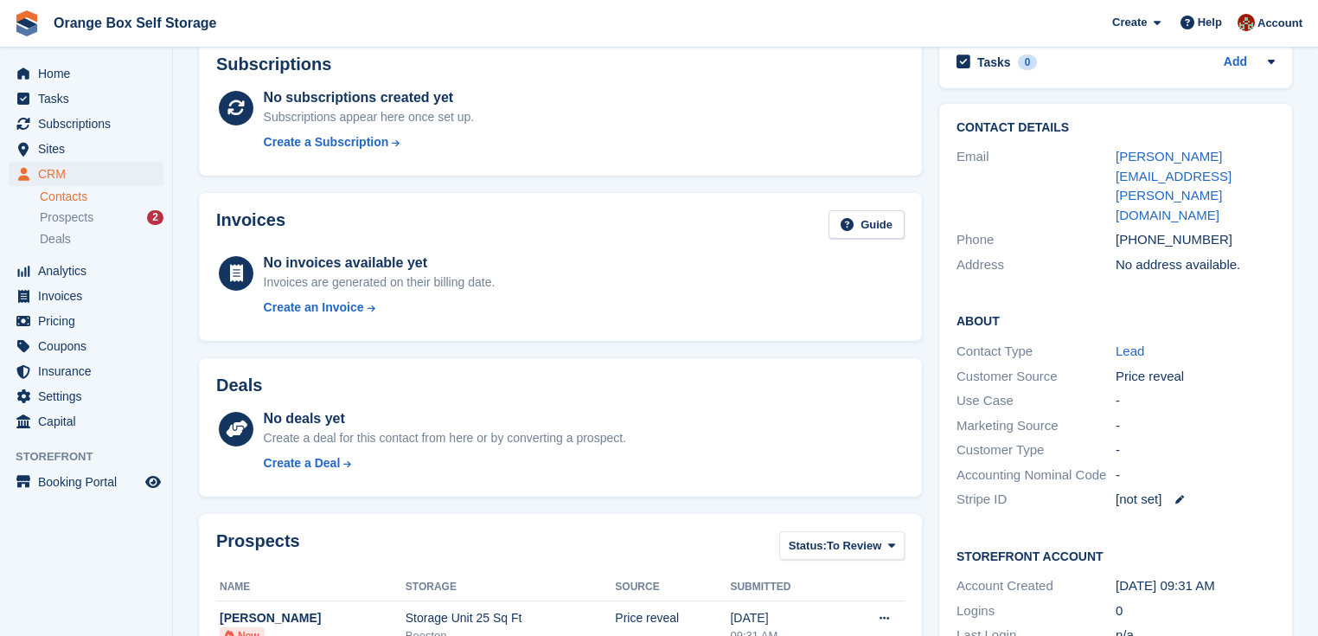
scroll to position [208, 0]
click at [56, 101] on span "Tasks" at bounding box center [90, 98] width 104 height 24
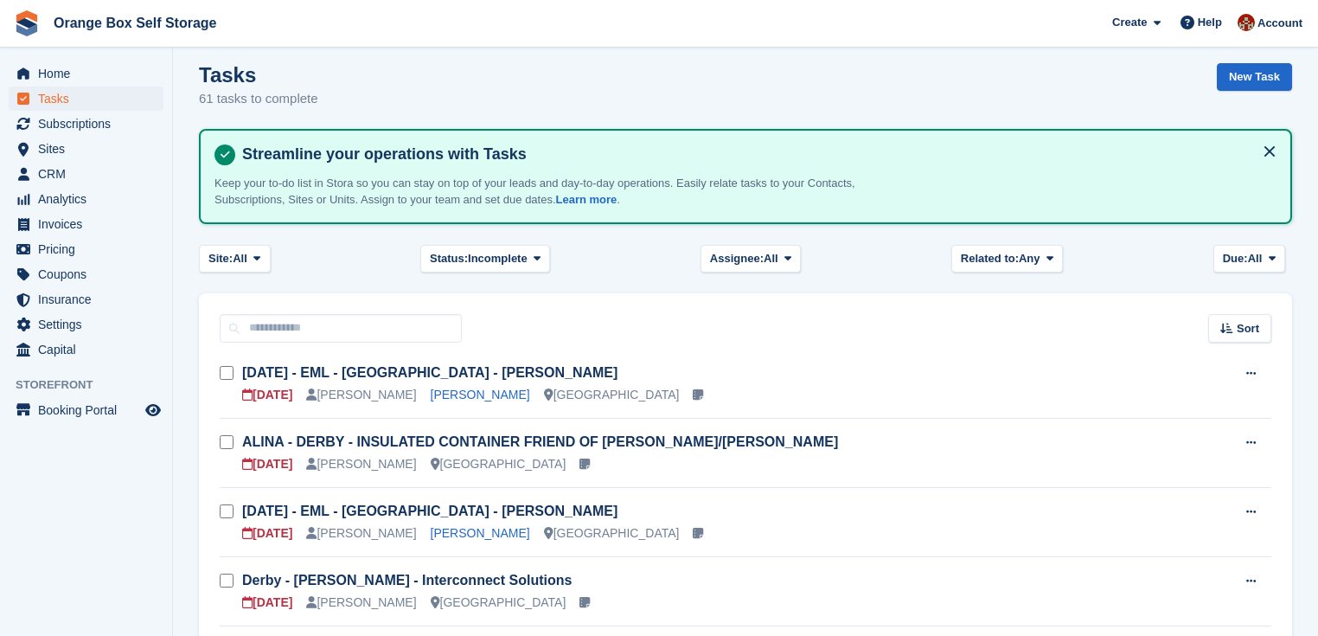
scroll to position [138, 0]
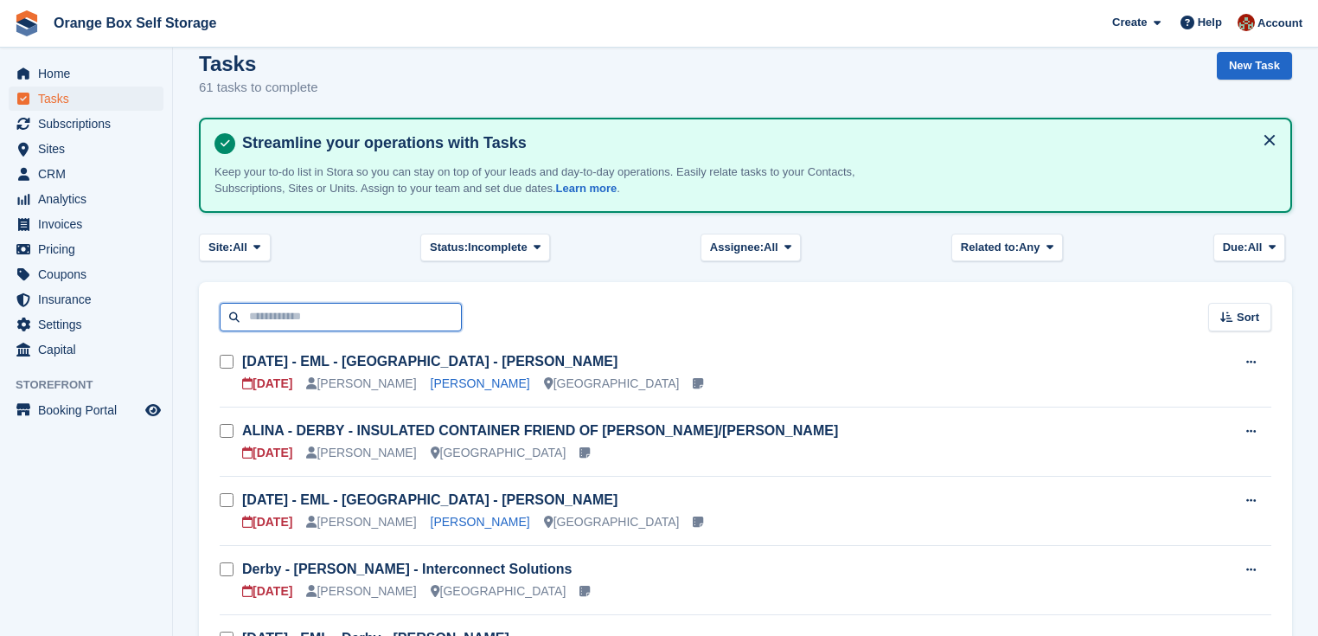
click at [319, 317] on input "text" at bounding box center [341, 317] width 242 height 29
type input "*****"
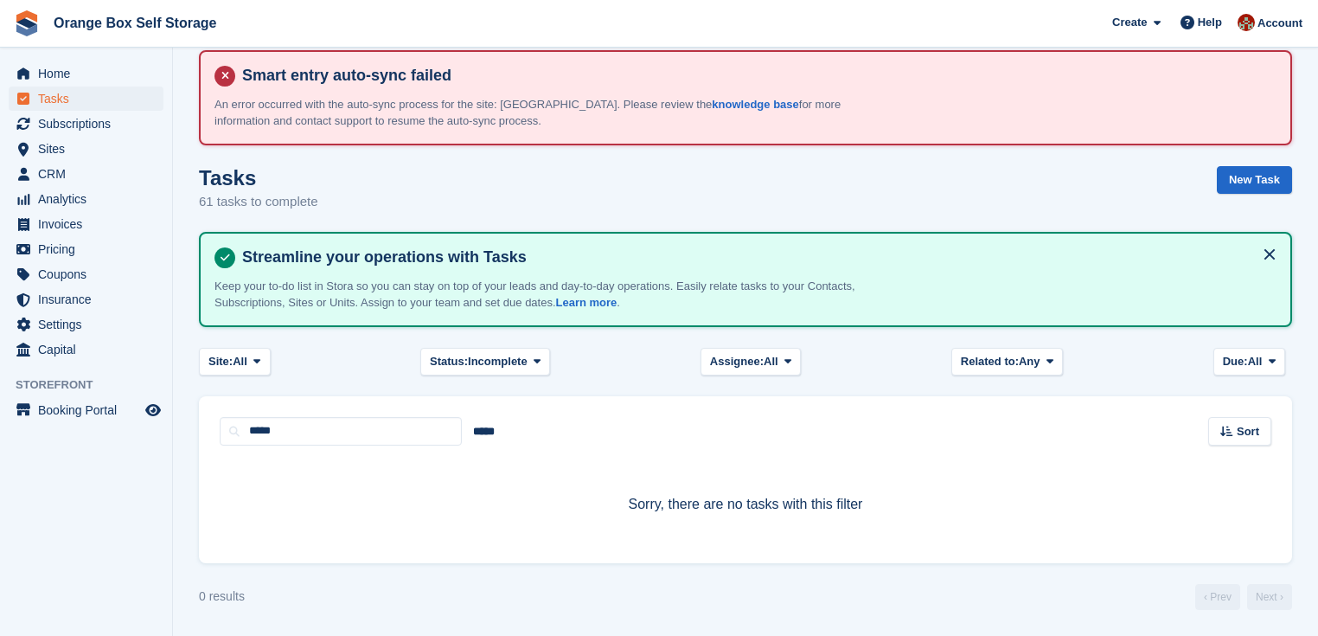
scroll to position [22, 0]
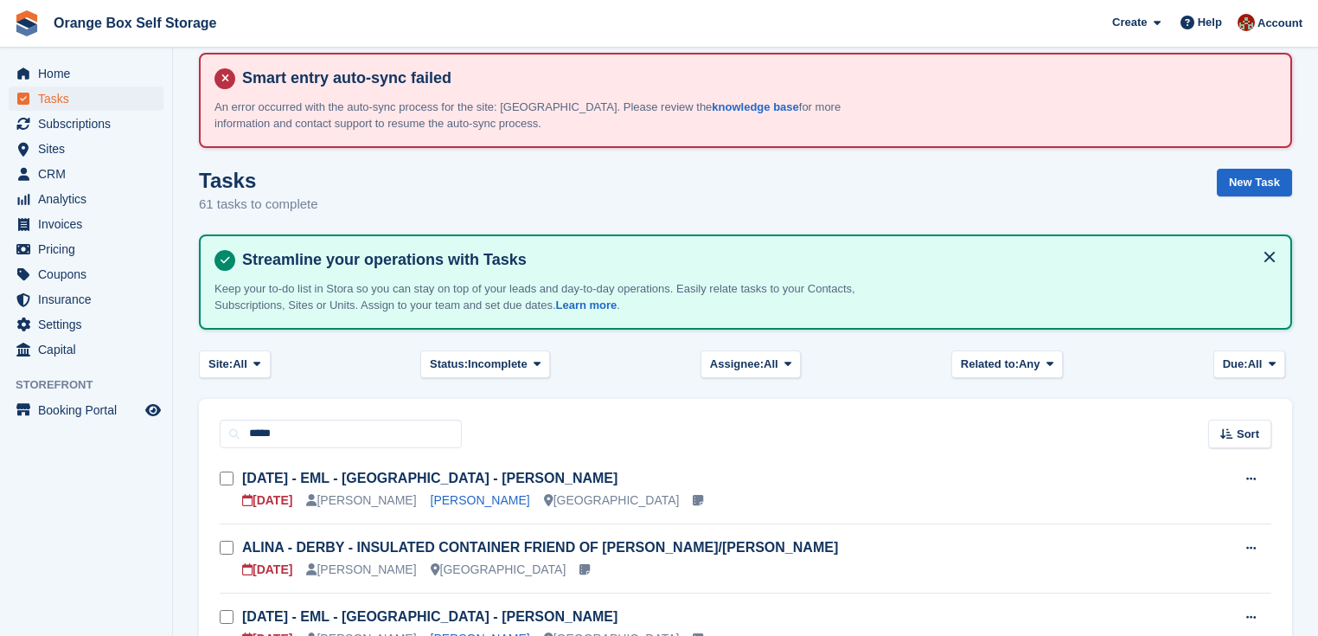
scroll to position [138, 0]
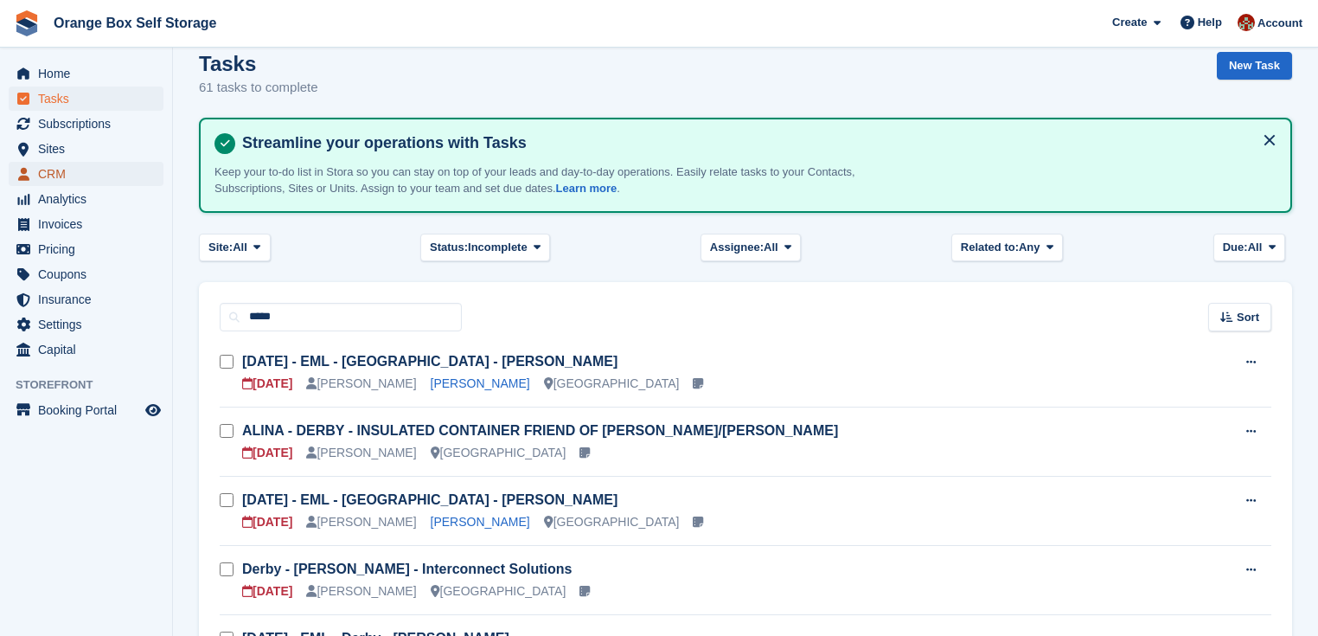
click at [52, 170] on span "CRM" at bounding box center [90, 174] width 104 height 24
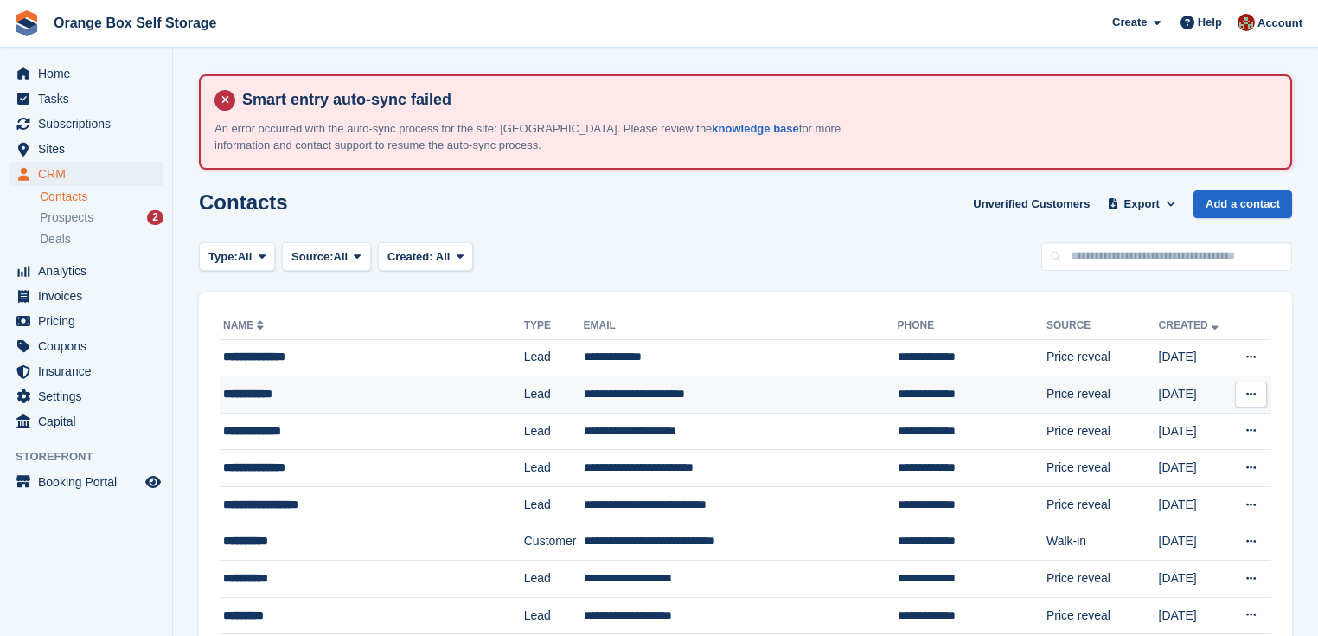
click at [325, 398] on div "**********" at bounding box center [355, 394] width 265 height 18
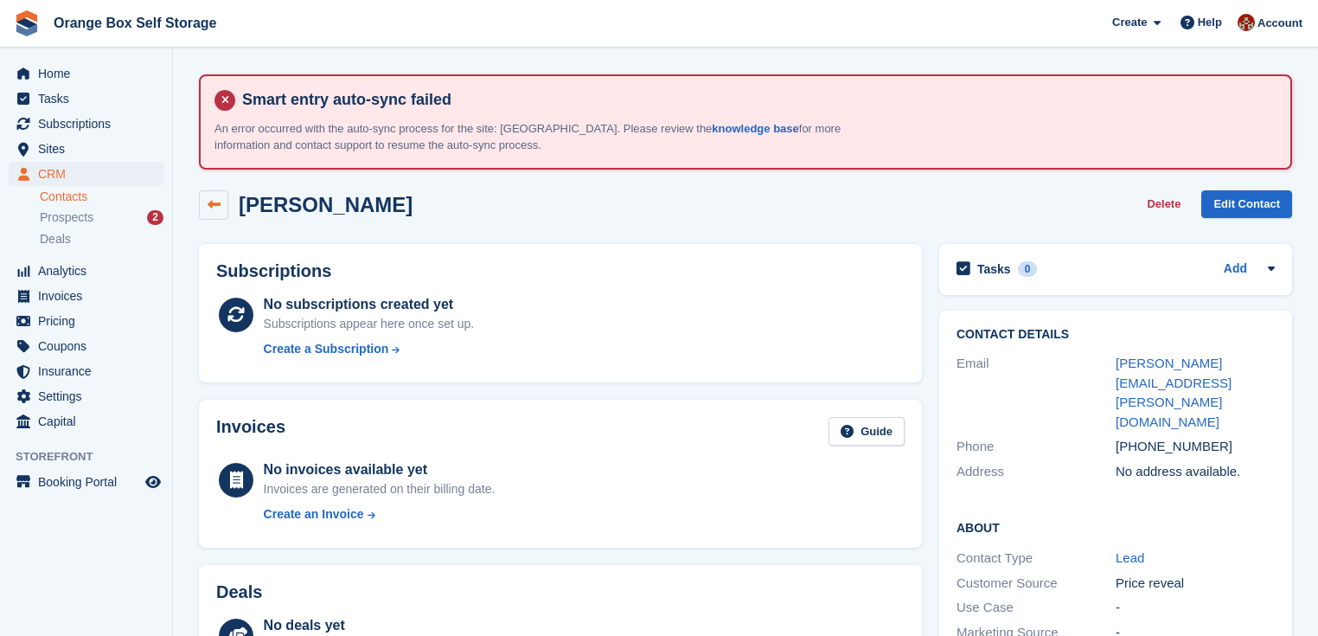
click at [214, 202] on icon at bounding box center [214, 204] width 13 height 13
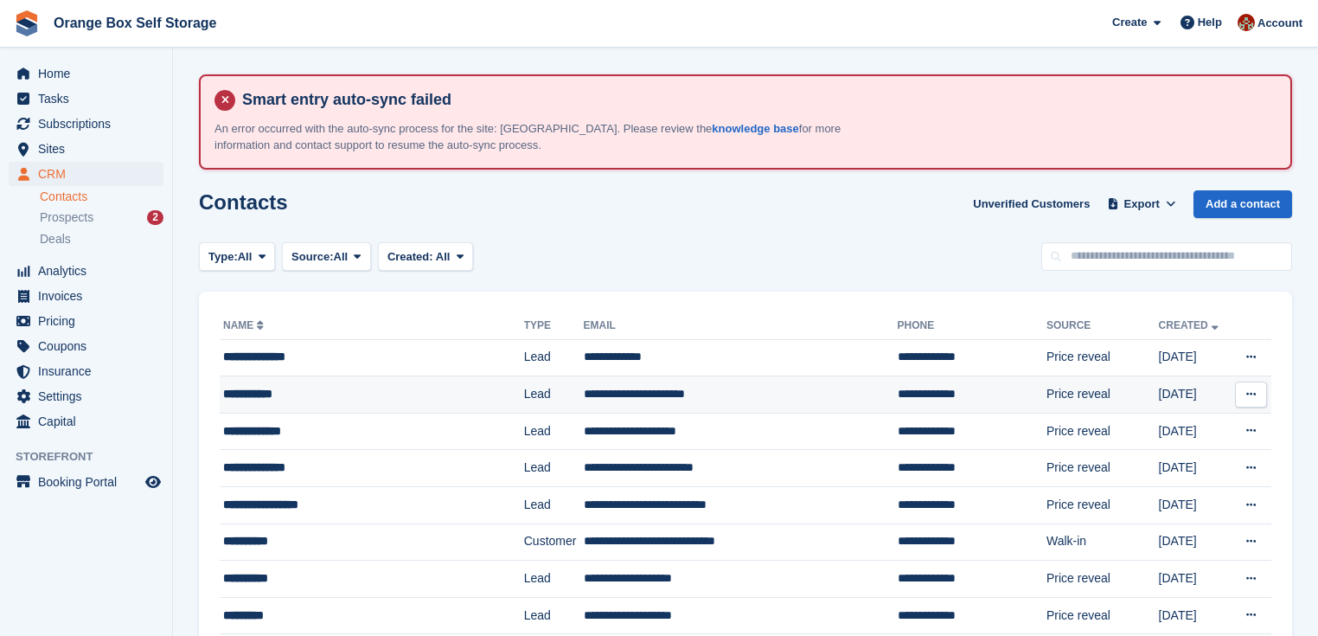
click at [393, 394] on div "**********" at bounding box center [355, 394] width 265 height 18
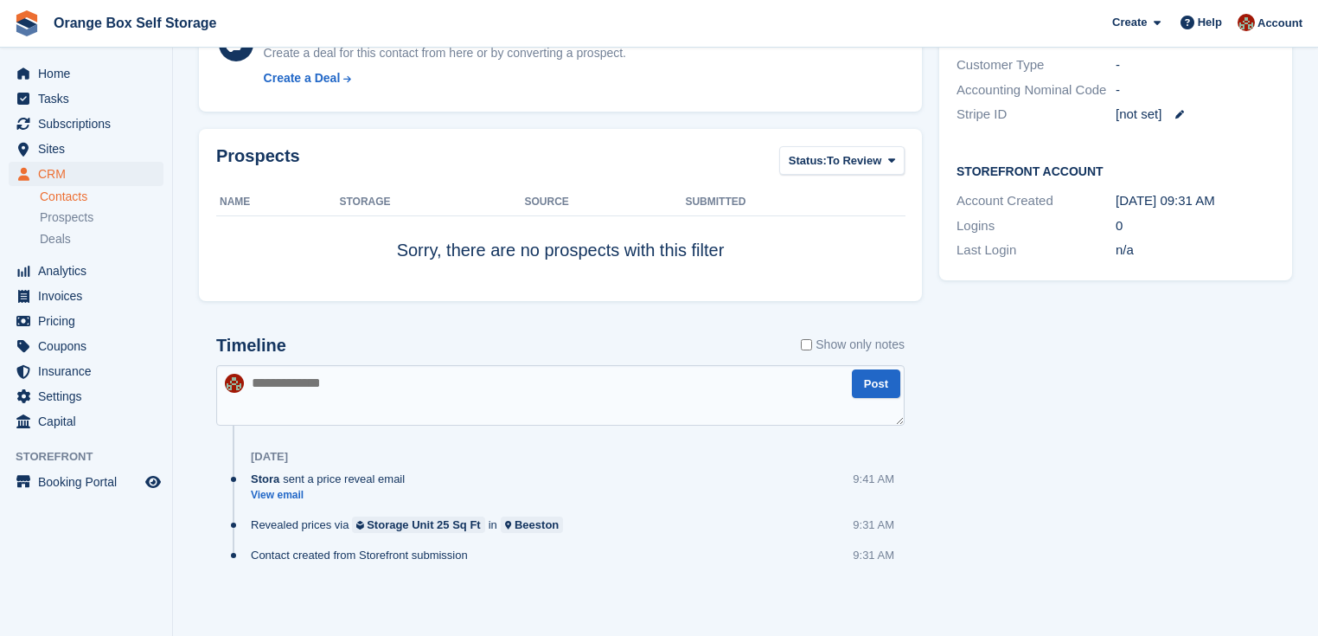
scroll to position [593, 0]
click at [75, 215] on span "Prospects" at bounding box center [67, 217] width 54 height 16
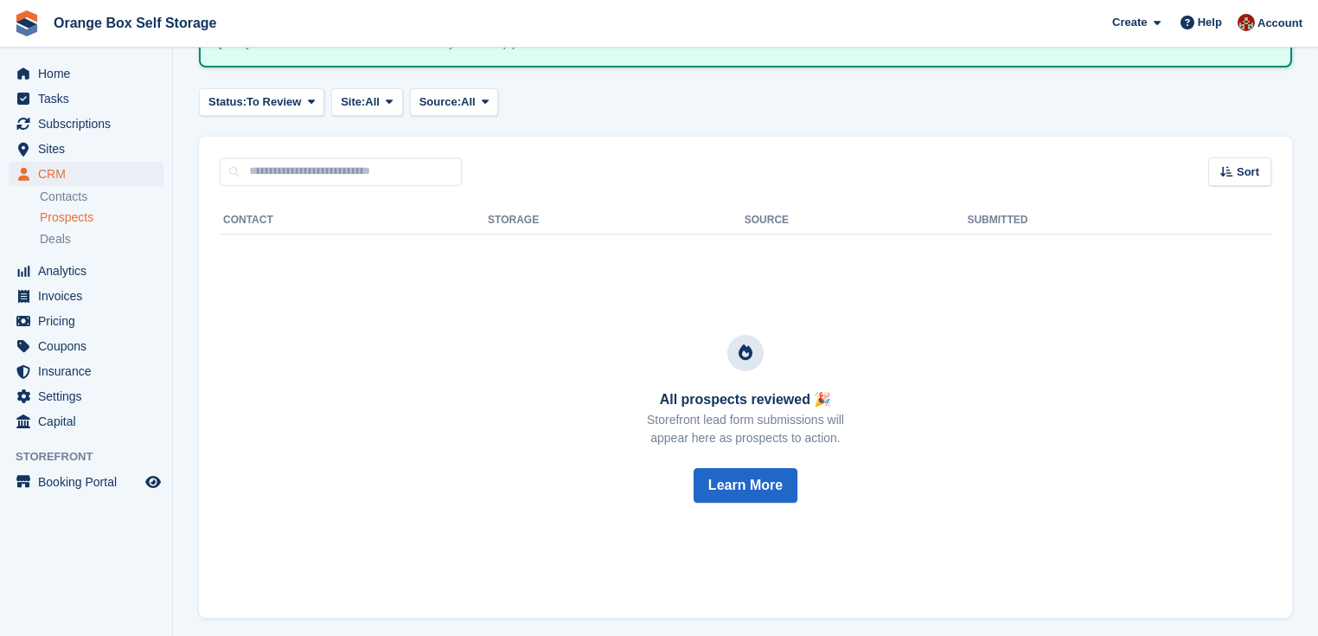
scroll to position [277, 0]
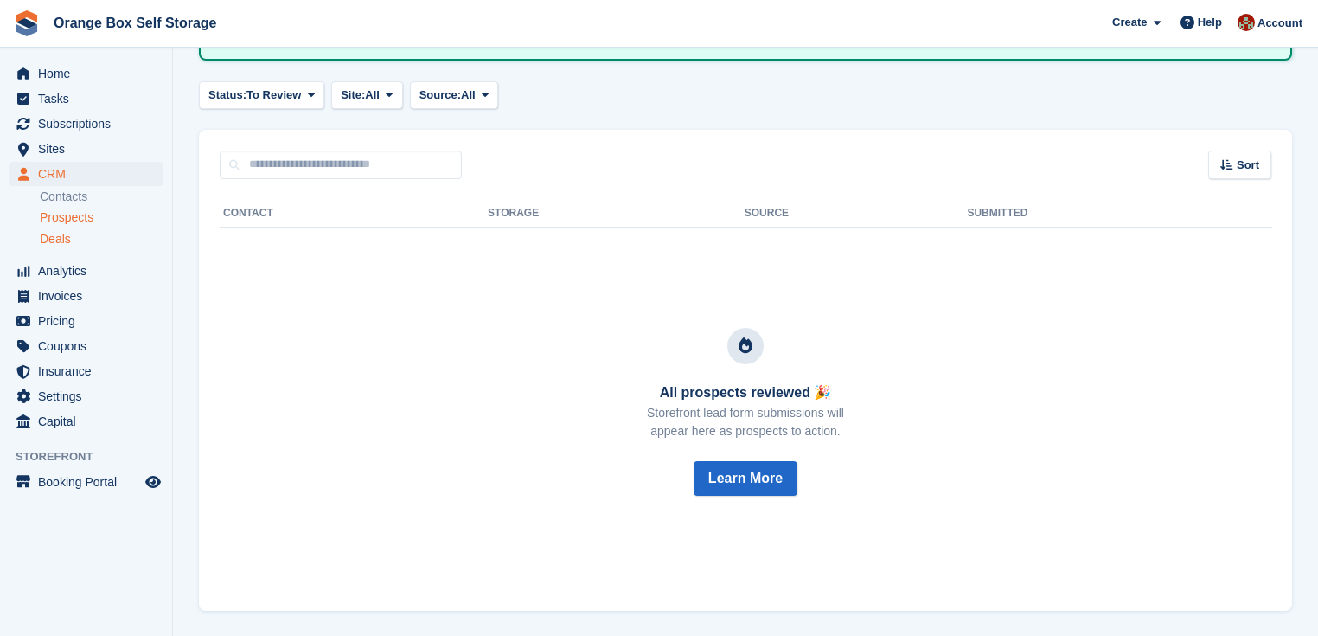
click at [46, 240] on span "Deals" at bounding box center [55, 239] width 31 height 16
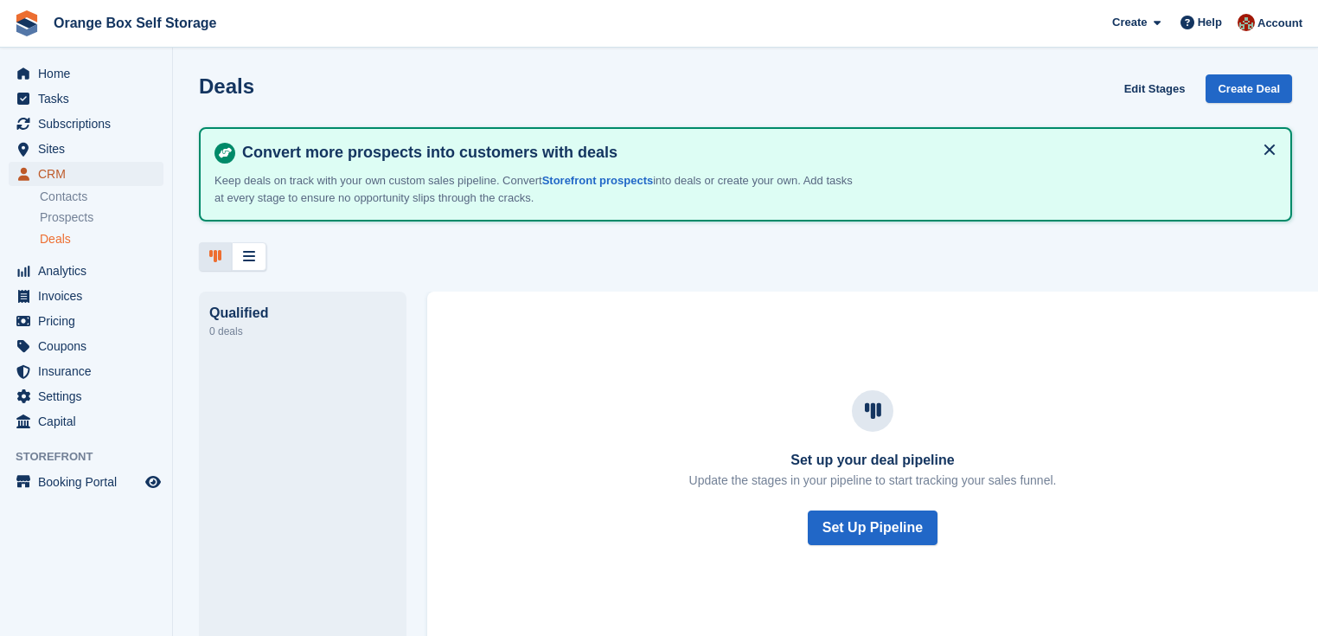
click at [48, 176] on span "CRM" at bounding box center [90, 174] width 104 height 24
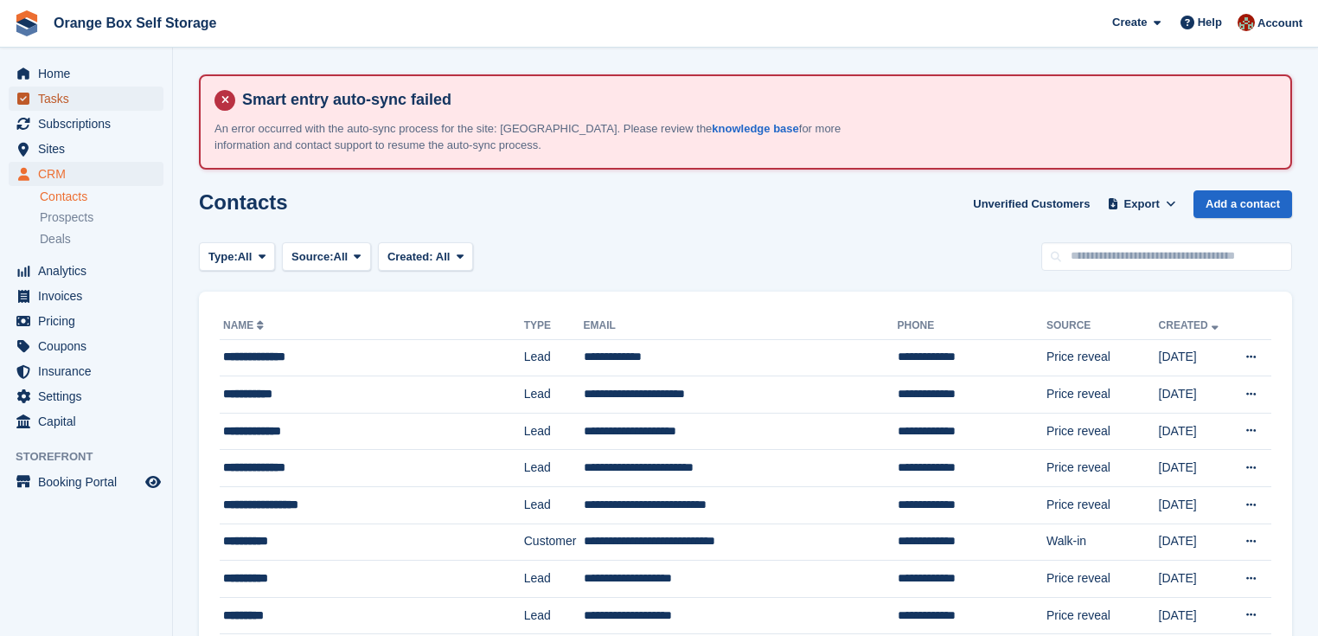
click at [58, 100] on span "Tasks" at bounding box center [90, 98] width 104 height 24
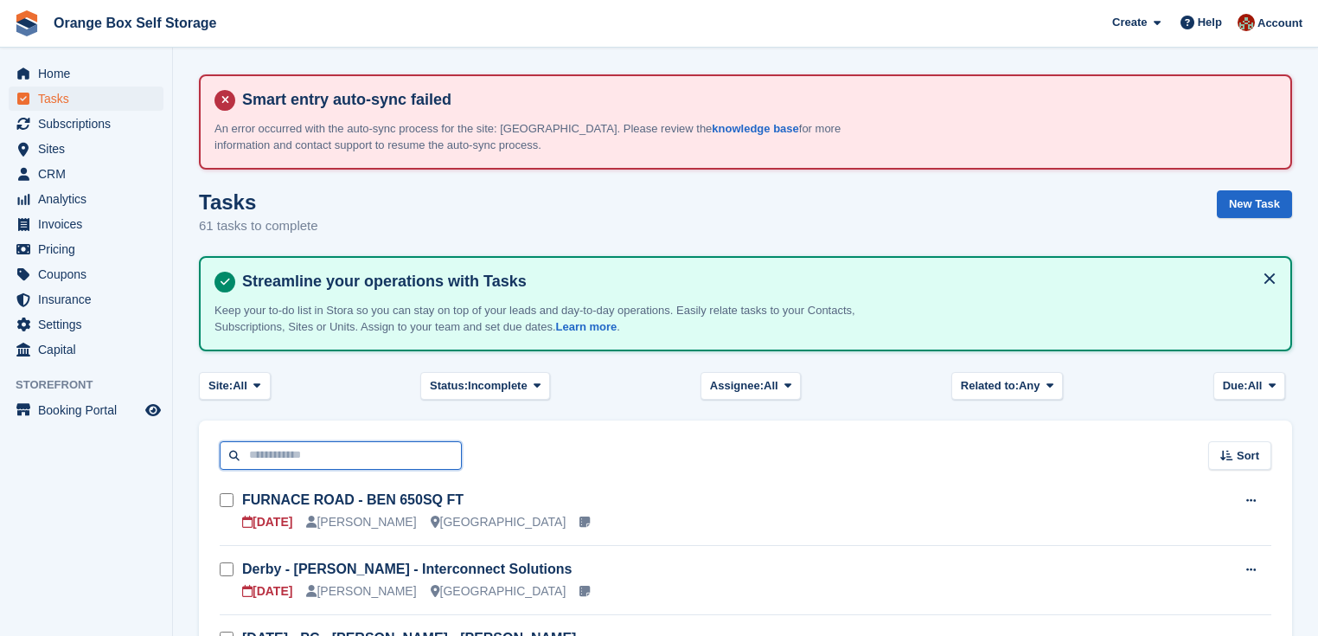
click at [305, 464] on input "text" at bounding box center [341, 455] width 242 height 29
type input "*****"
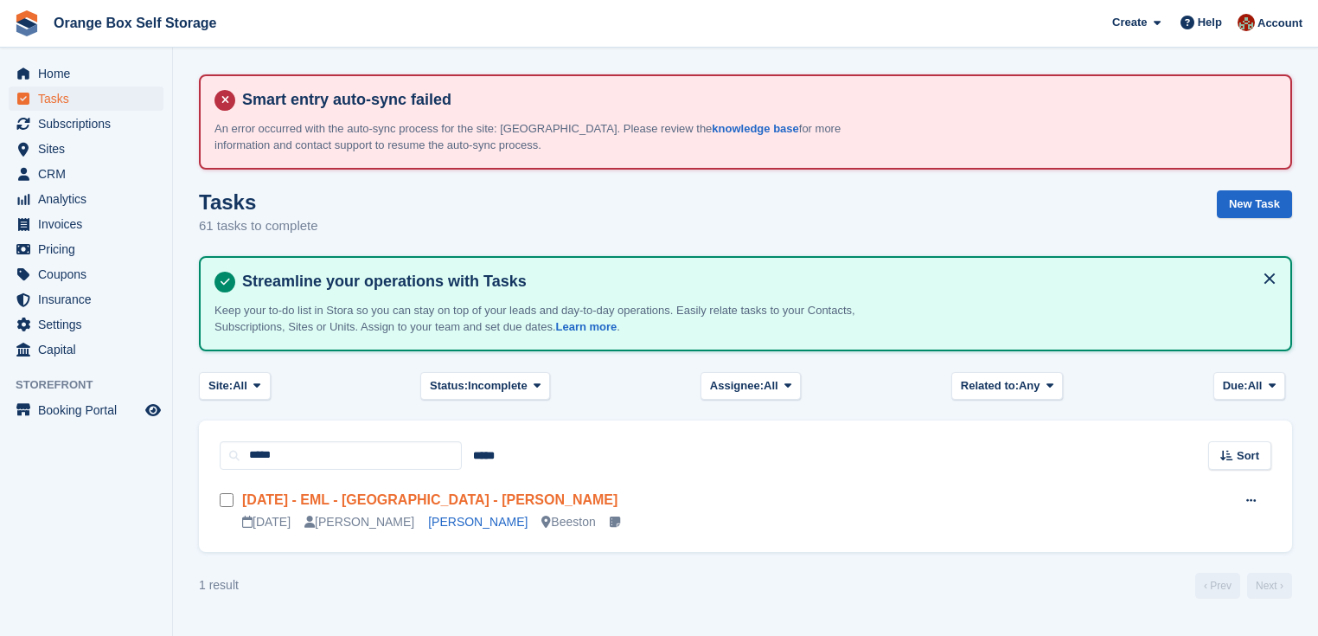
click at [384, 497] on link "[DATE] - EML - [GEOGRAPHIC_DATA] - [PERSON_NAME]" at bounding box center [429, 499] width 375 height 15
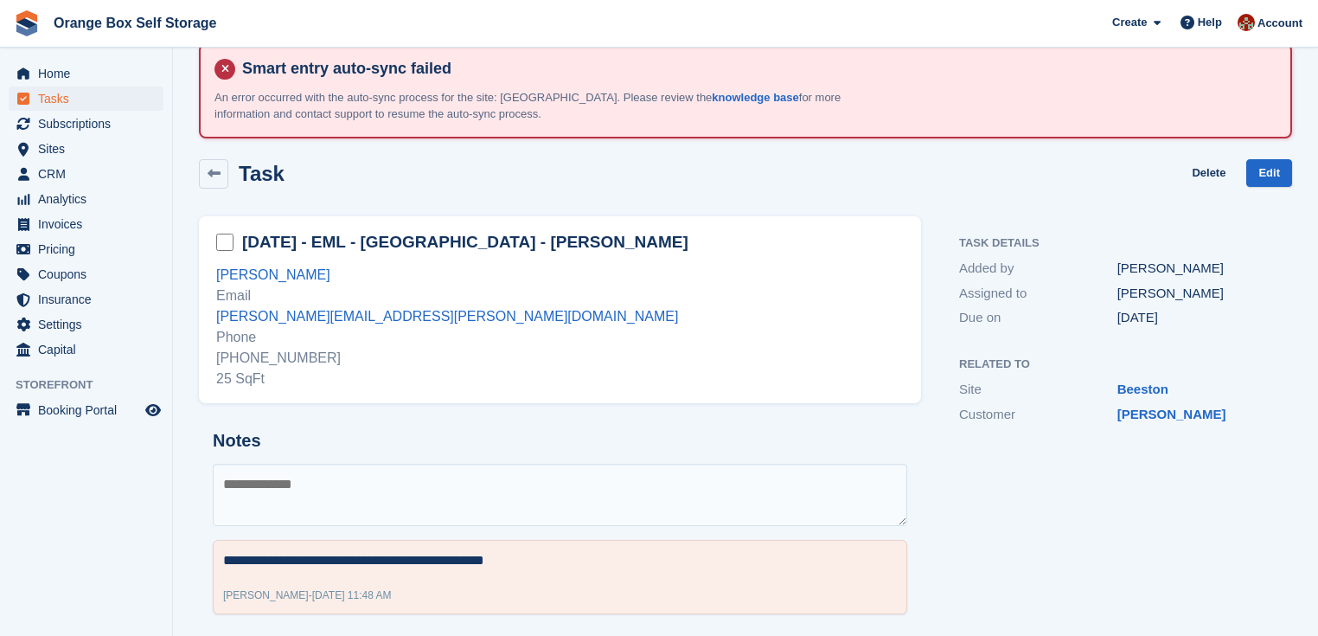
scroll to position [48, 0]
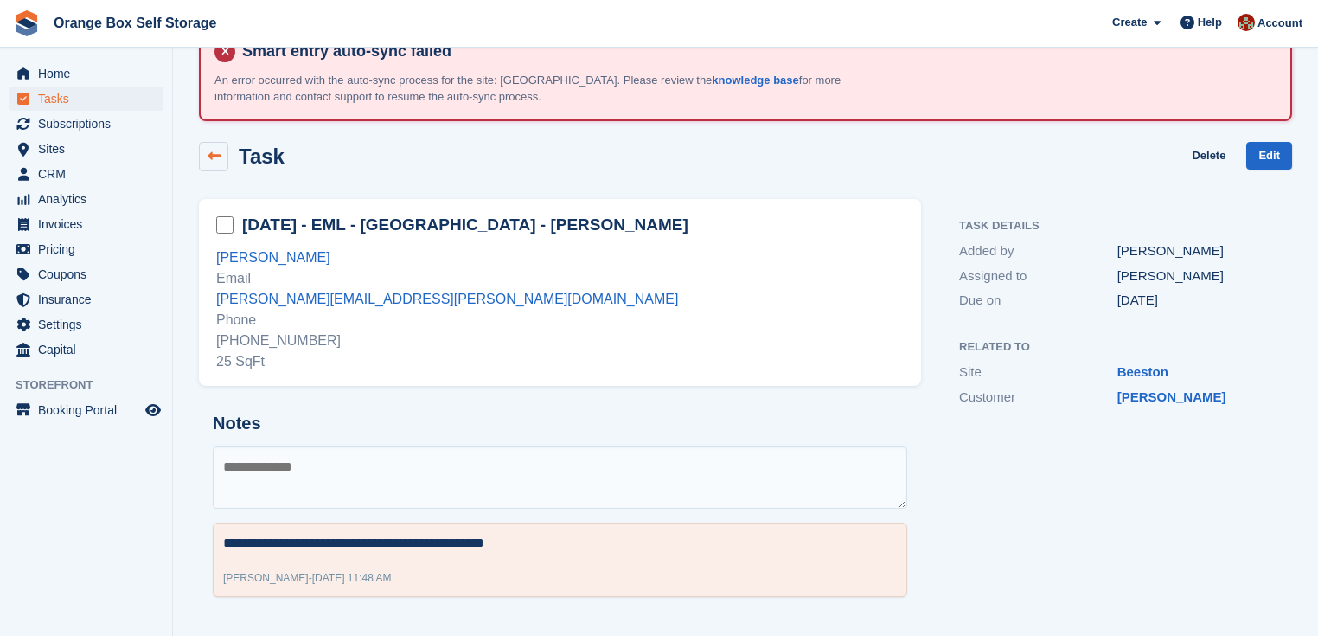
click at [218, 157] on icon at bounding box center [214, 156] width 13 height 13
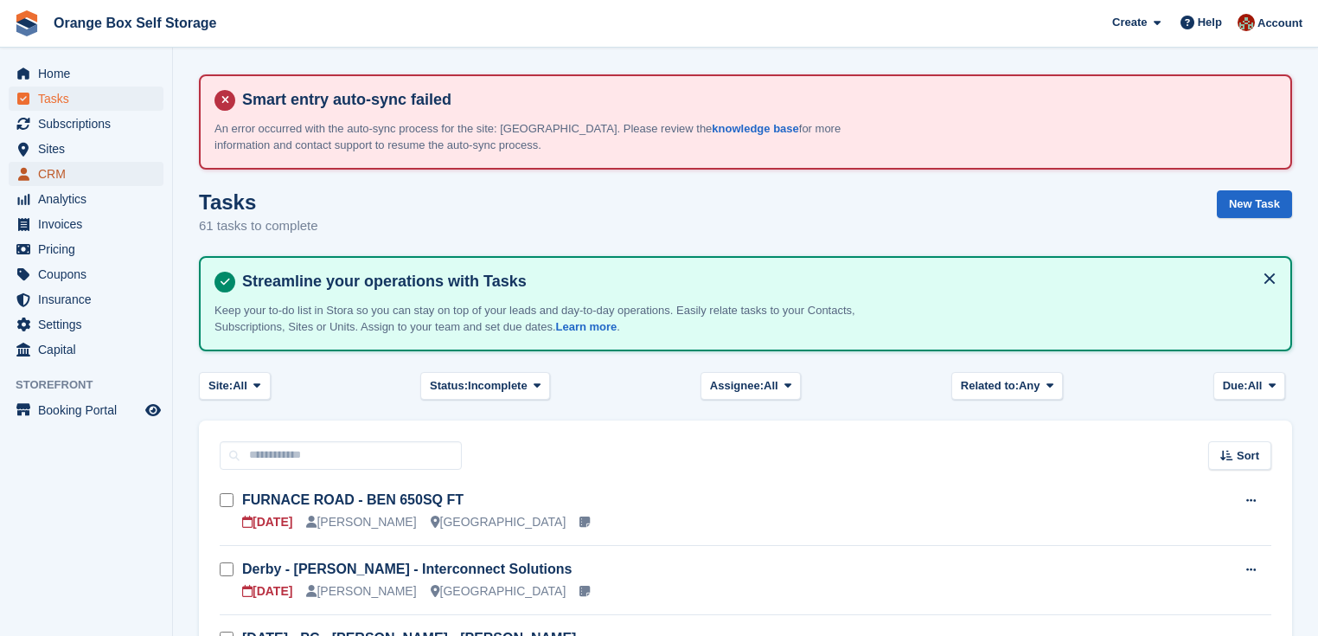
click at [42, 173] on span "CRM" at bounding box center [90, 174] width 104 height 24
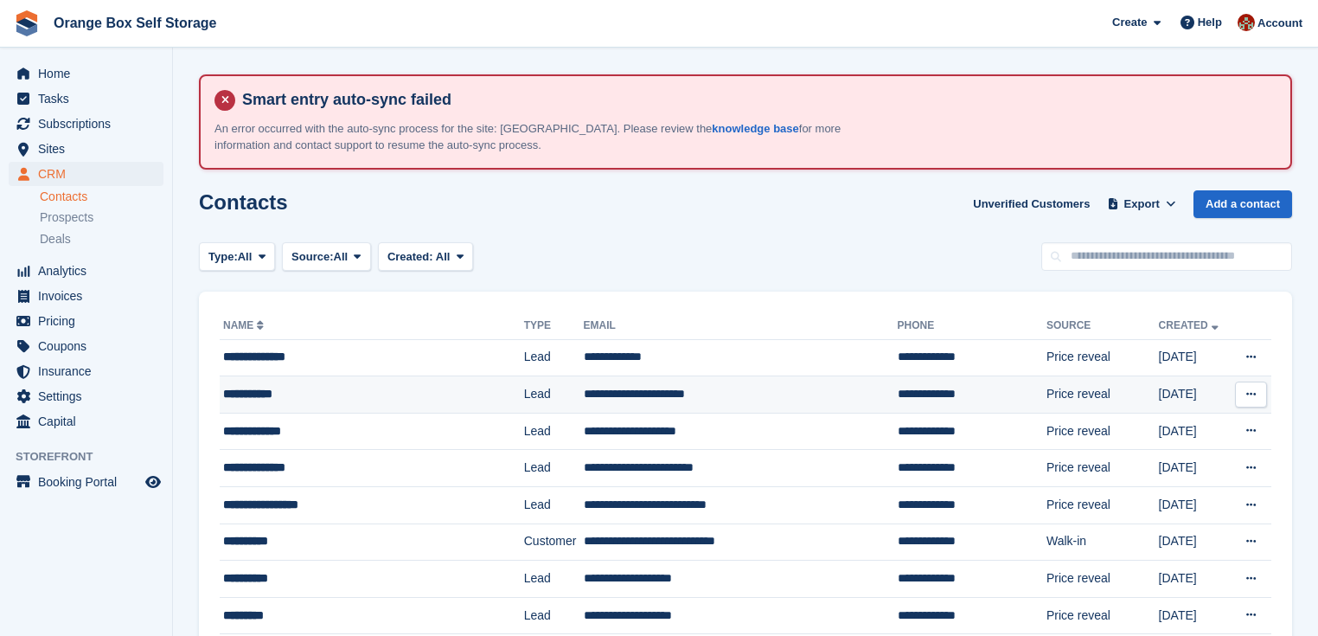
click at [358, 390] on div "**********" at bounding box center [355, 394] width 265 height 18
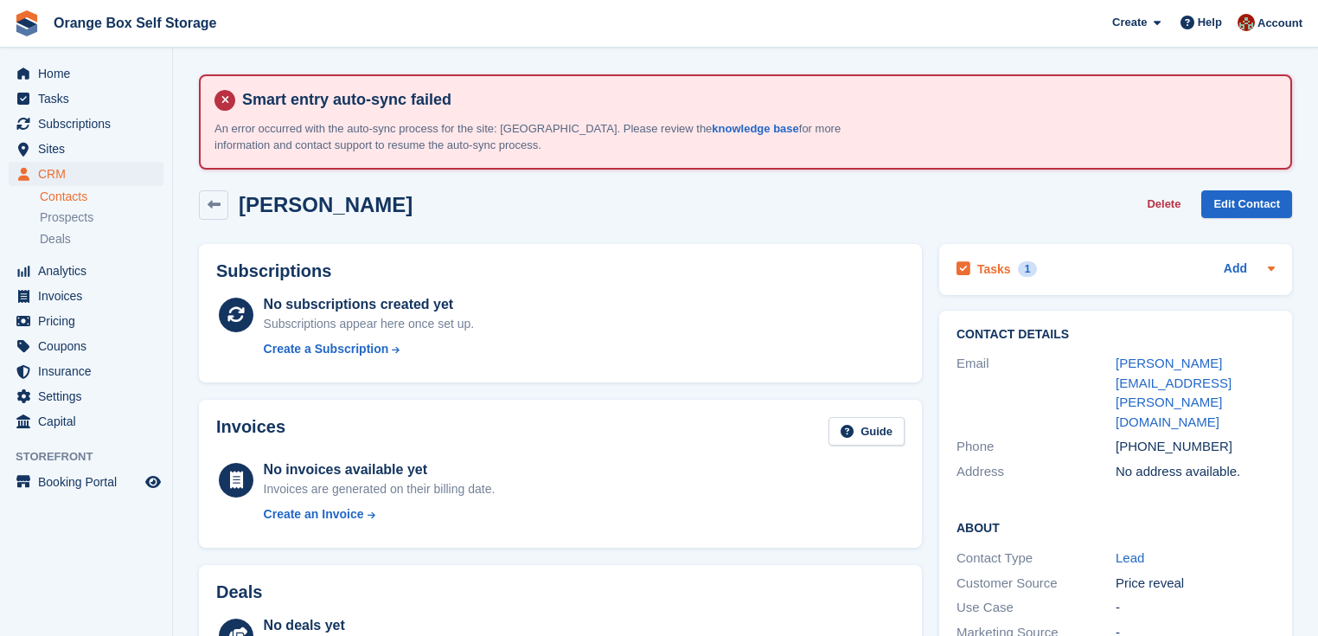
click at [981, 266] on h2 "Tasks" at bounding box center [994, 269] width 34 height 16
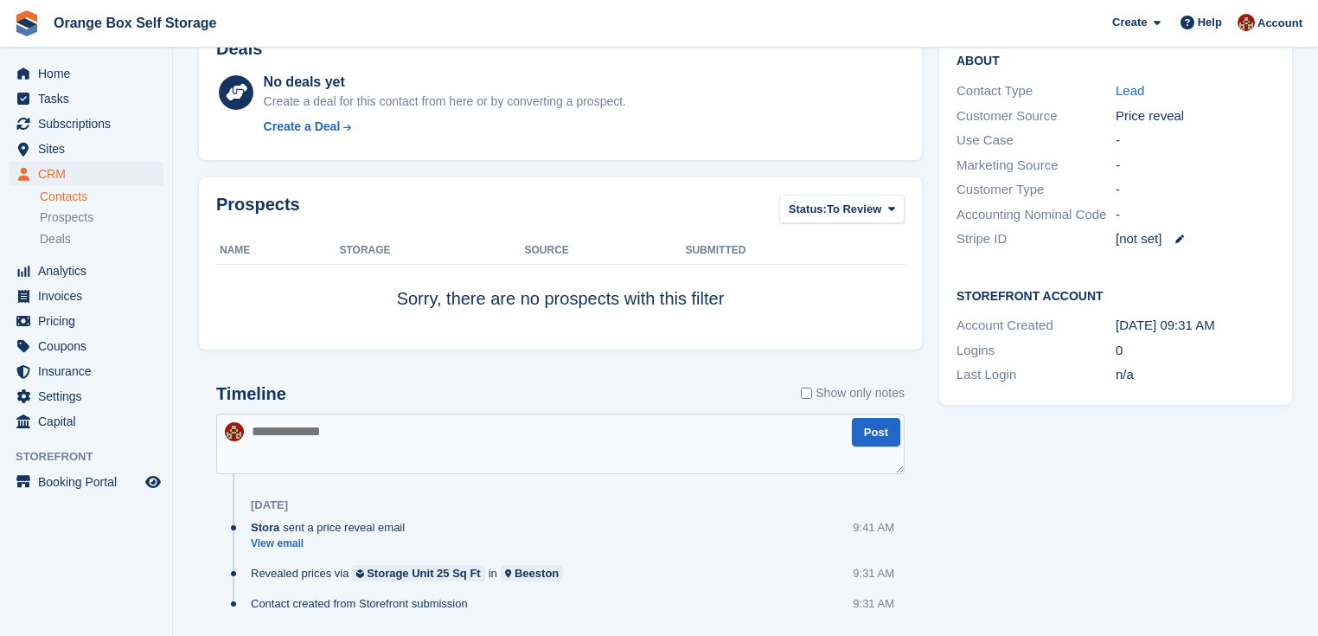
scroll to position [593, 0]
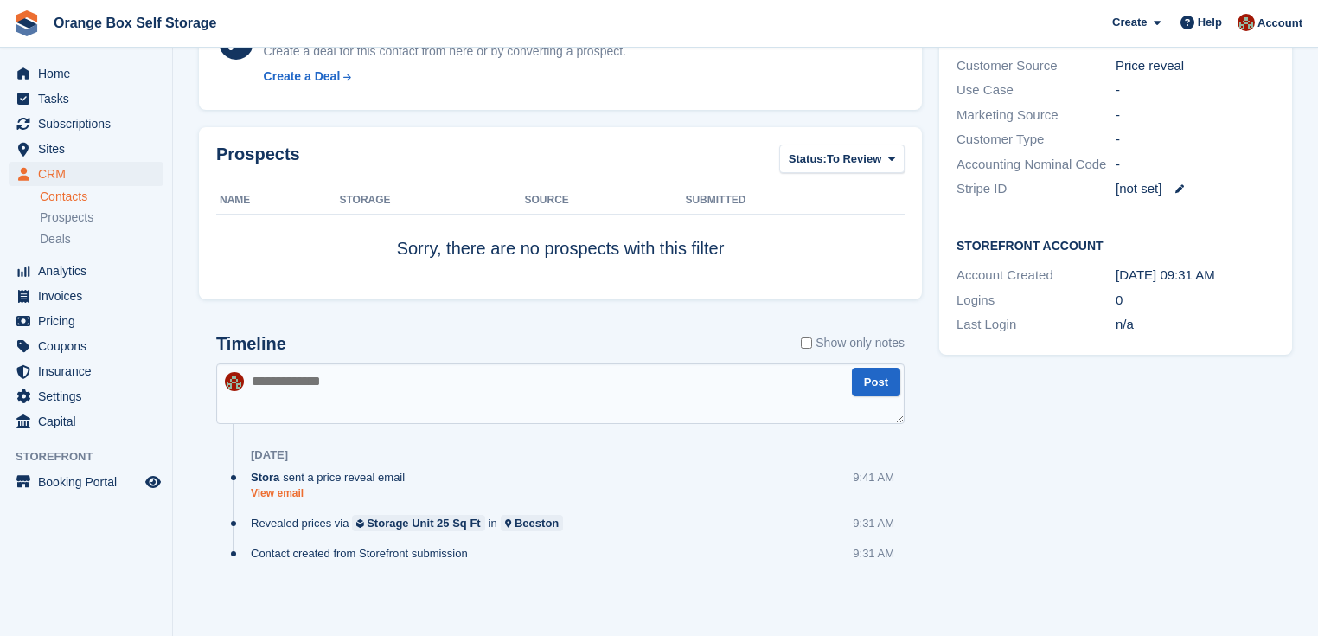
click at [277, 492] on link "View email" at bounding box center [332, 493] width 163 height 15
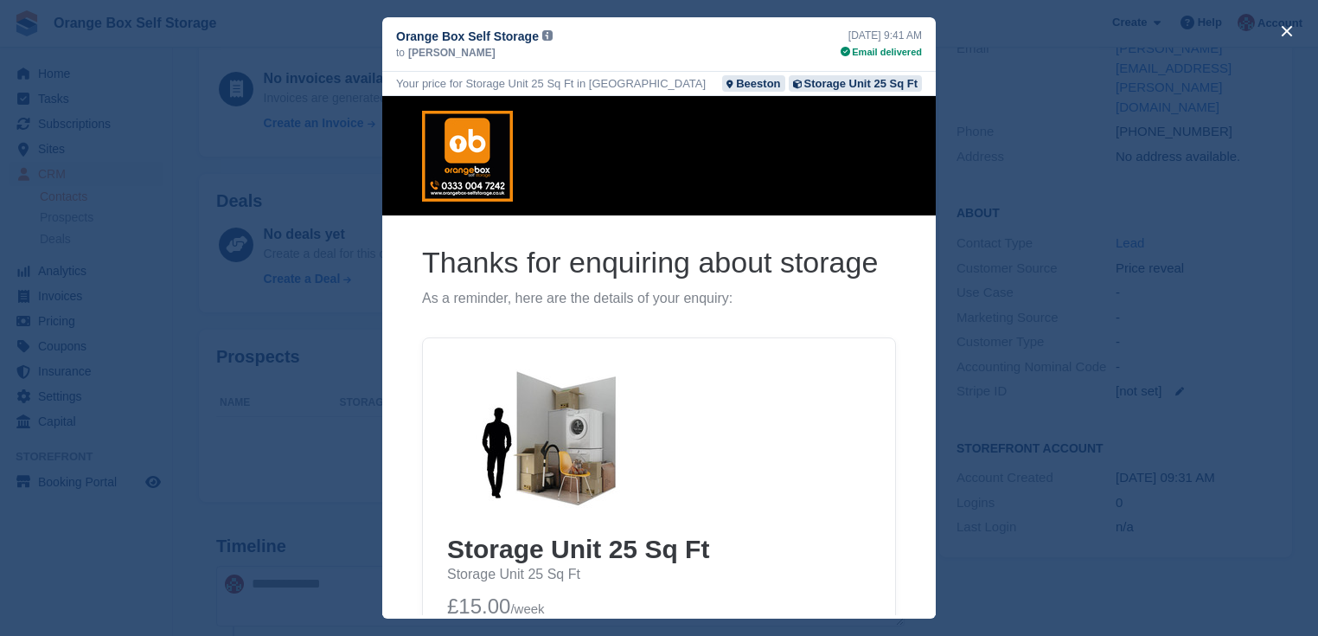
scroll to position [386, 0]
click at [1042, 107] on div "close" at bounding box center [659, 318] width 1318 height 636
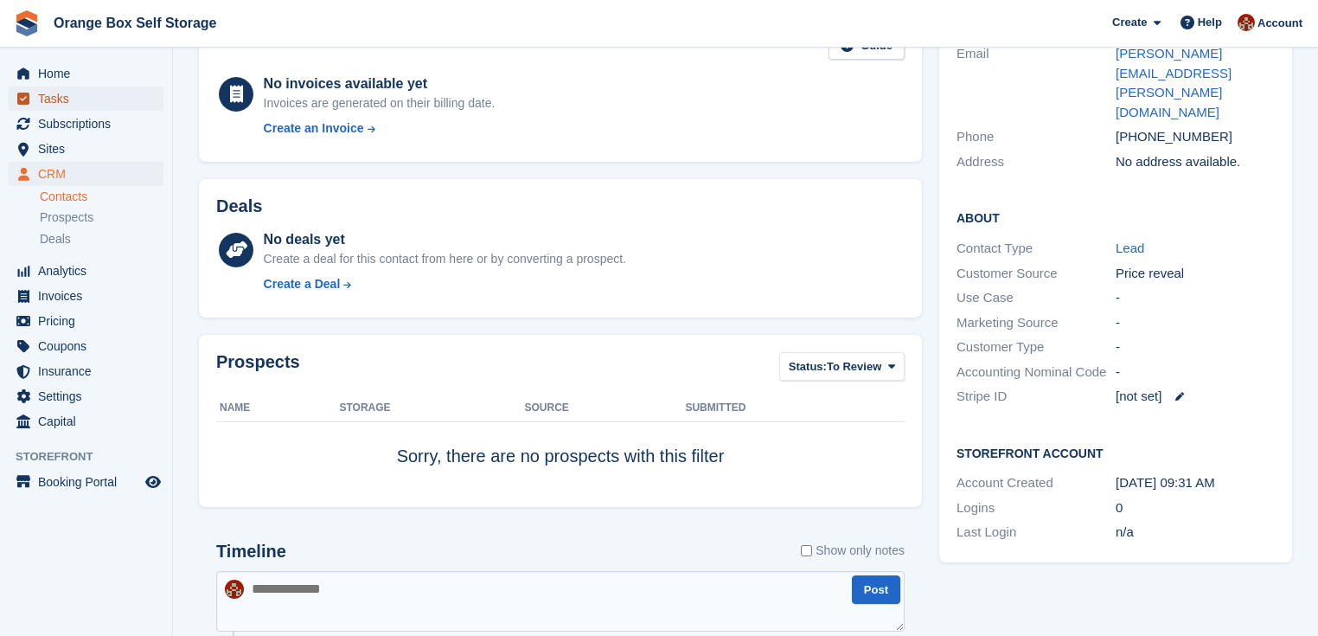
click at [36, 101] on link "Tasks" at bounding box center [86, 98] width 155 height 24
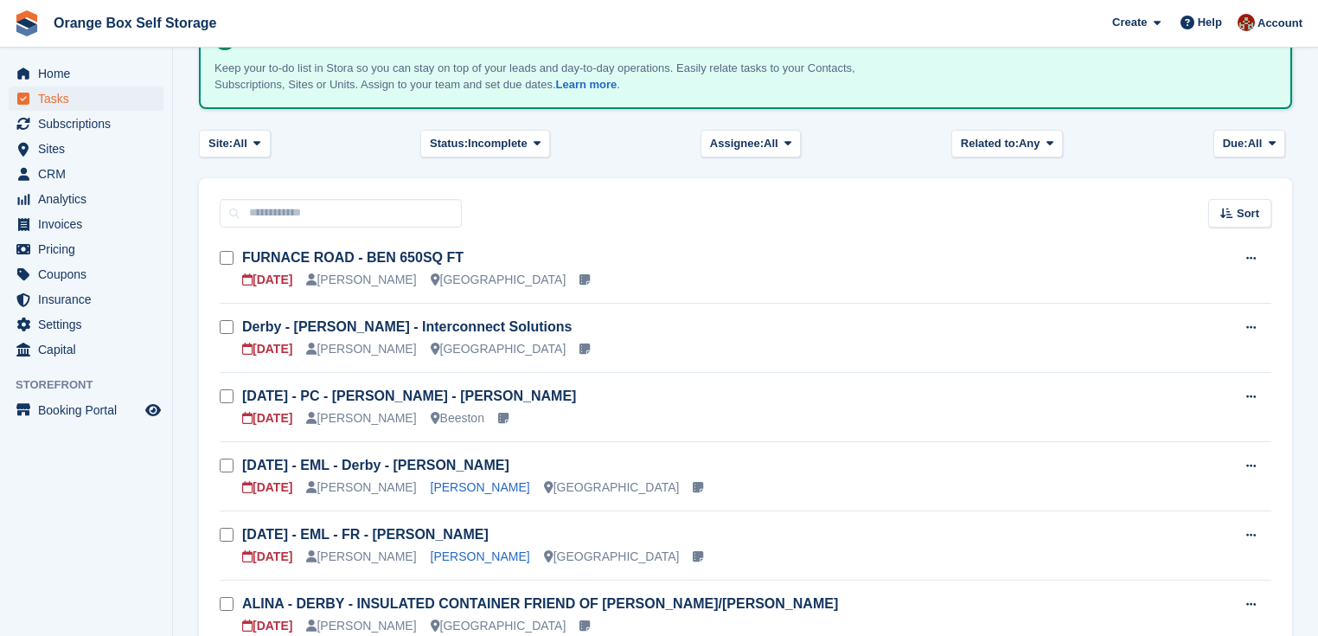
scroll to position [277, 0]
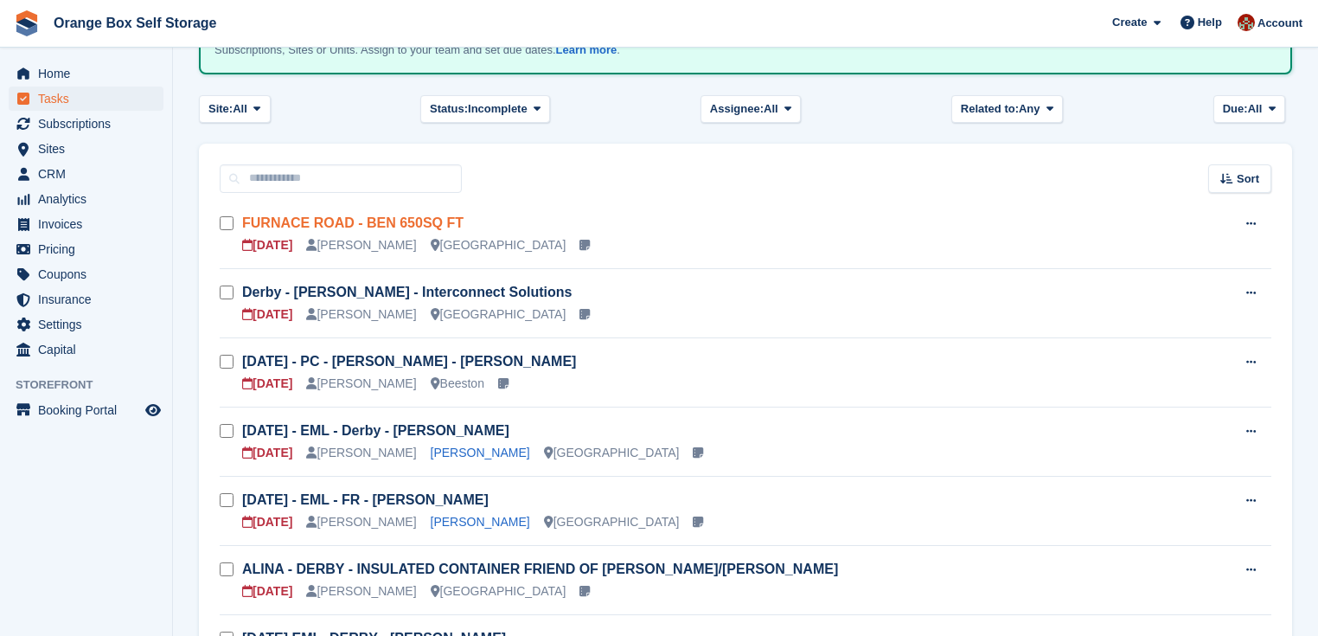
click at [330, 218] on link "FURNACE ROAD - BEN 650SQ FT" at bounding box center [352, 222] width 221 height 15
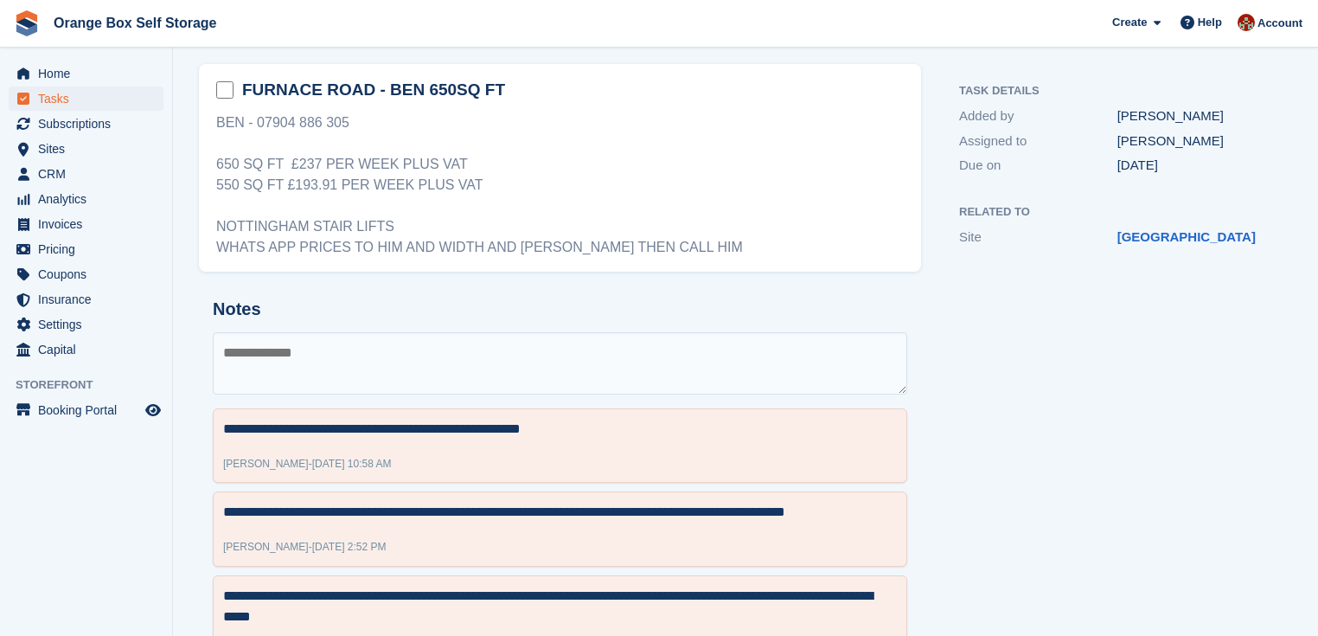
scroll to position [277, 0]
